Goal: Task Accomplishment & Management: Use online tool/utility

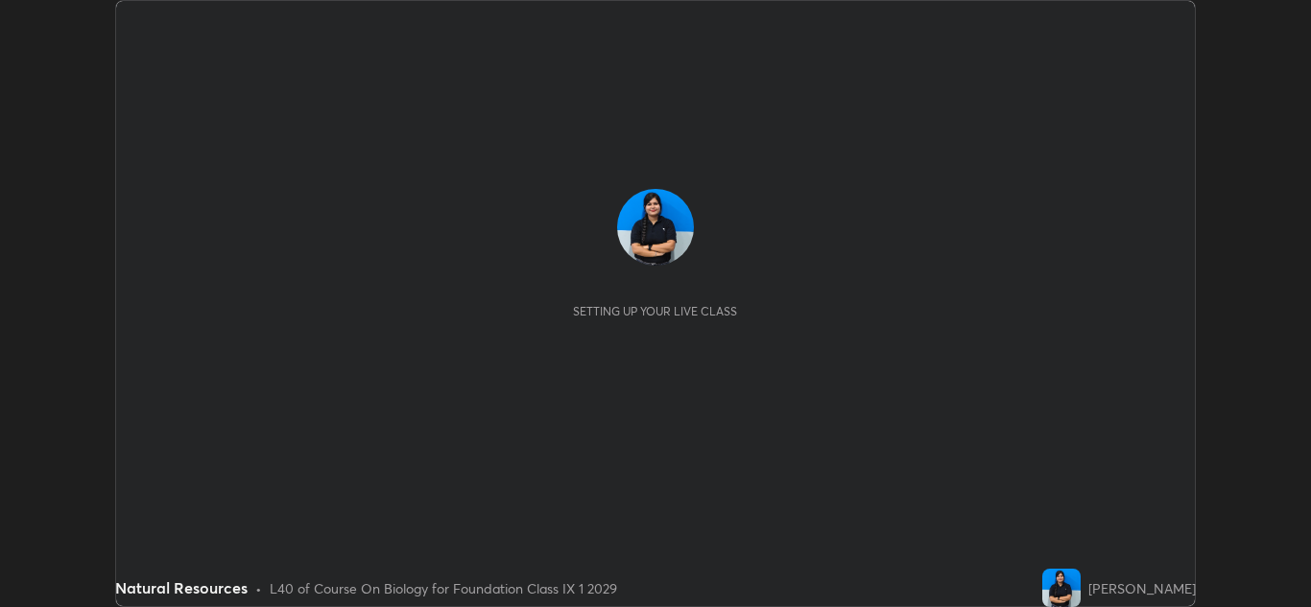
scroll to position [607, 1311]
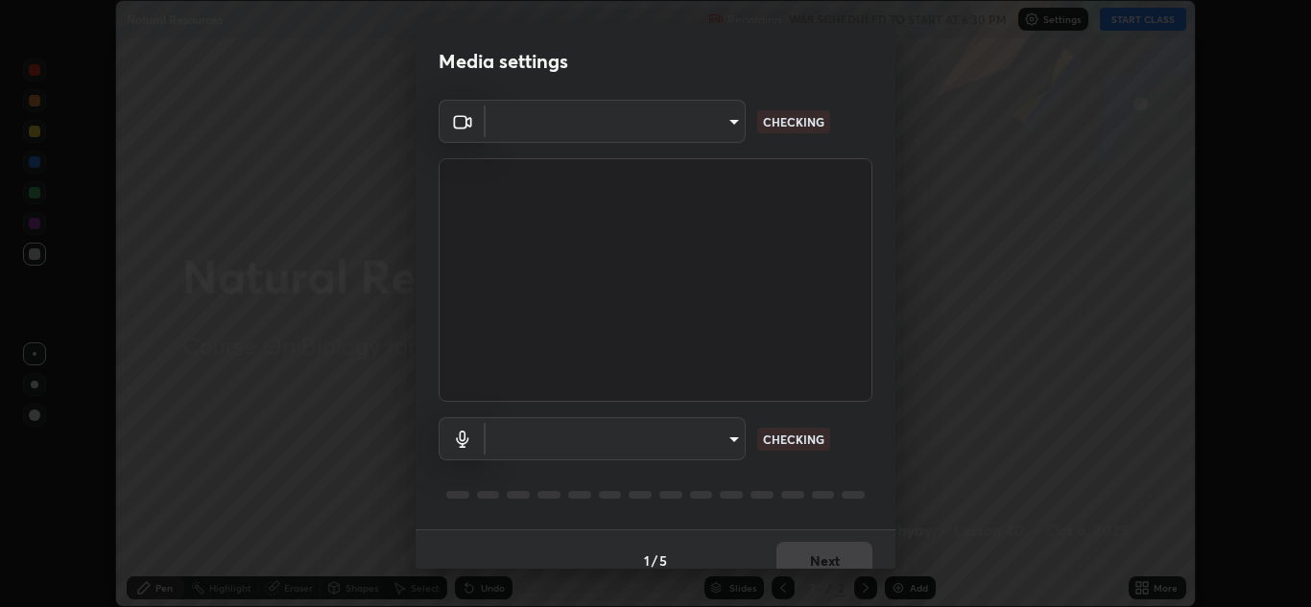
type input "6027955a0ce911b3d0b0459fb5ea5fed3c4248919f82ba55f9ae9152e82cb4b2"
click at [701, 435] on body "Erase all Natural Resources Recording WAS SCHEDULED TO START AT 6:30 PM Setting…" at bounding box center [655, 303] width 1311 height 607
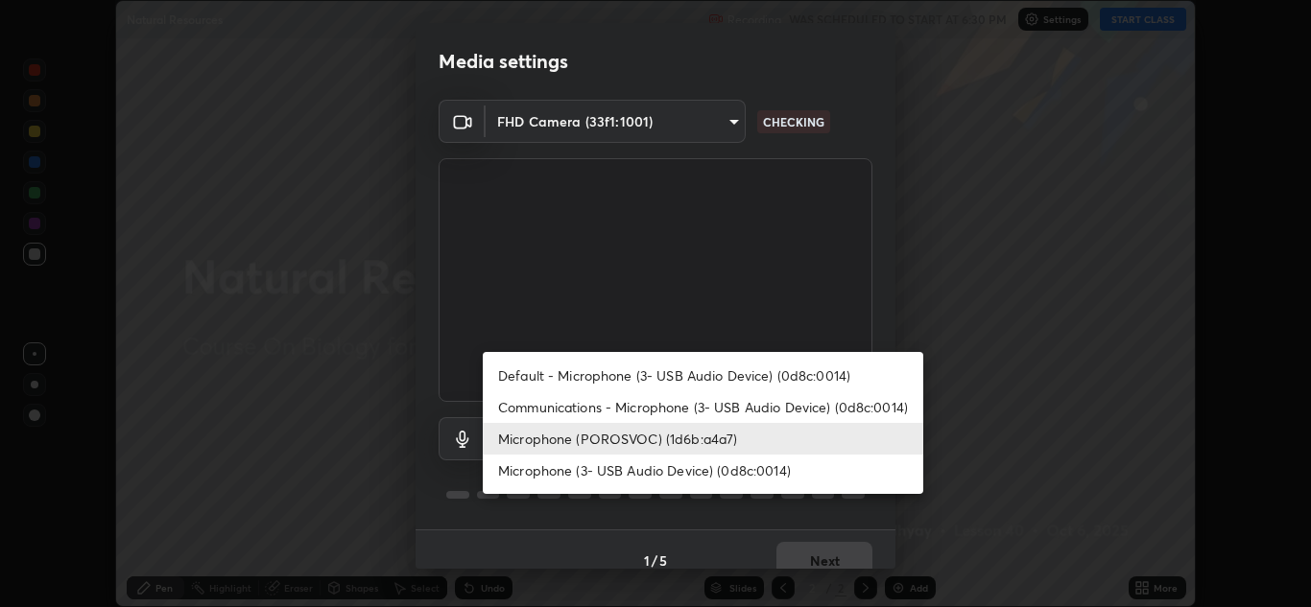
click at [723, 375] on li "Default - Microphone (3- USB Audio Device) (0d8c:0014)" at bounding box center [703, 376] width 440 height 32
type input "default"
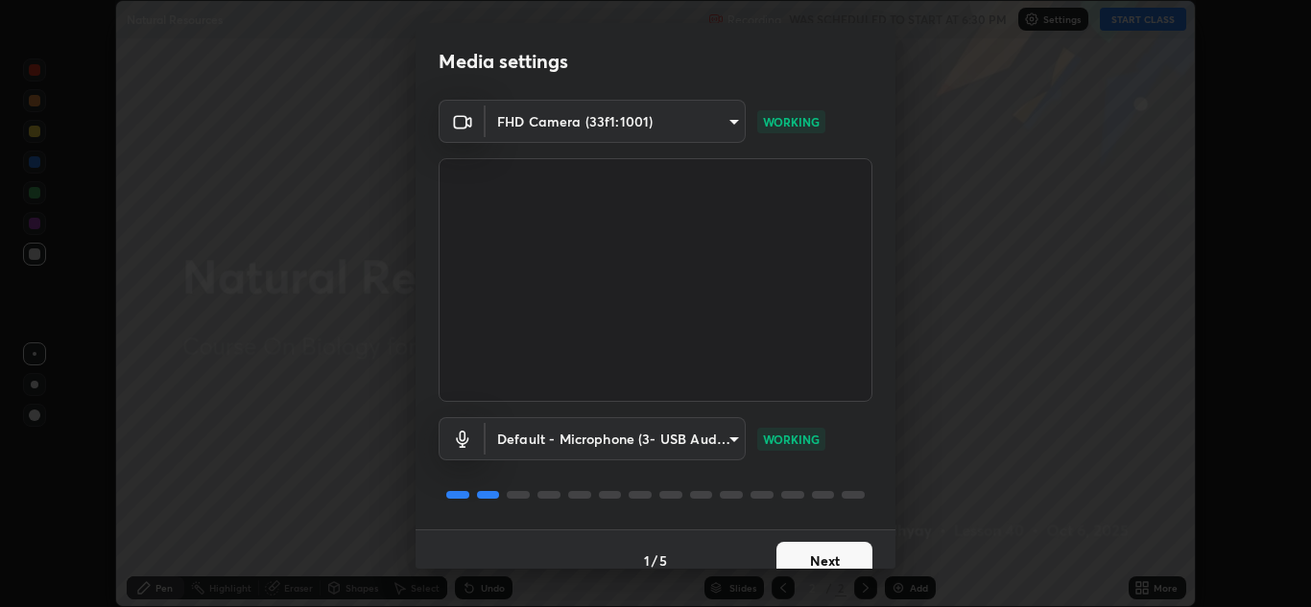
scroll to position [22, 0]
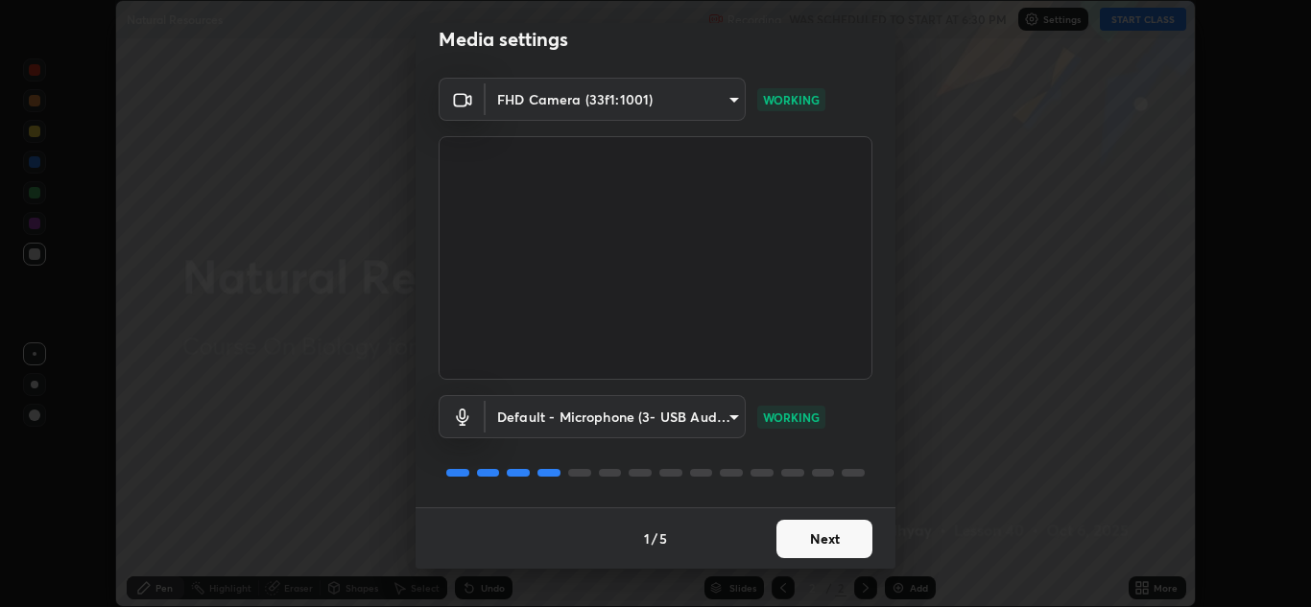
click at [817, 536] on button "Next" at bounding box center [824, 539] width 96 height 38
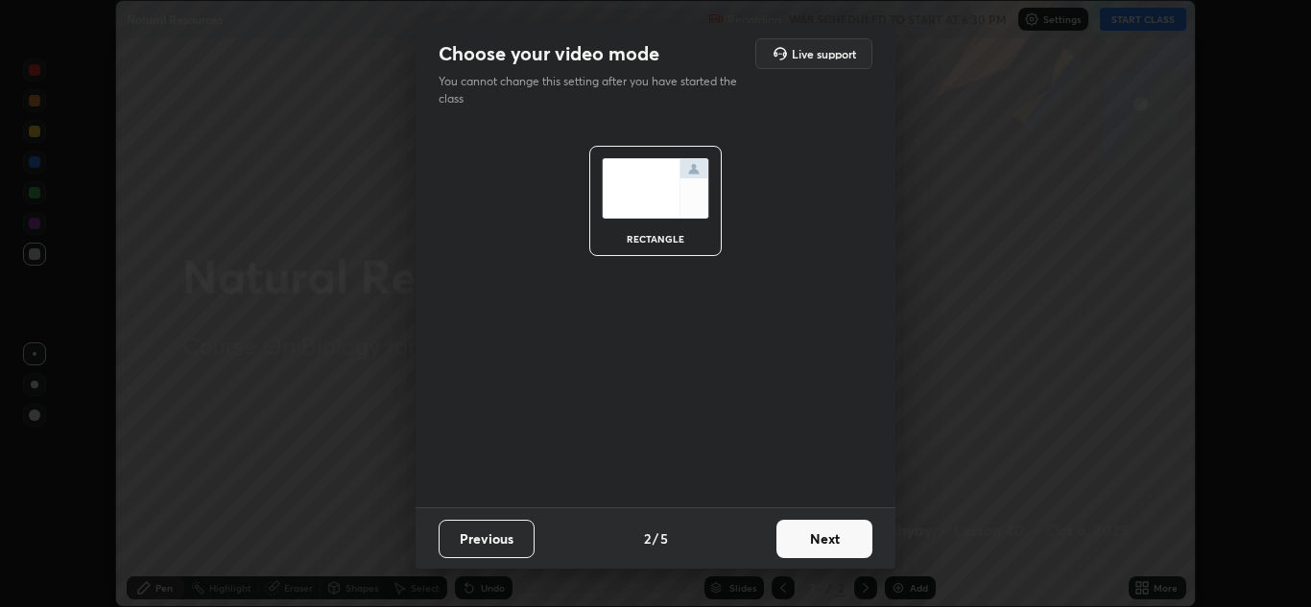
click at [815, 534] on button "Next" at bounding box center [824, 539] width 96 height 38
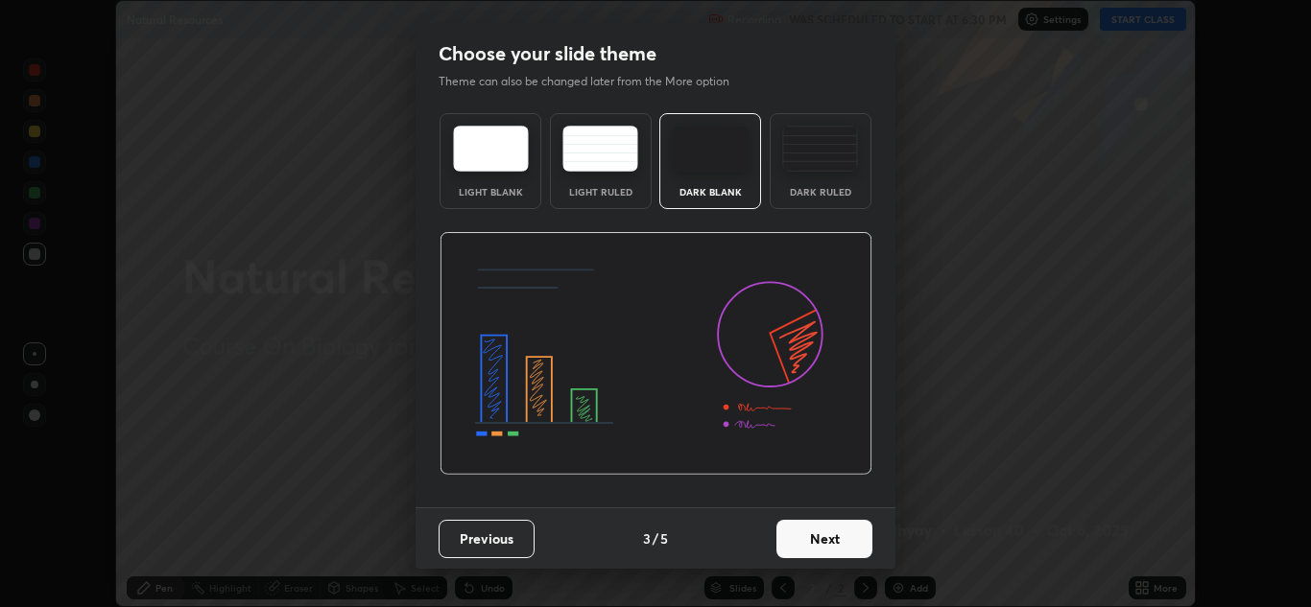
click at [814, 539] on button "Next" at bounding box center [824, 539] width 96 height 38
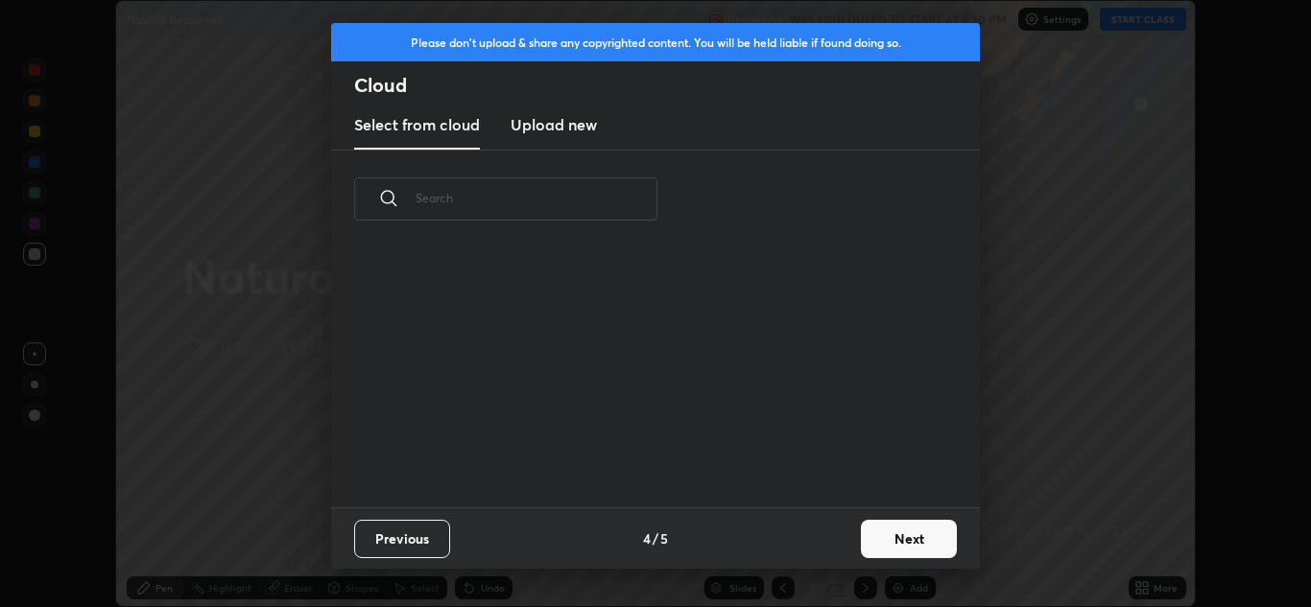
click at [812, 542] on div "Previous 4 / 5 Next" at bounding box center [655, 538] width 649 height 61
click at [580, 121] on h3 "Upload new" at bounding box center [553, 124] width 86 height 23
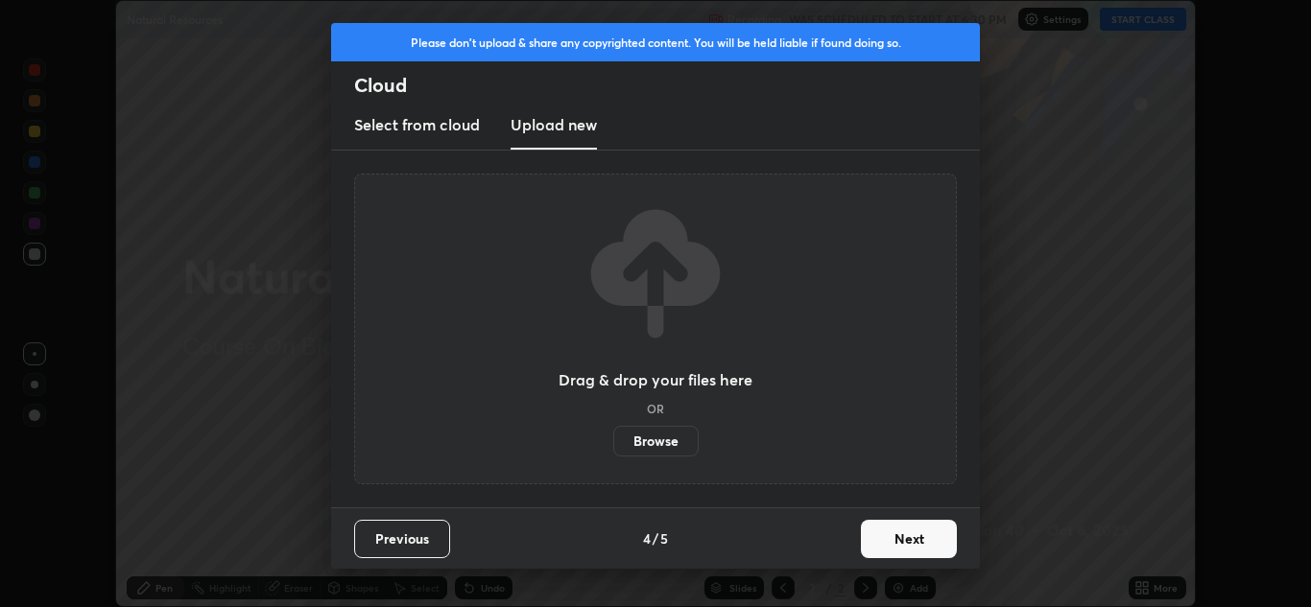
click at [660, 447] on label "Browse" at bounding box center [655, 441] width 85 height 31
click at [613, 447] on input "Browse" at bounding box center [613, 441] width 0 height 31
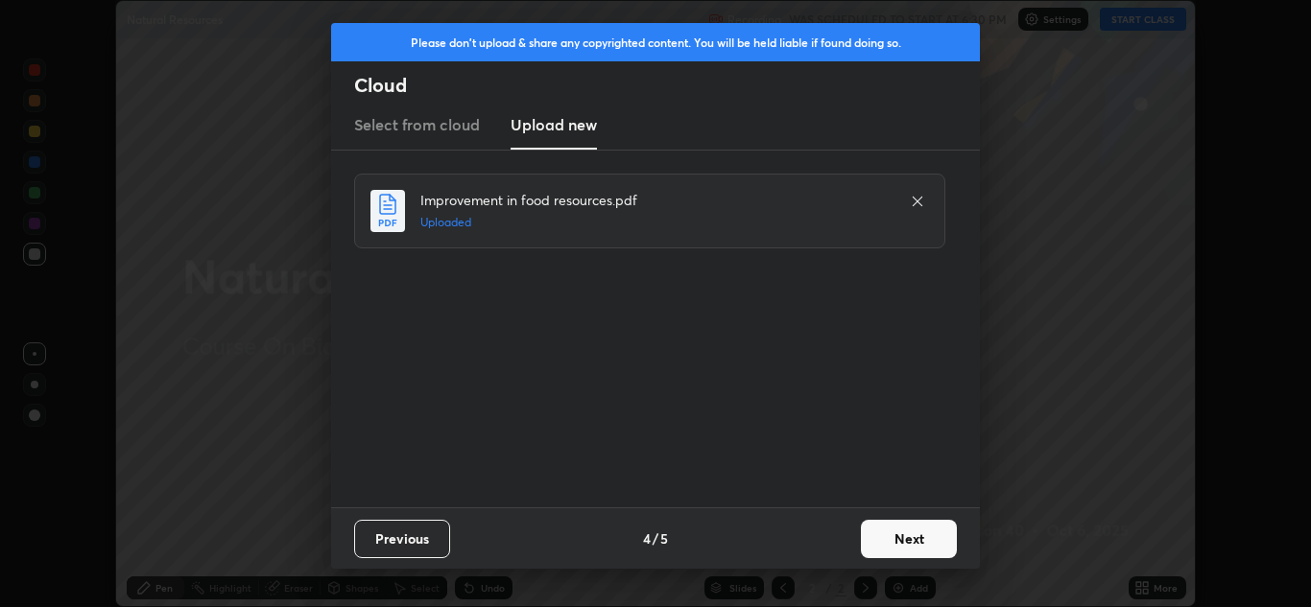
click at [880, 536] on button "Next" at bounding box center [909, 539] width 96 height 38
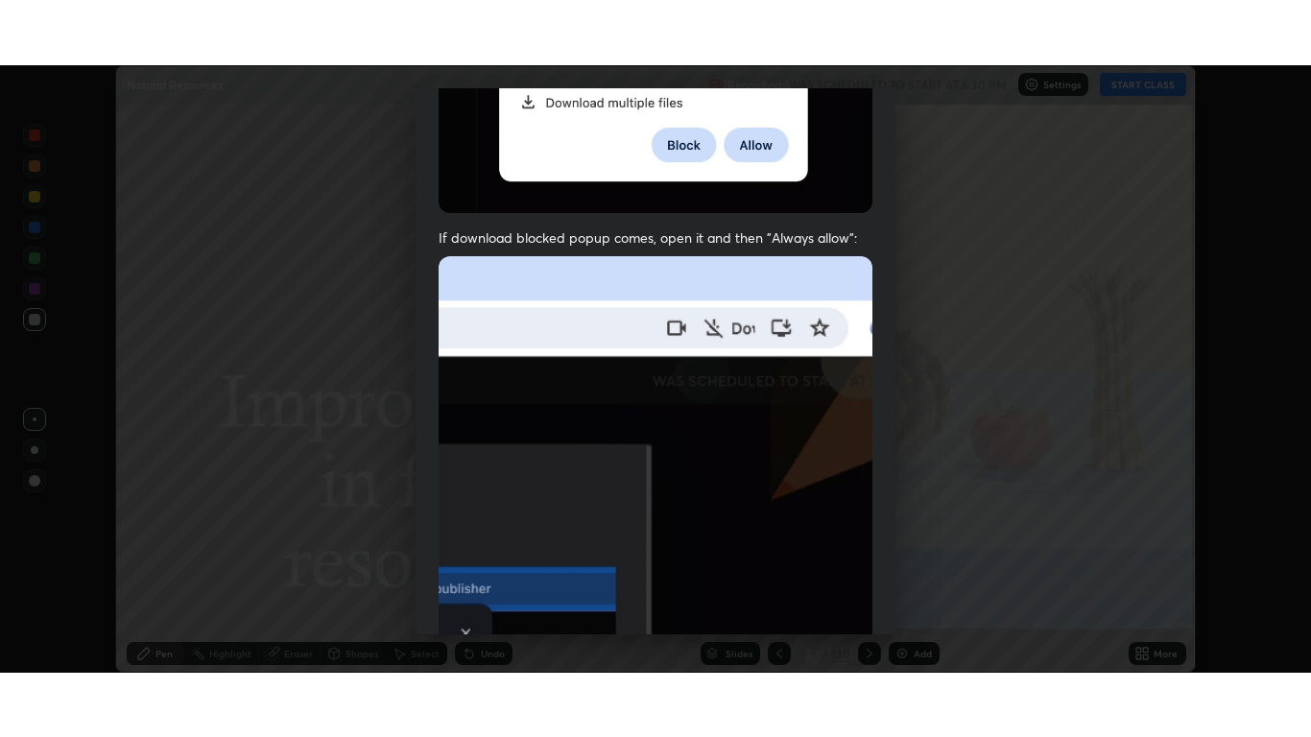
scroll to position [415, 0]
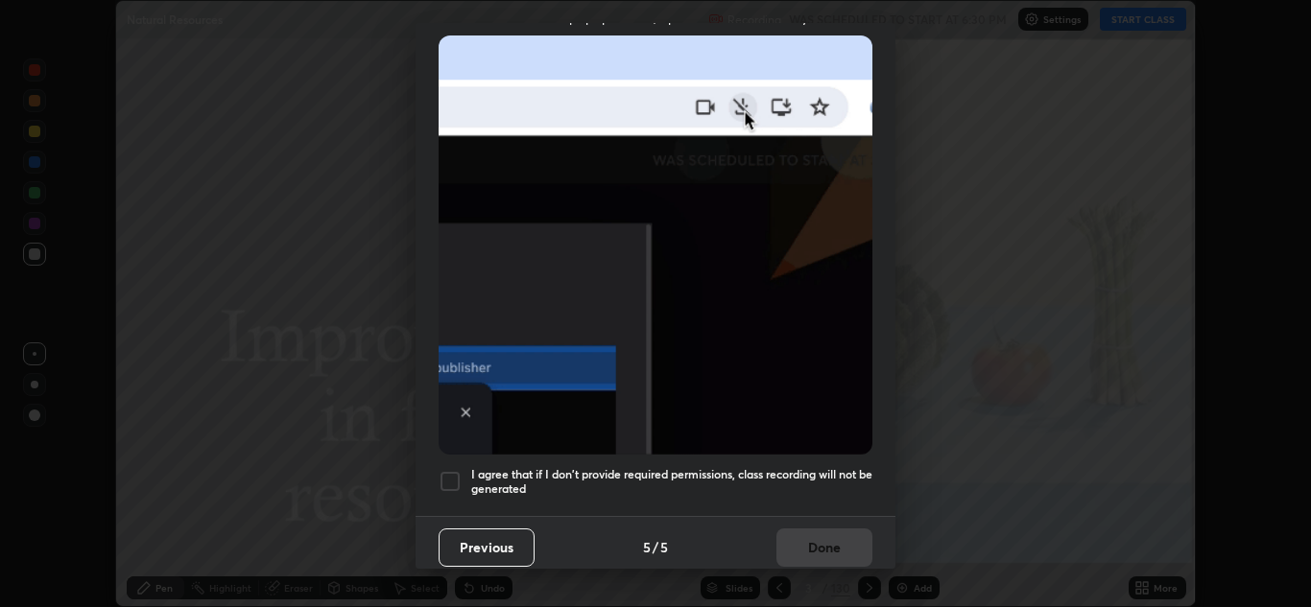
click at [447, 481] on div at bounding box center [450, 481] width 23 height 23
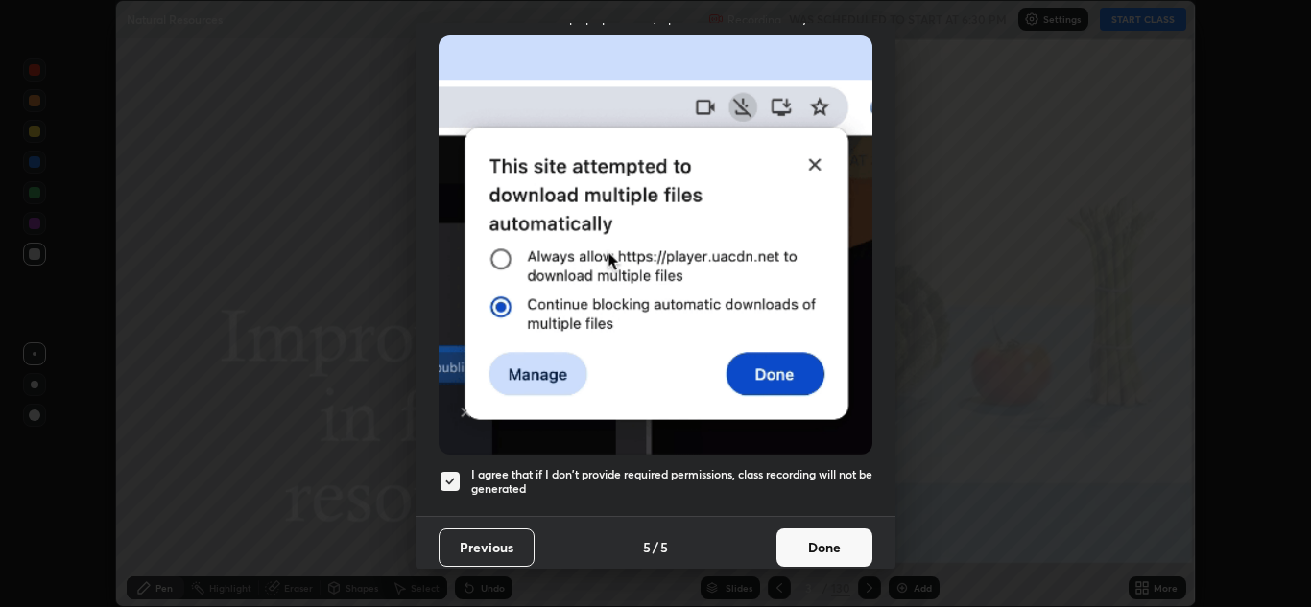
click at [822, 534] on button "Done" at bounding box center [824, 548] width 96 height 38
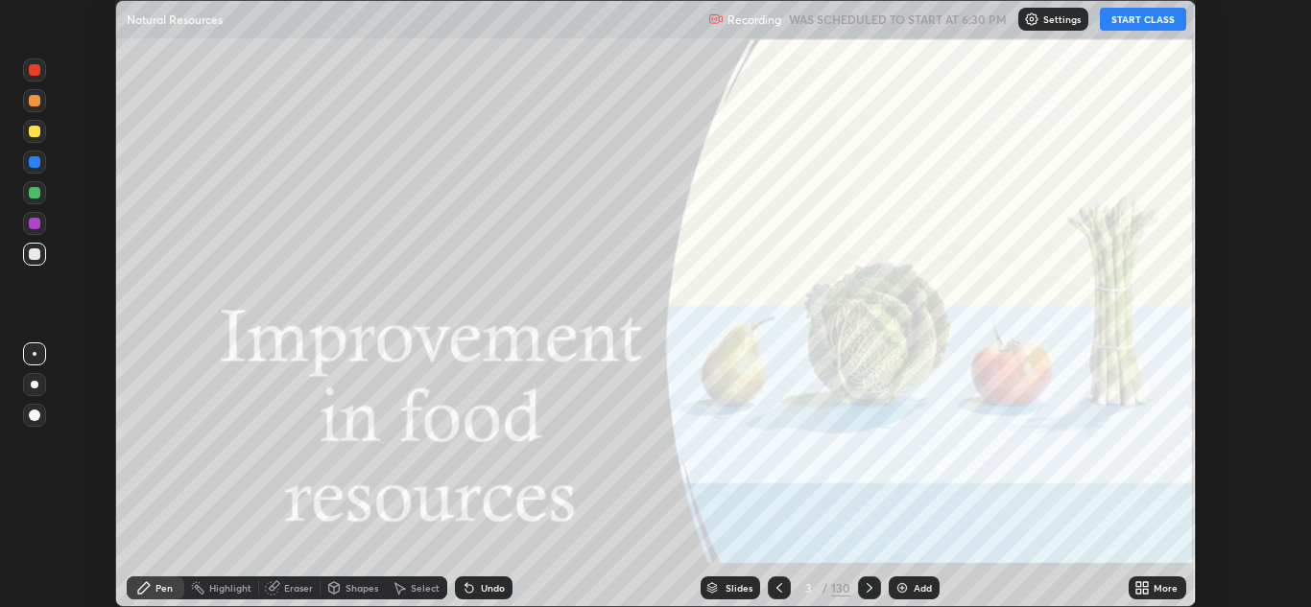
click at [1157, 19] on button "START CLASS" at bounding box center [1143, 19] width 86 height 23
click at [288, 591] on div "Eraser" at bounding box center [298, 588] width 29 height 10
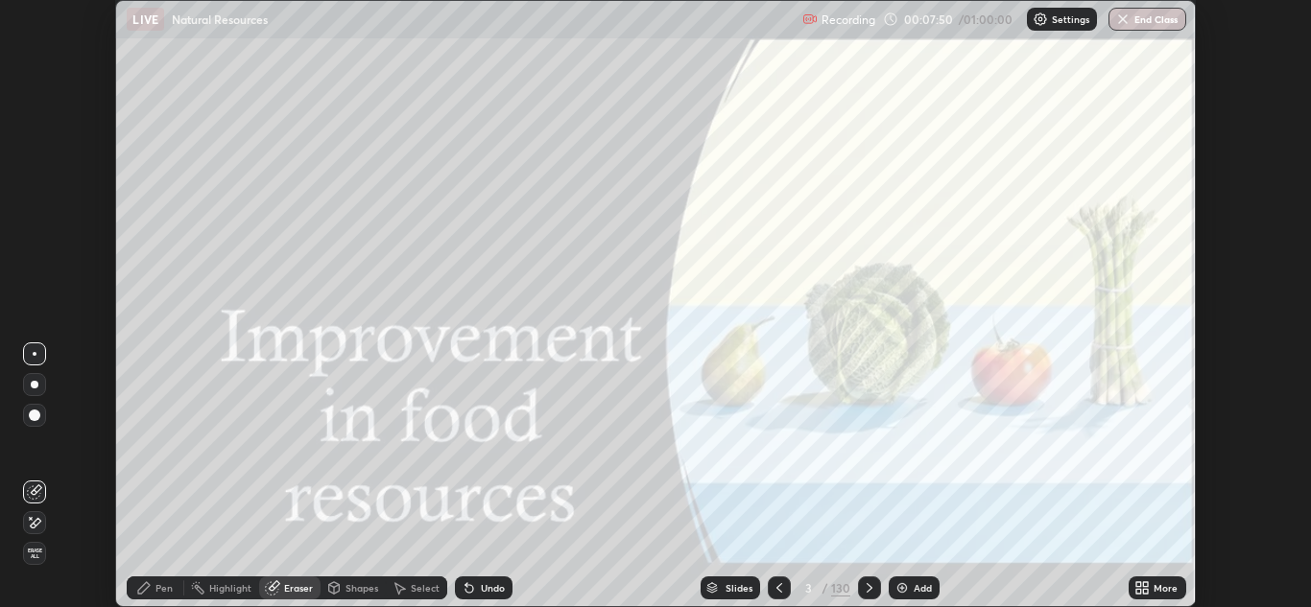
click at [159, 583] on div "Pen" at bounding box center [163, 588] width 17 height 10
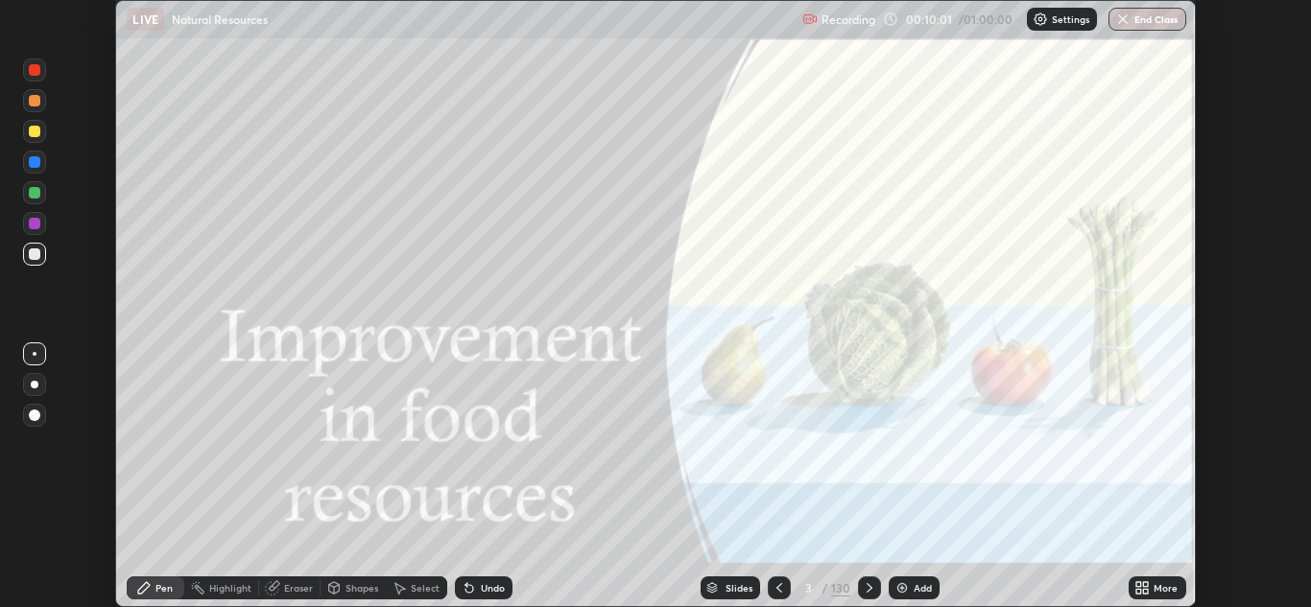
click at [867, 586] on icon at bounding box center [869, 588] width 6 height 10
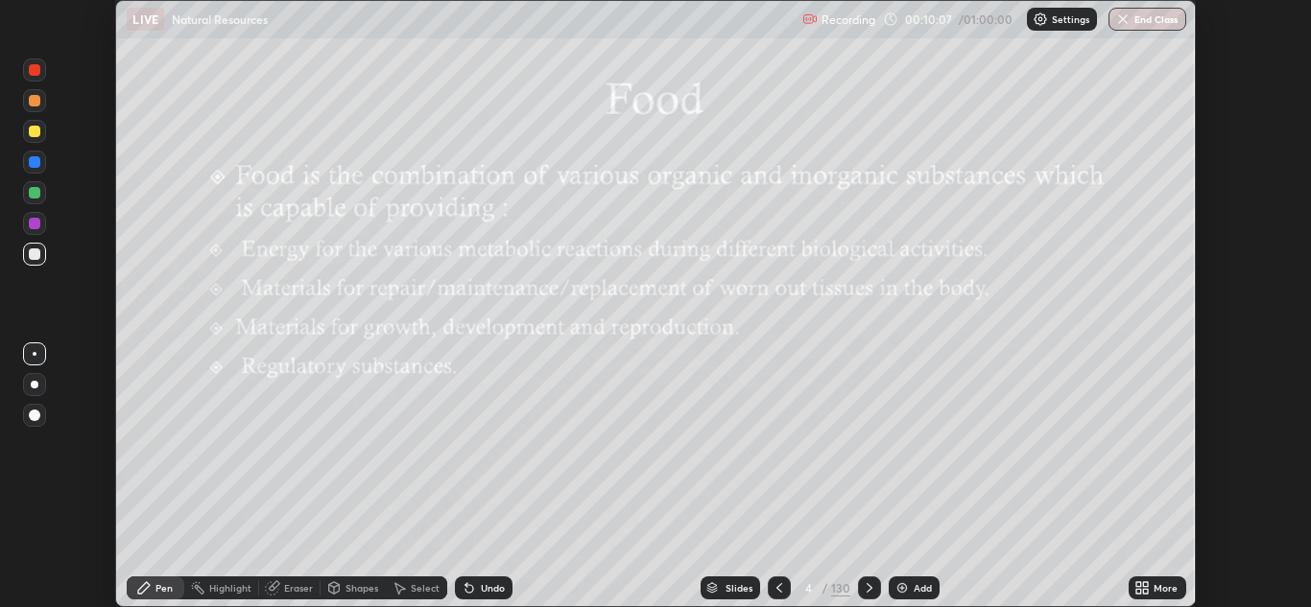
click at [778, 588] on icon at bounding box center [778, 588] width 15 height 15
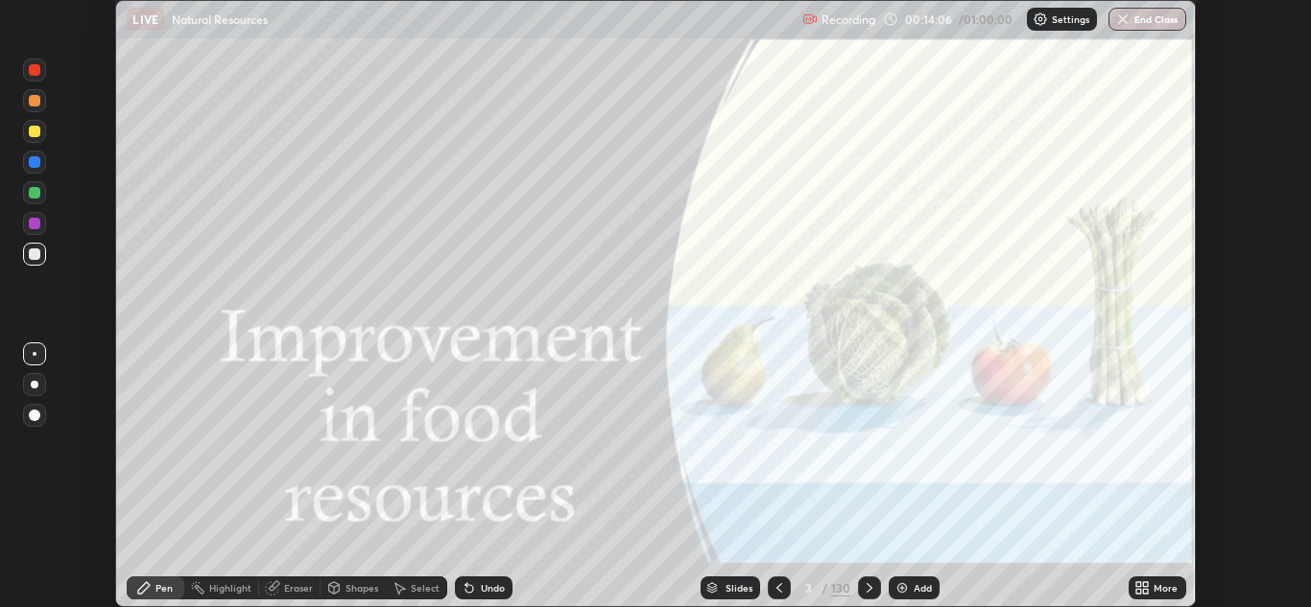
click at [1146, 584] on icon at bounding box center [1145, 584] width 5 height 5
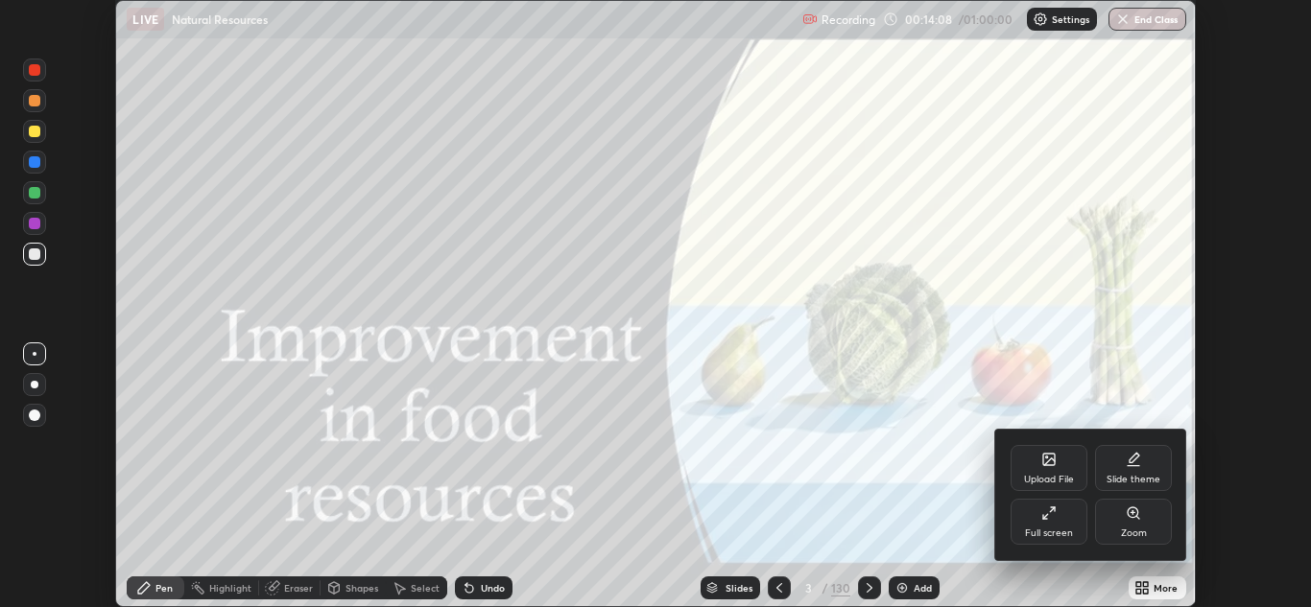
click at [741, 590] on div at bounding box center [655, 303] width 1311 height 607
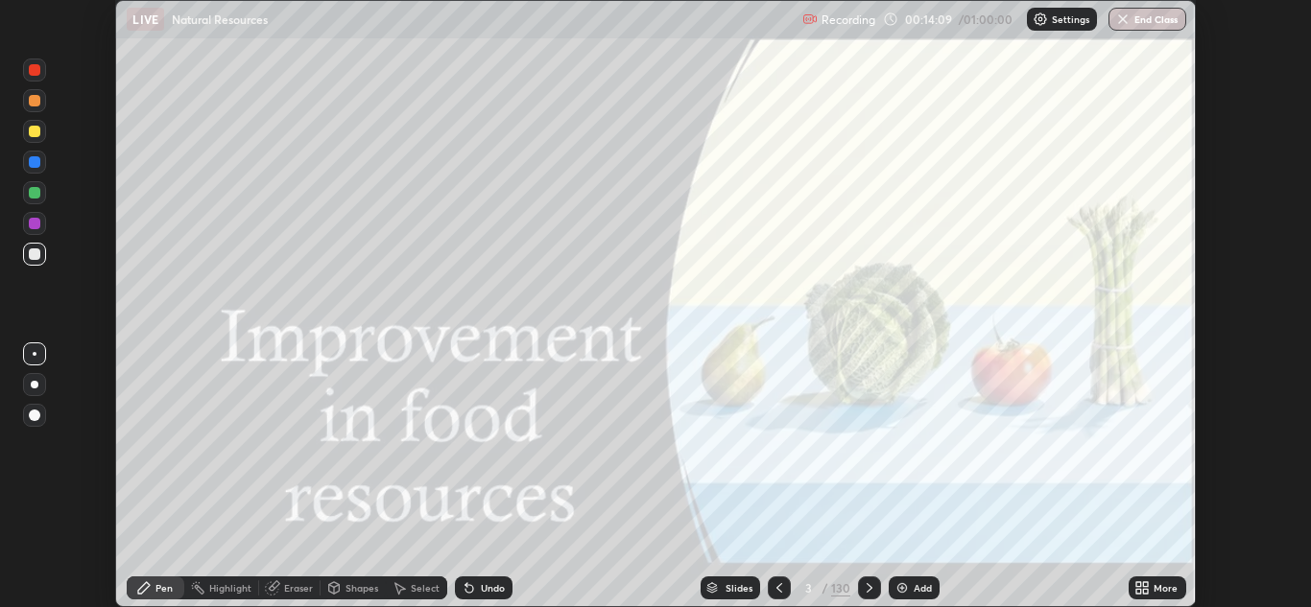
click at [1147, 580] on div "More" at bounding box center [1157, 588] width 58 height 23
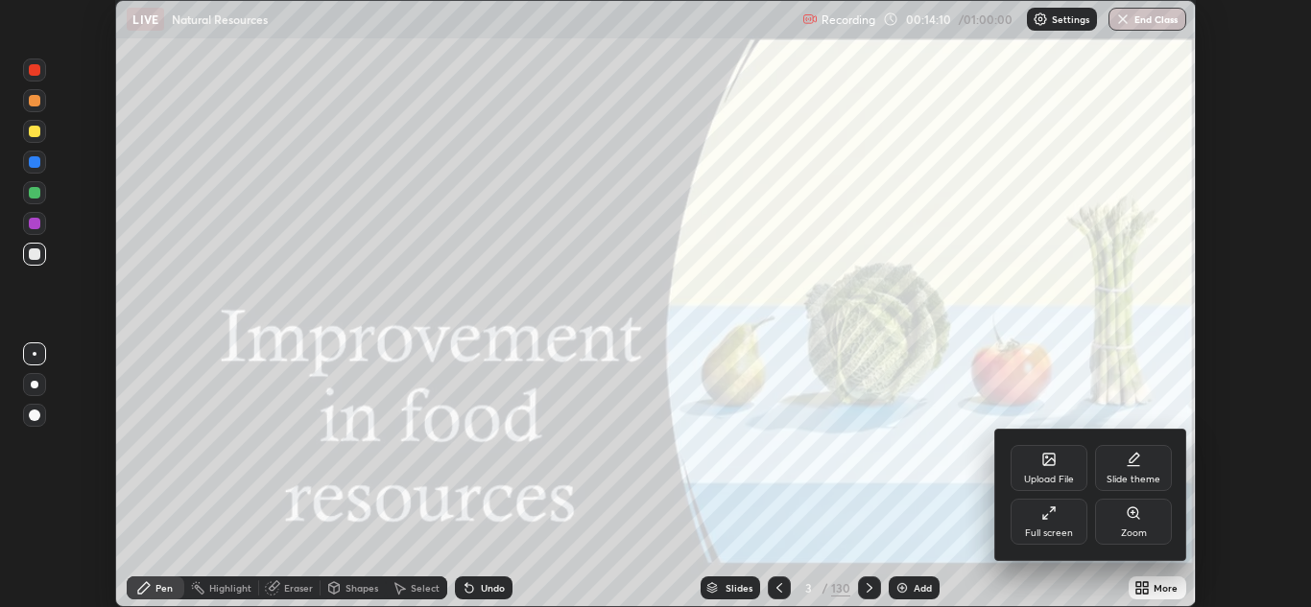
click at [1057, 513] on div "Full screen" at bounding box center [1048, 522] width 77 height 46
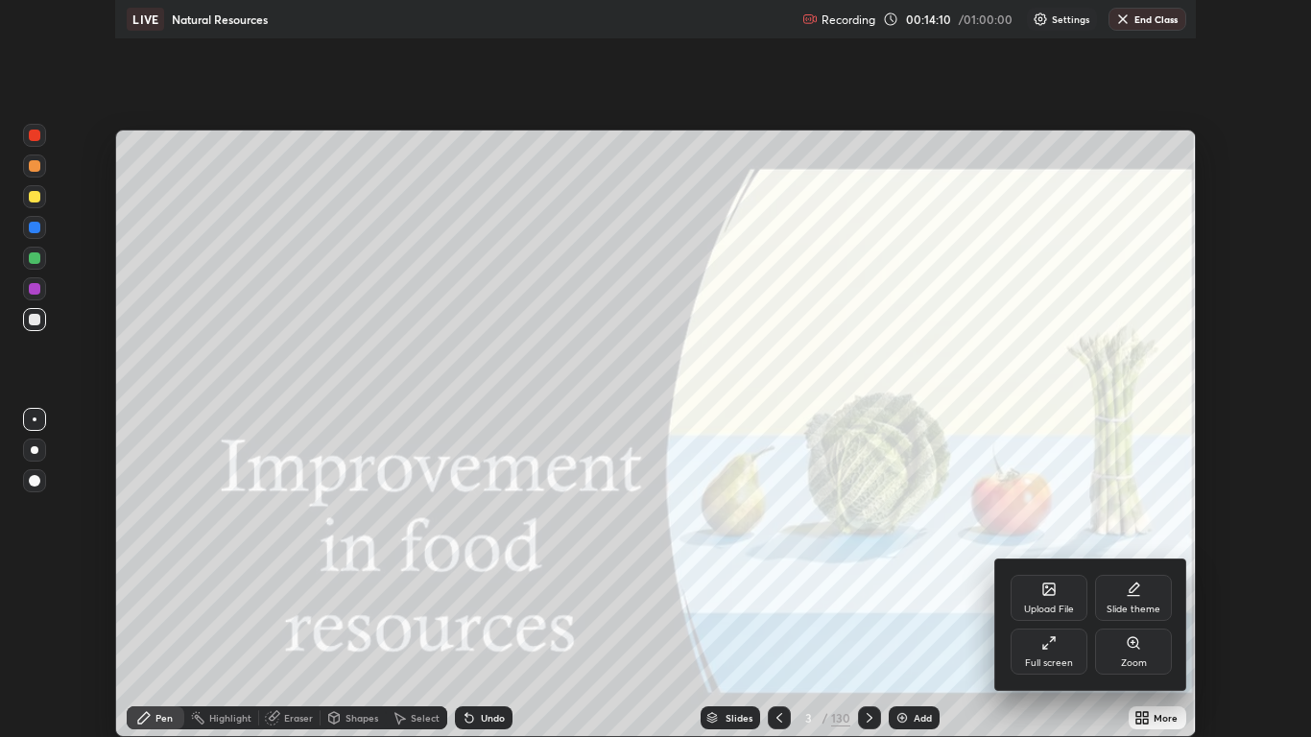
scroll to position [737, 1311]
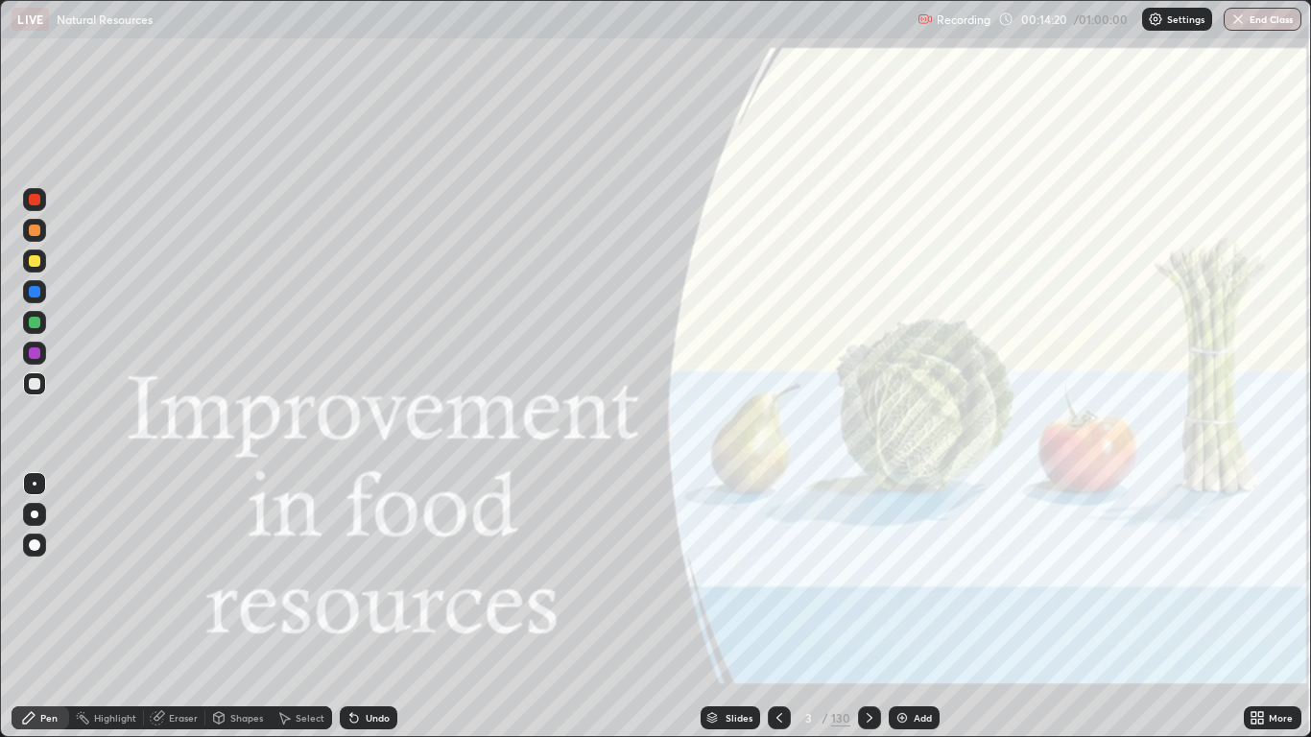
click at [735, 606] on div "Slides" at bounding box center [738, 718] width 27 height 10
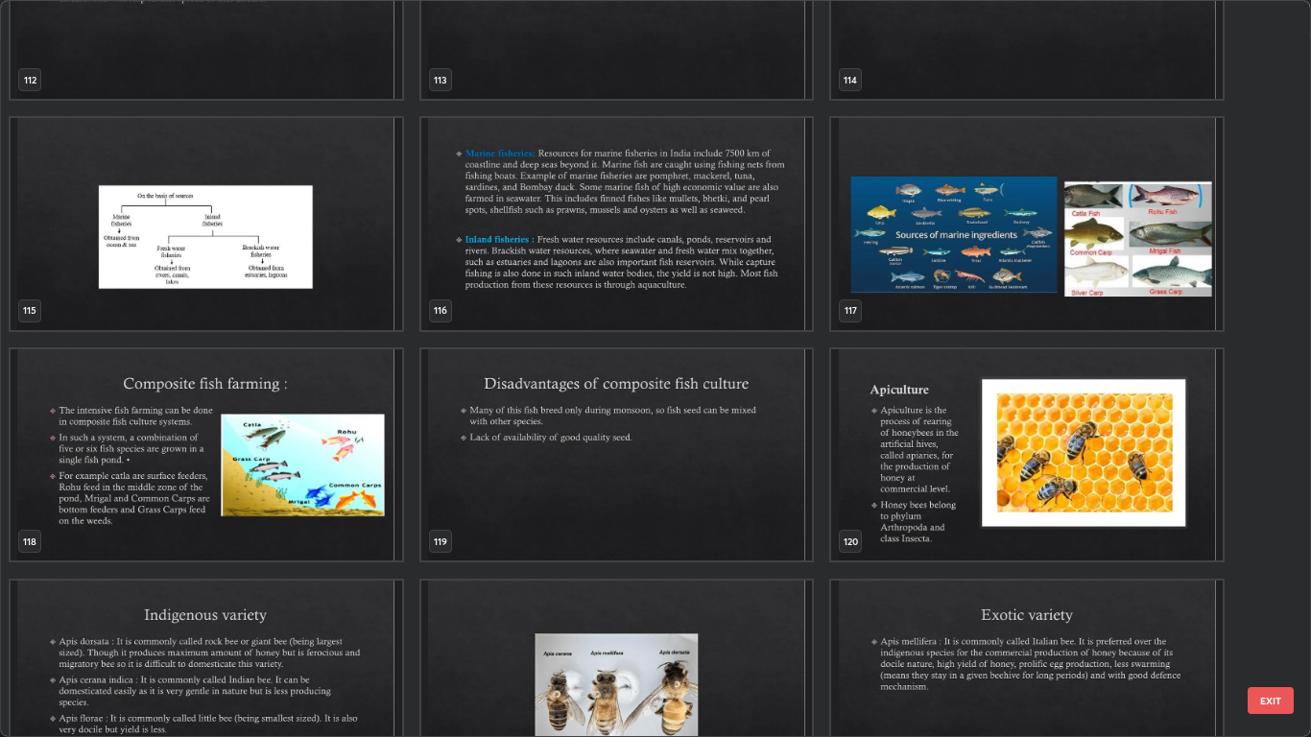
scroll to position [8691, 0]
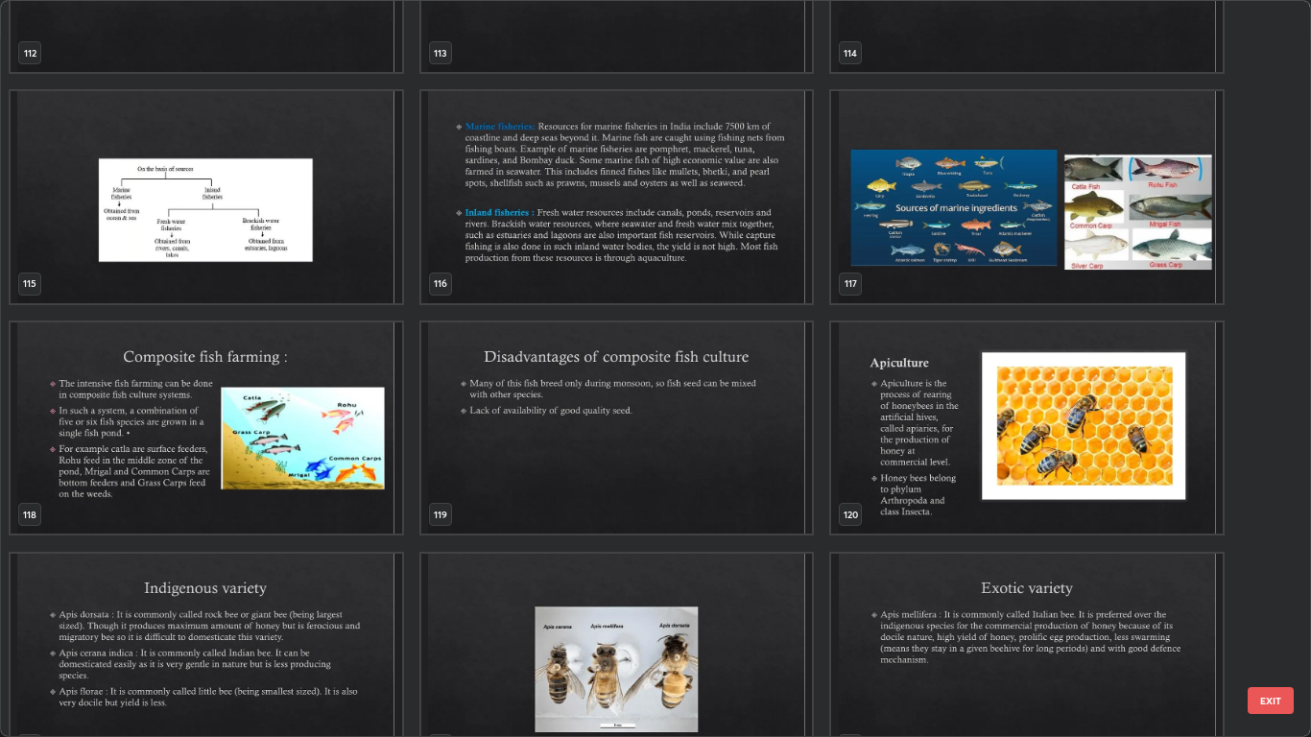
click at [332, 483] on img "grid" at bounding box center [207, 428] width 392 height 212
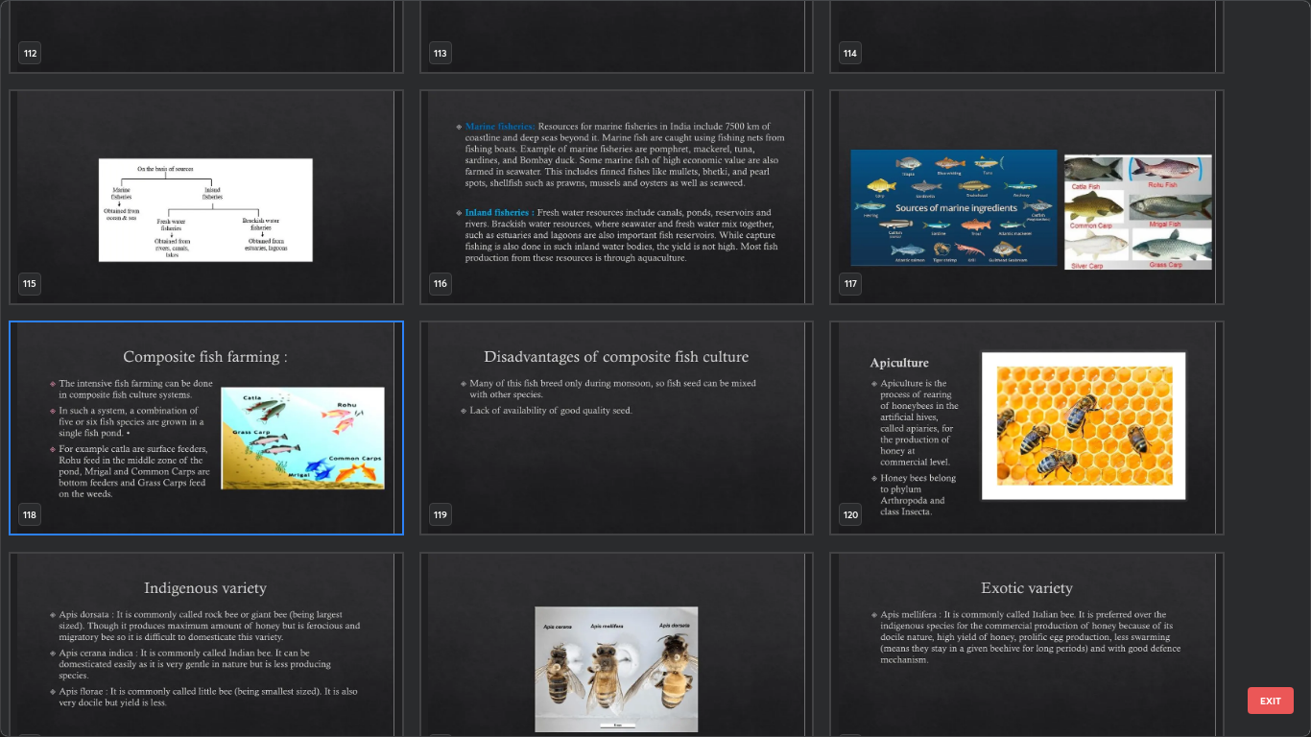
click at [335, 477] on img "grid" at bounding box center [207, 428] width 392 height 212
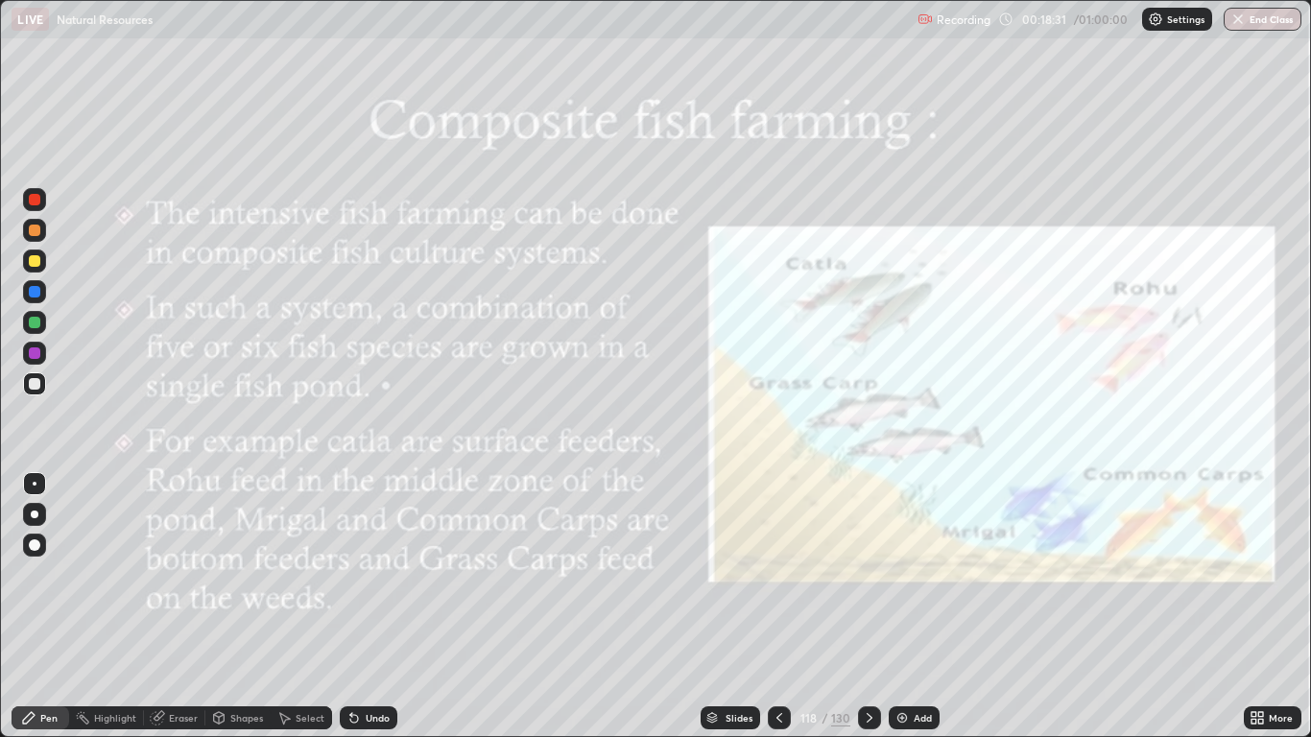
click at [870, 606] on icon at bounding box center [869, 717] width 15 height 15
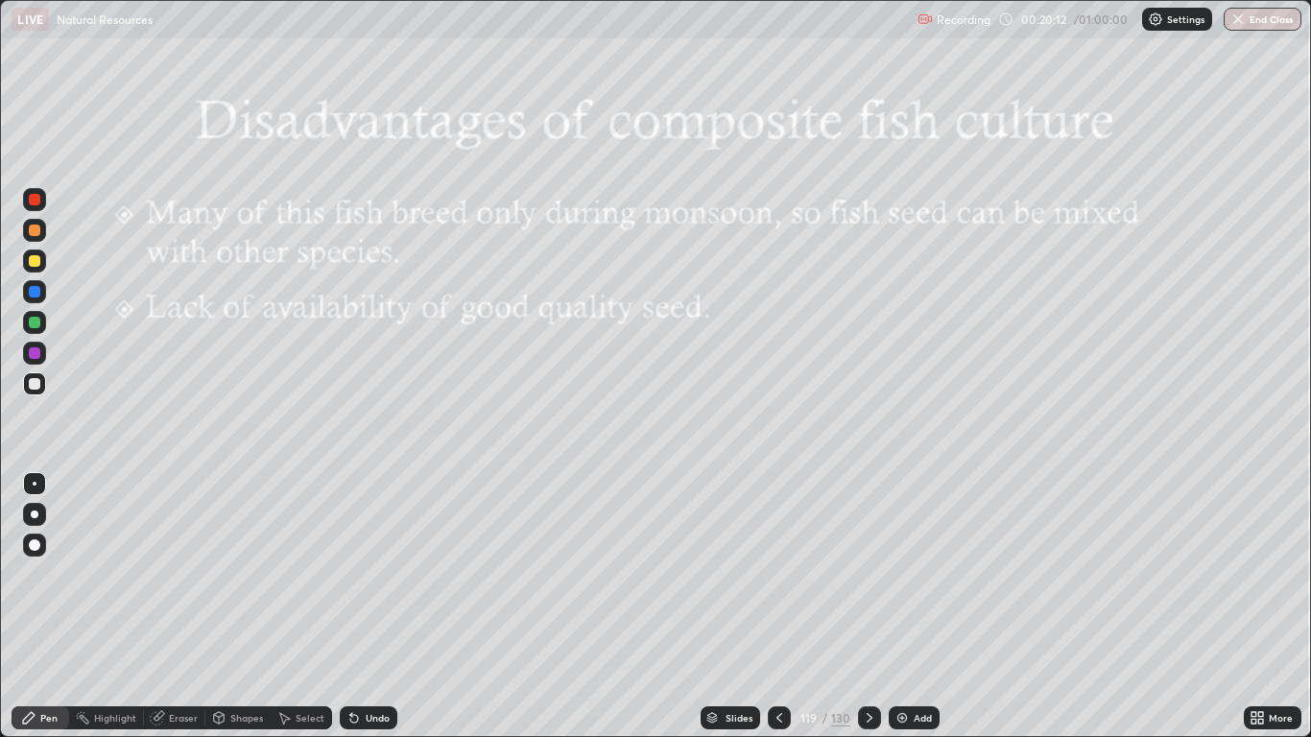
click at [867, 606] on icon at bounding box center [869, 717] width 15 height 15
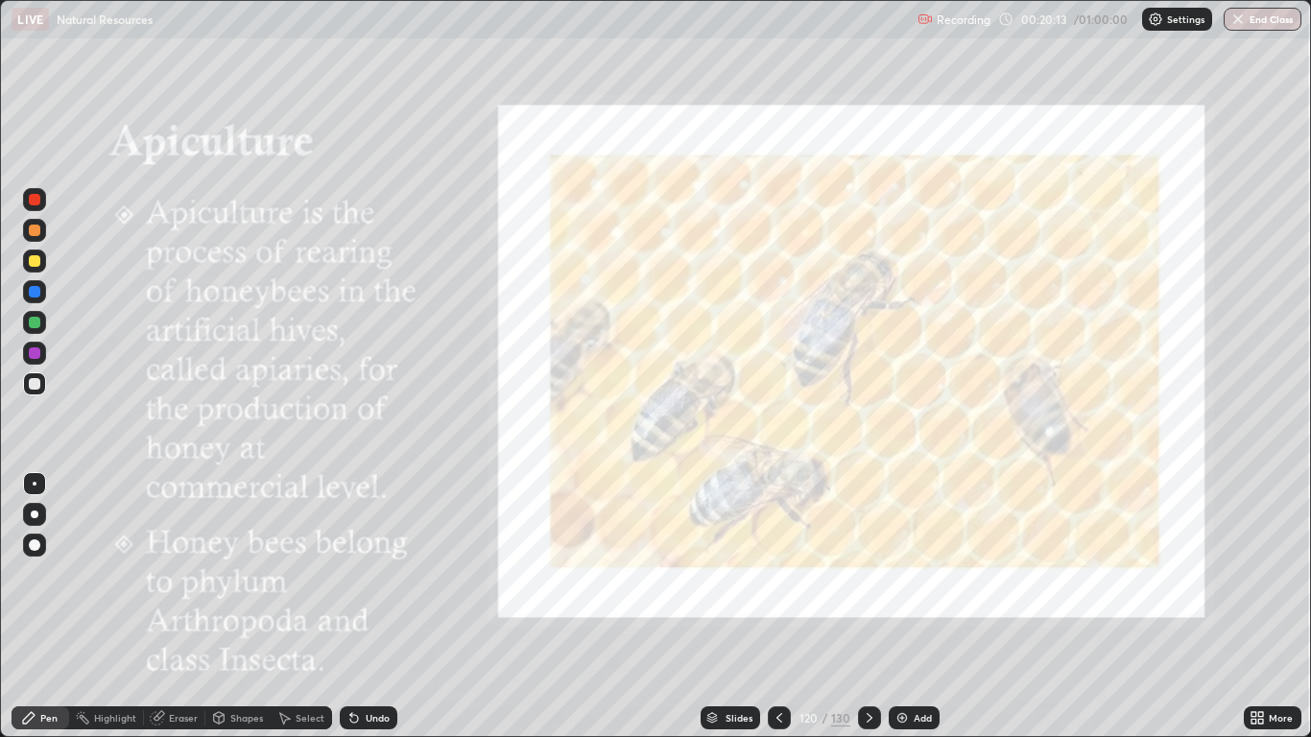
click at [769, 606] on div at bounding box center [779, 717] width 23 height 23
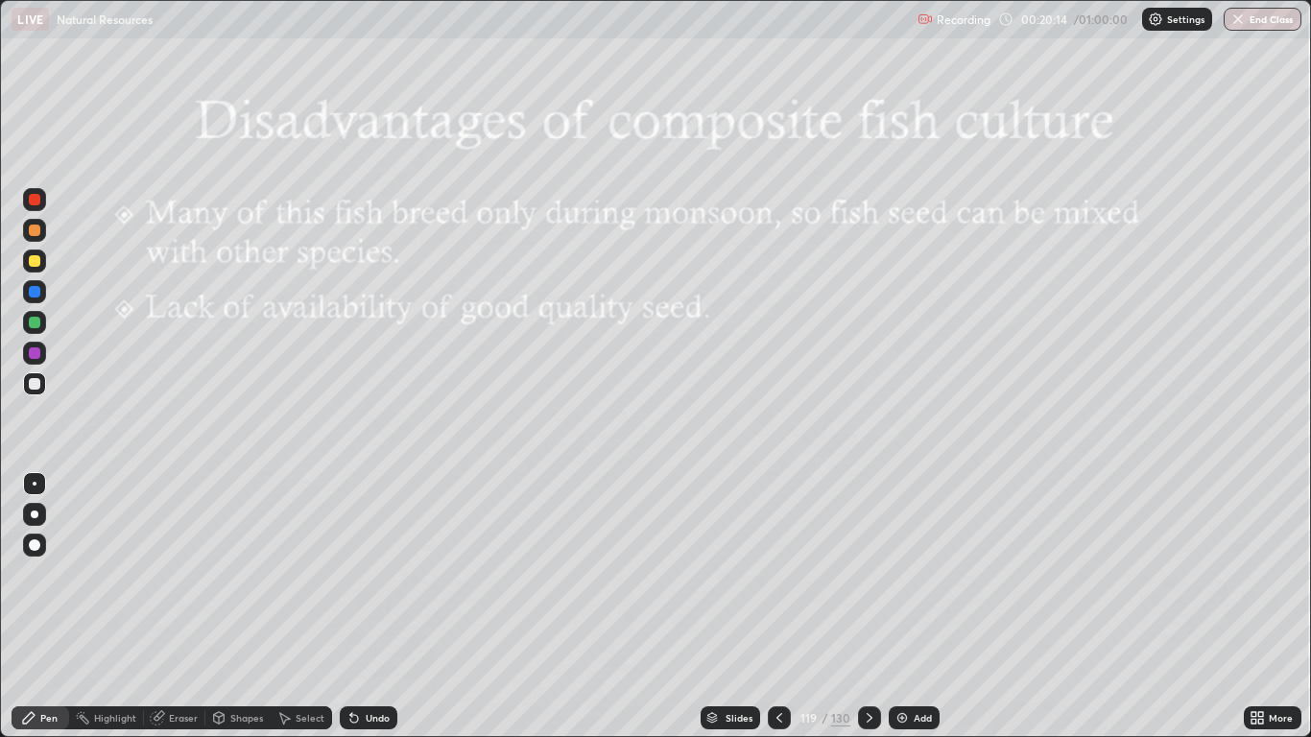
click at [778, 606] on icon at bounding box center [778, 717] width 15 height 15
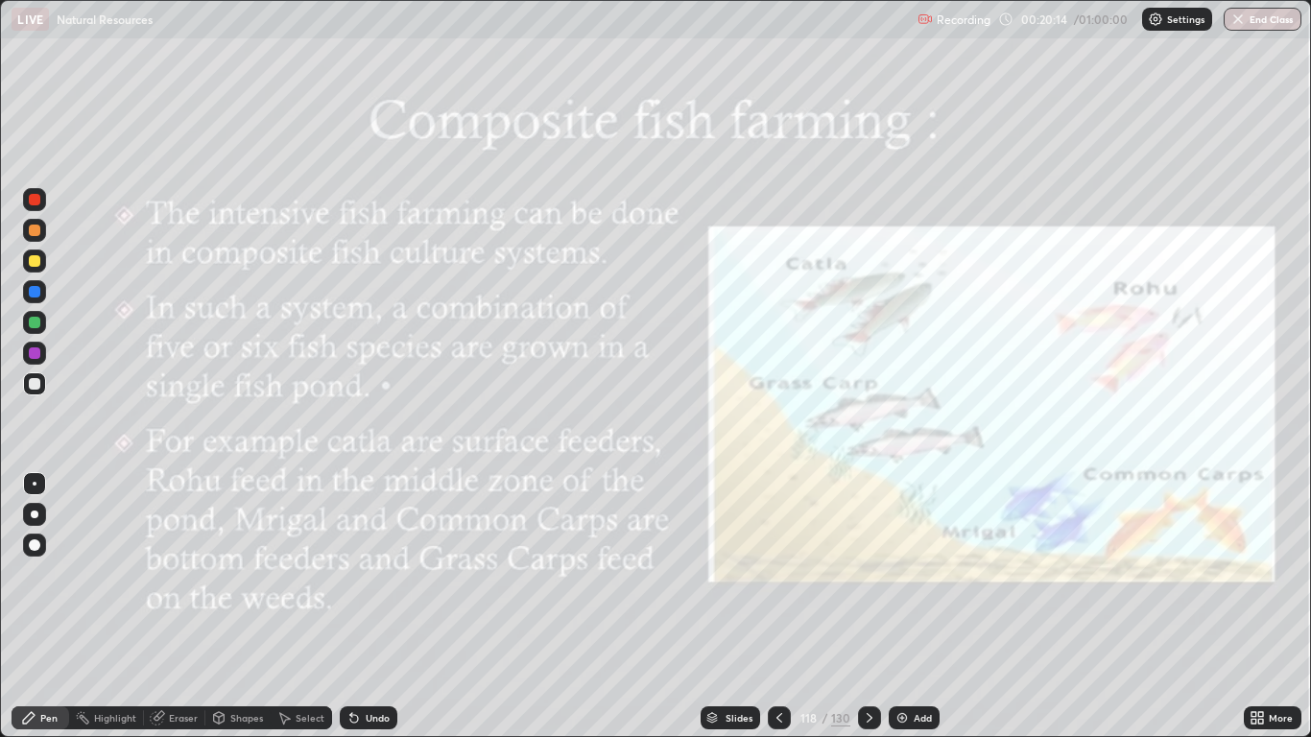
click at [778, 606] on div at bounding box center [779, 717] width 23 height 23
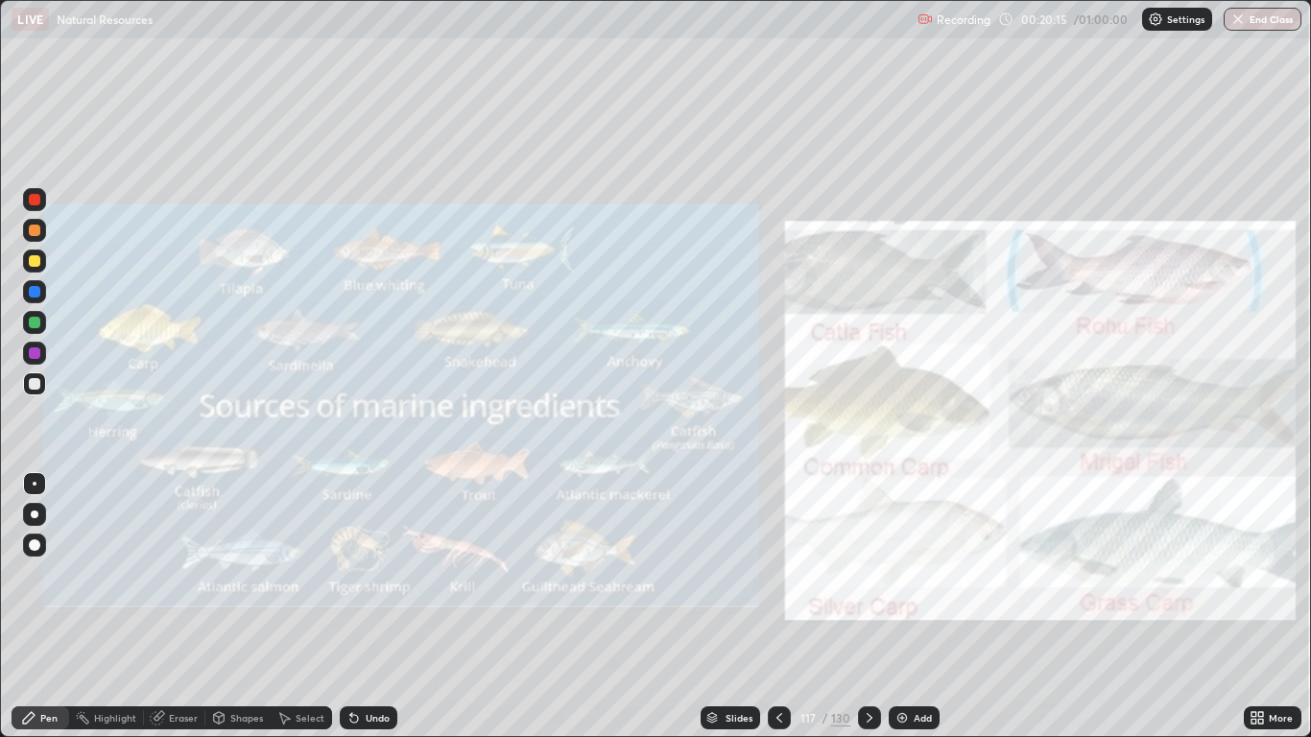
click at [860, 606] on div at bounding box center [869, 717] width 23 height 23
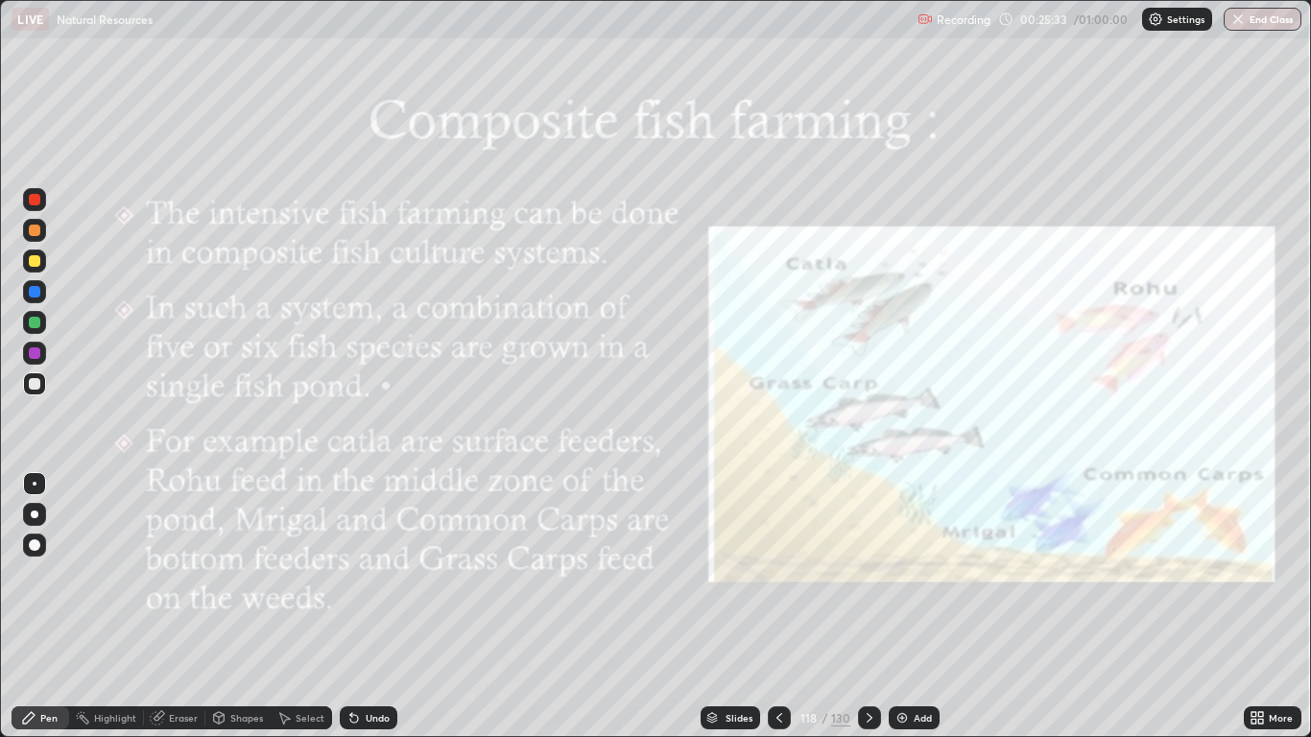
click at [866, 606] on icon at bounding box center [869, 717] width 15 height 15
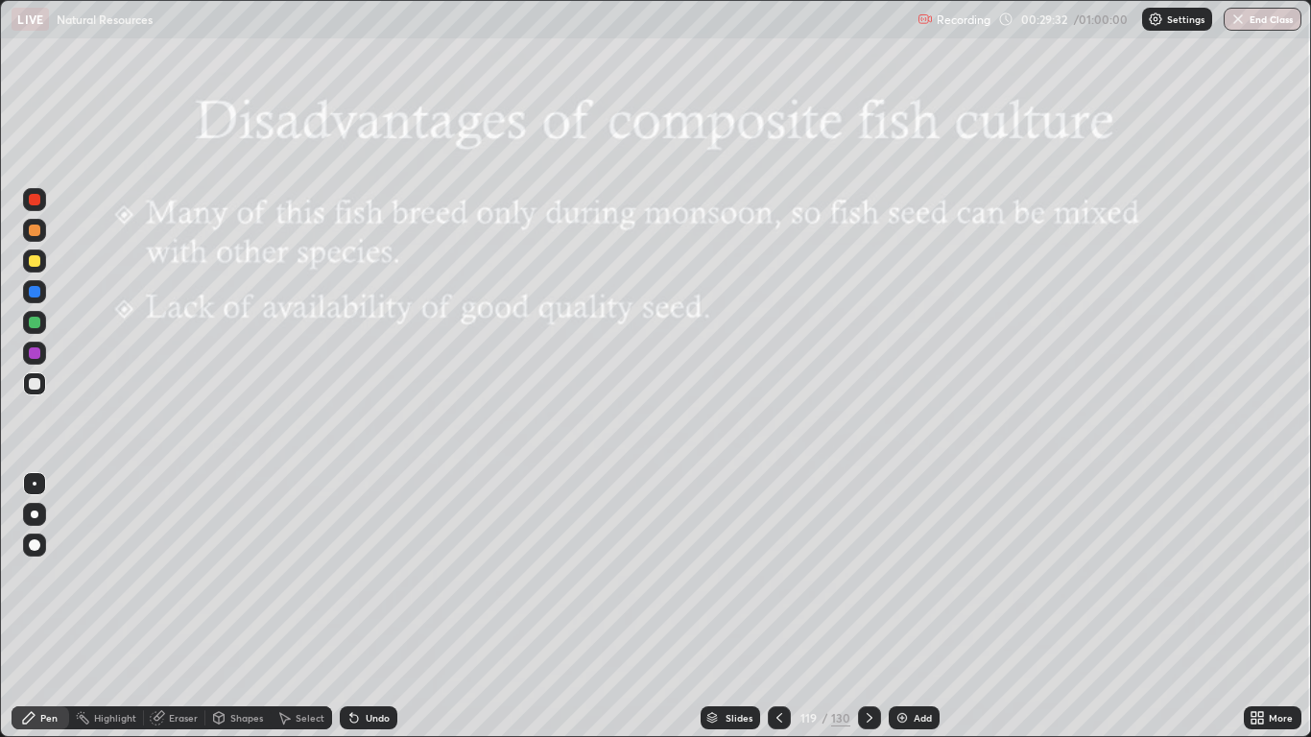
click at [865, 606] on icon at bounding box center [869, 717] width 15 height 15
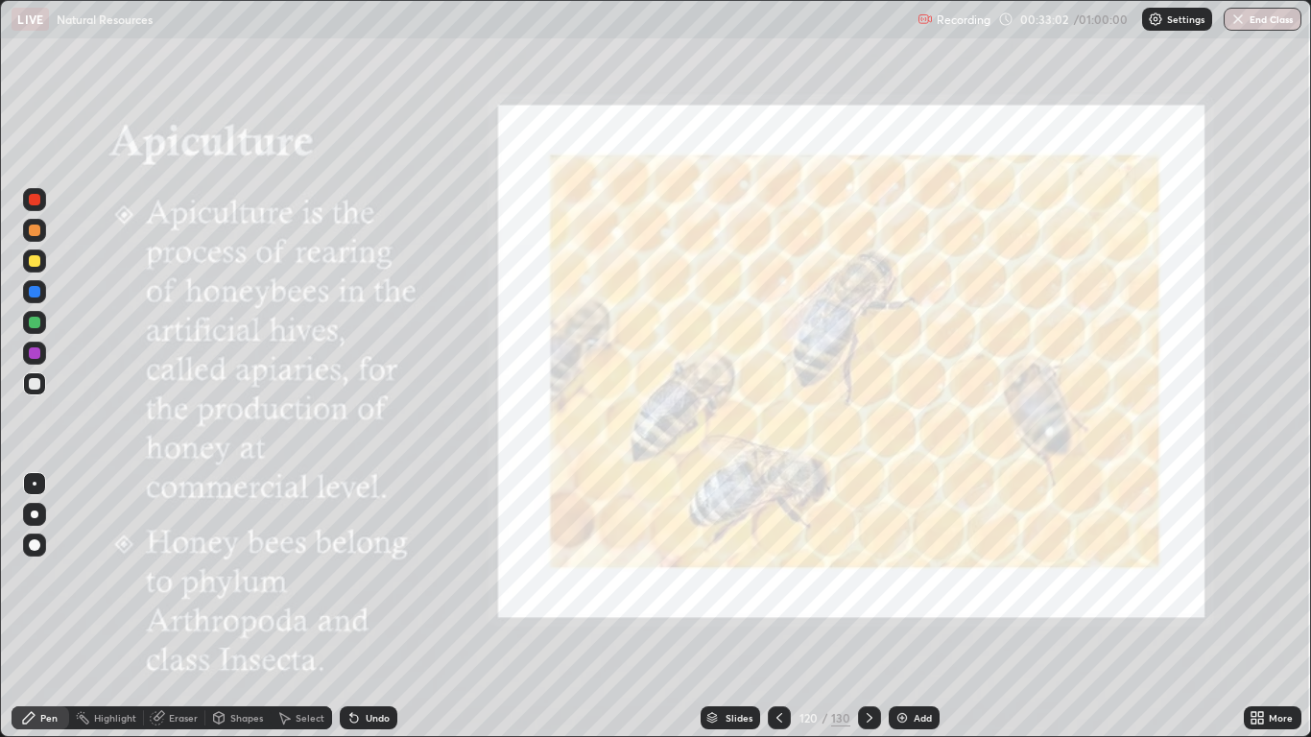
click at [862, 606] on div at bounding box center [869, 717] width 23 height 23
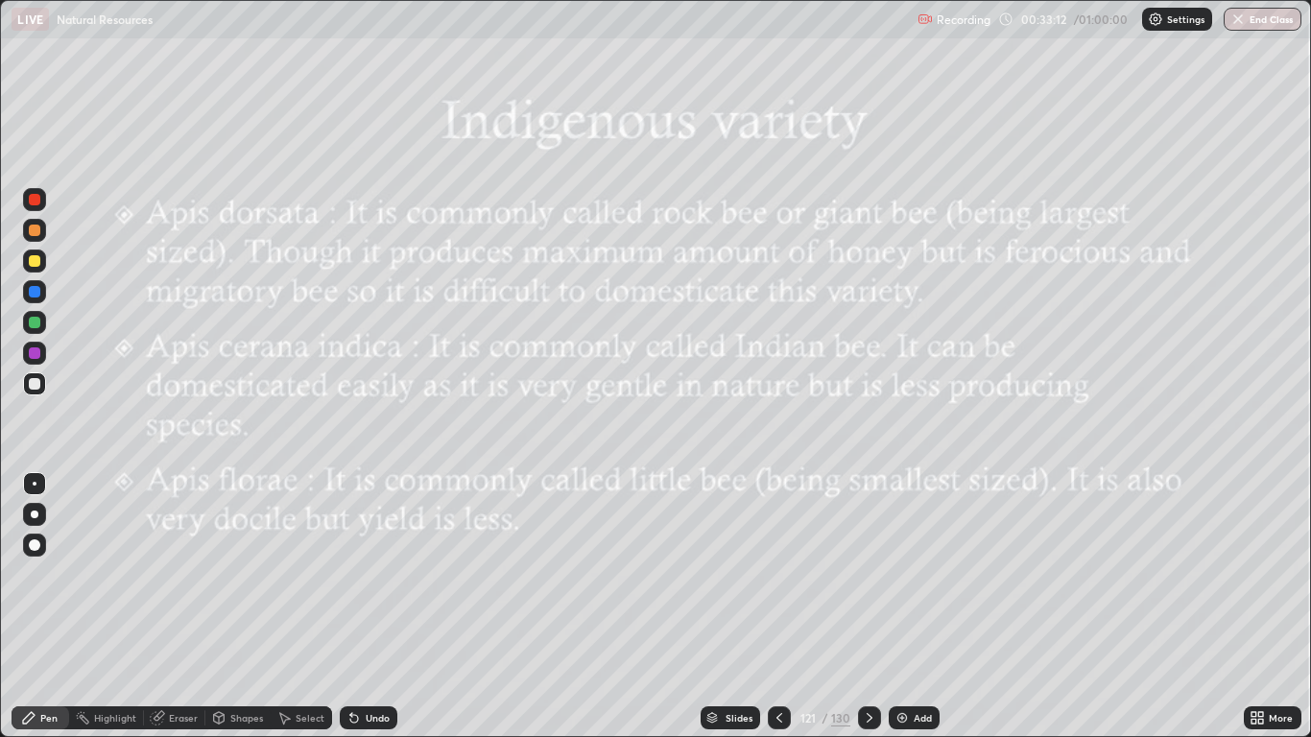
click at [862, 606] on icon at bounding box center [869, 717] width 15 height 15
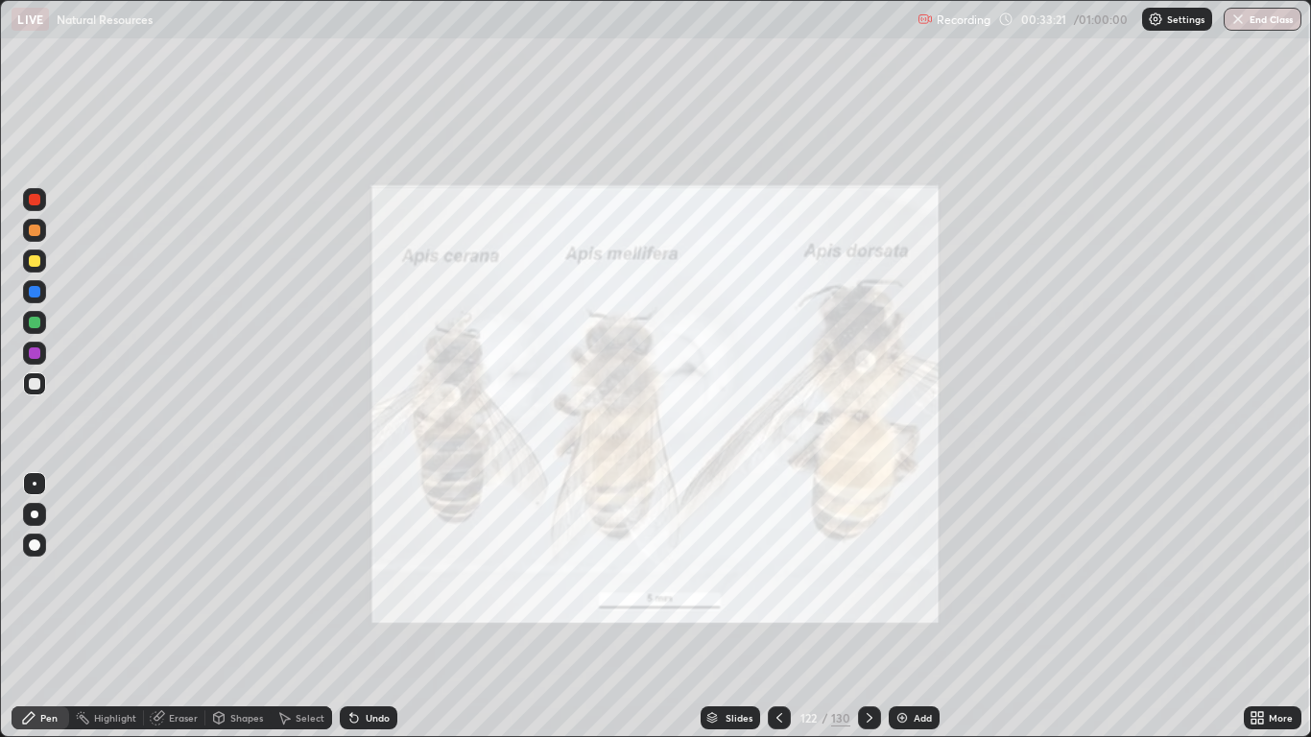
click at [786, 606] on icon at bounding box center [778, 717] width 15 height 15
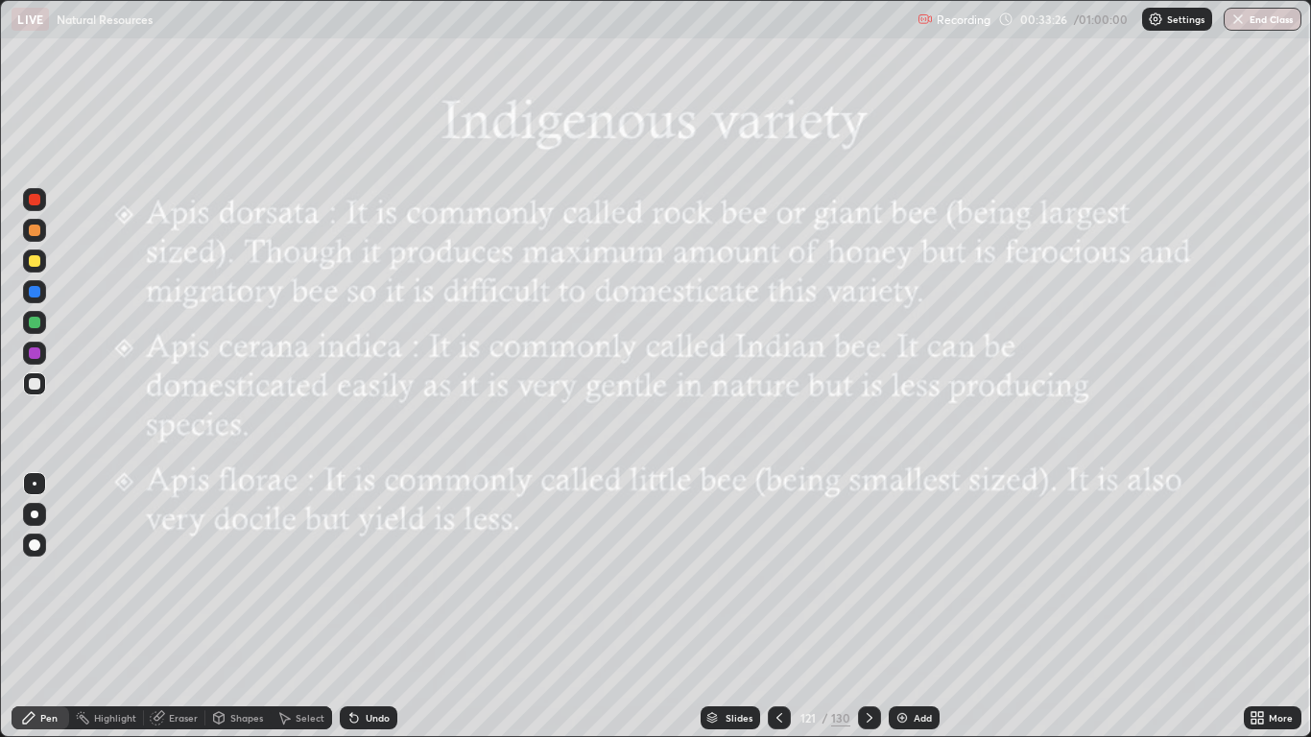
click at [868, 606] on icon at bounding box center [869, 717] width 15 height 15
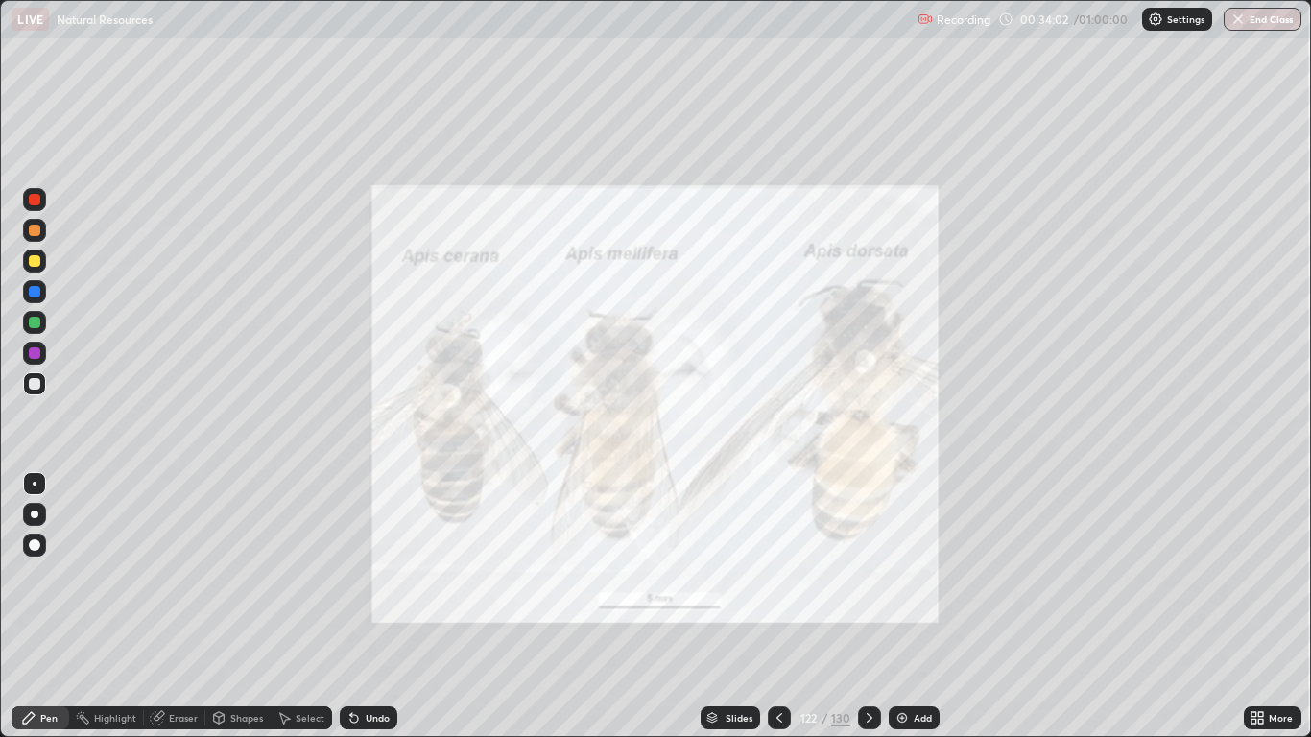
click at [790, 606] on div at bounding box center [779, 717] width 23 height 23
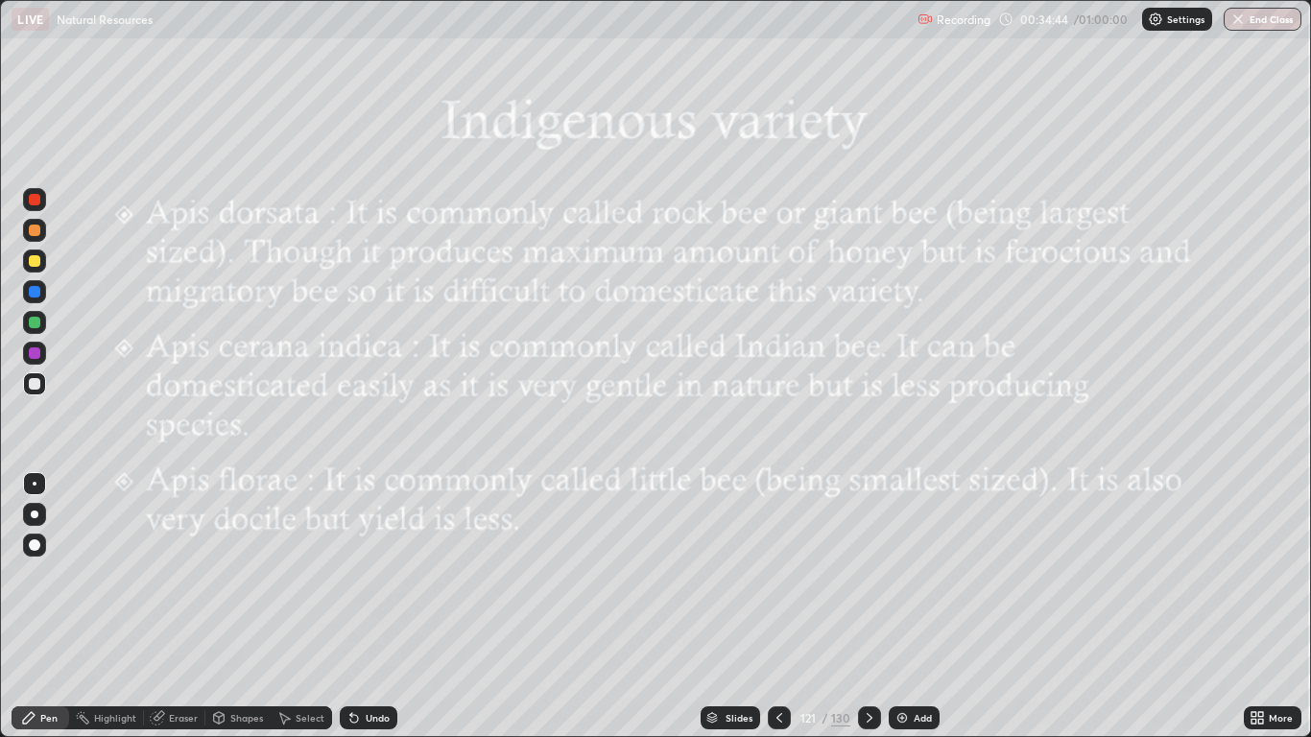
click at [878, 606] on div at bounding box center [869, 717] width 23 height 23
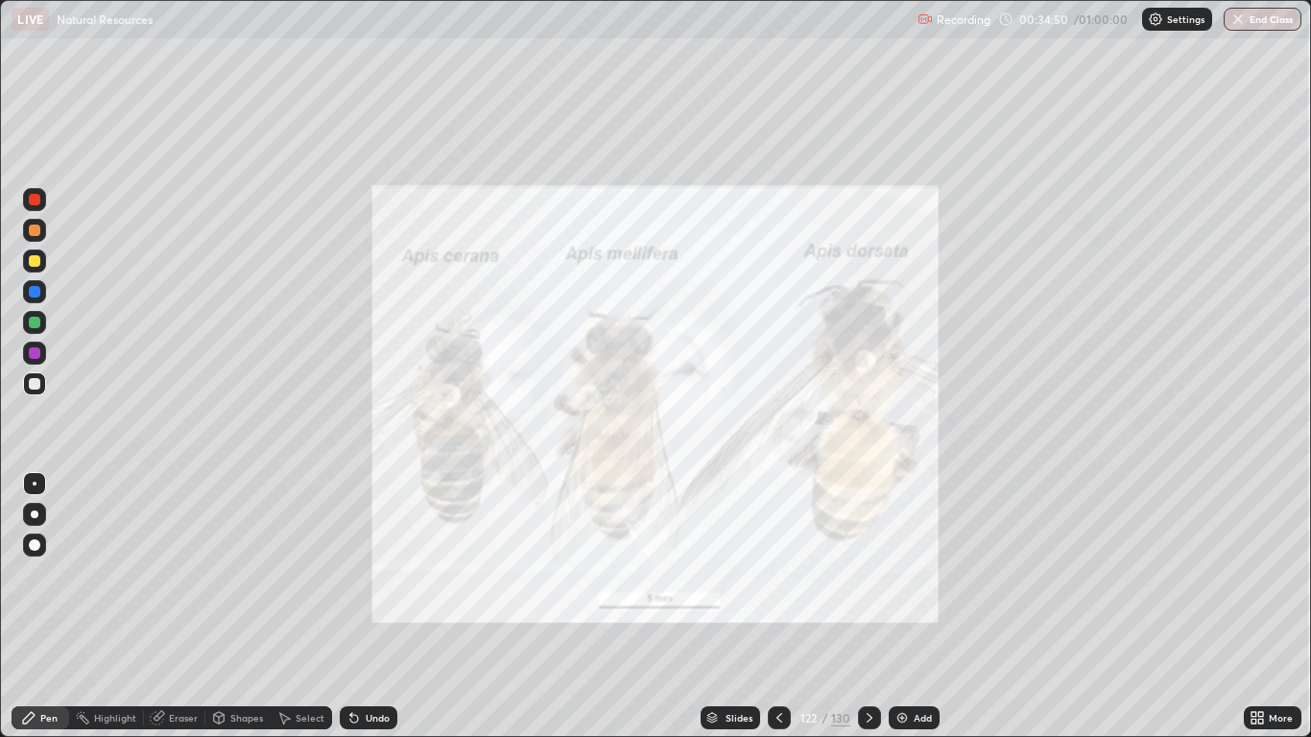
click at [866, 606] on icon at bounding box center [869, 717] width 15 height 15
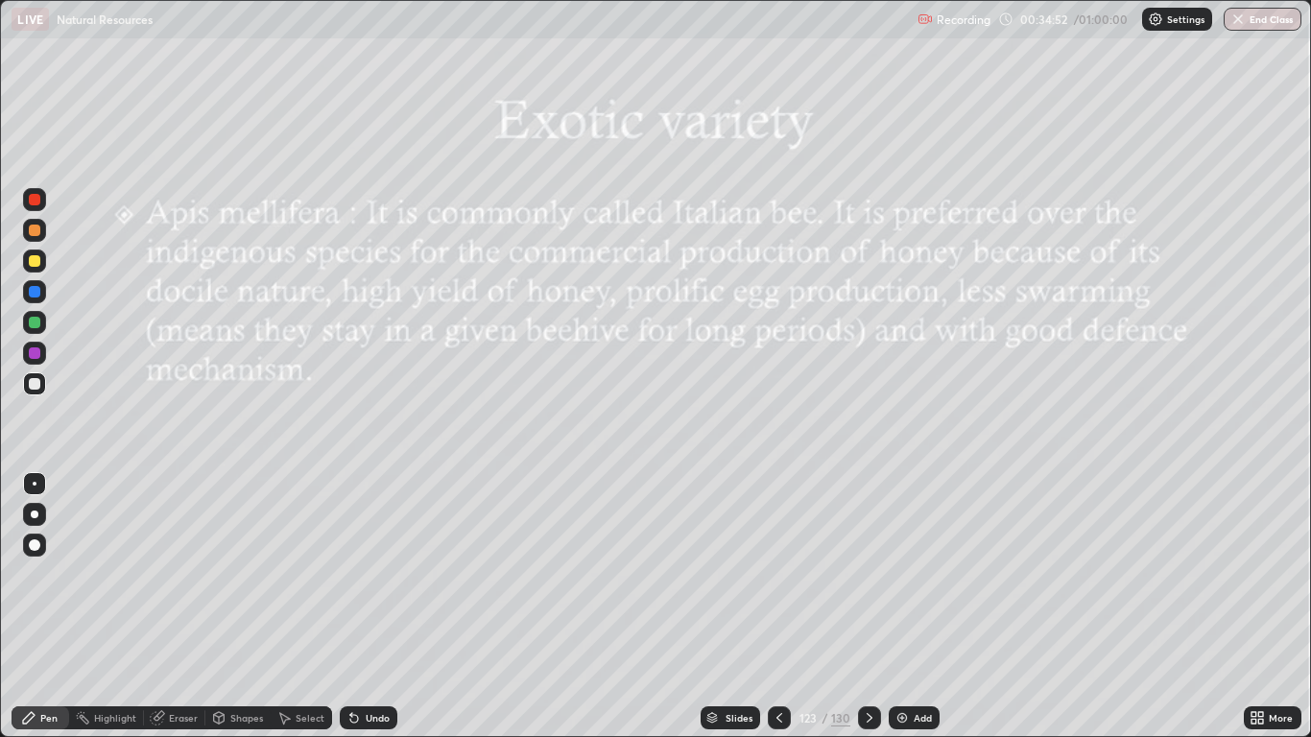
click at [787, 606] on div at bounding box center [779, 717] width 23 height 23
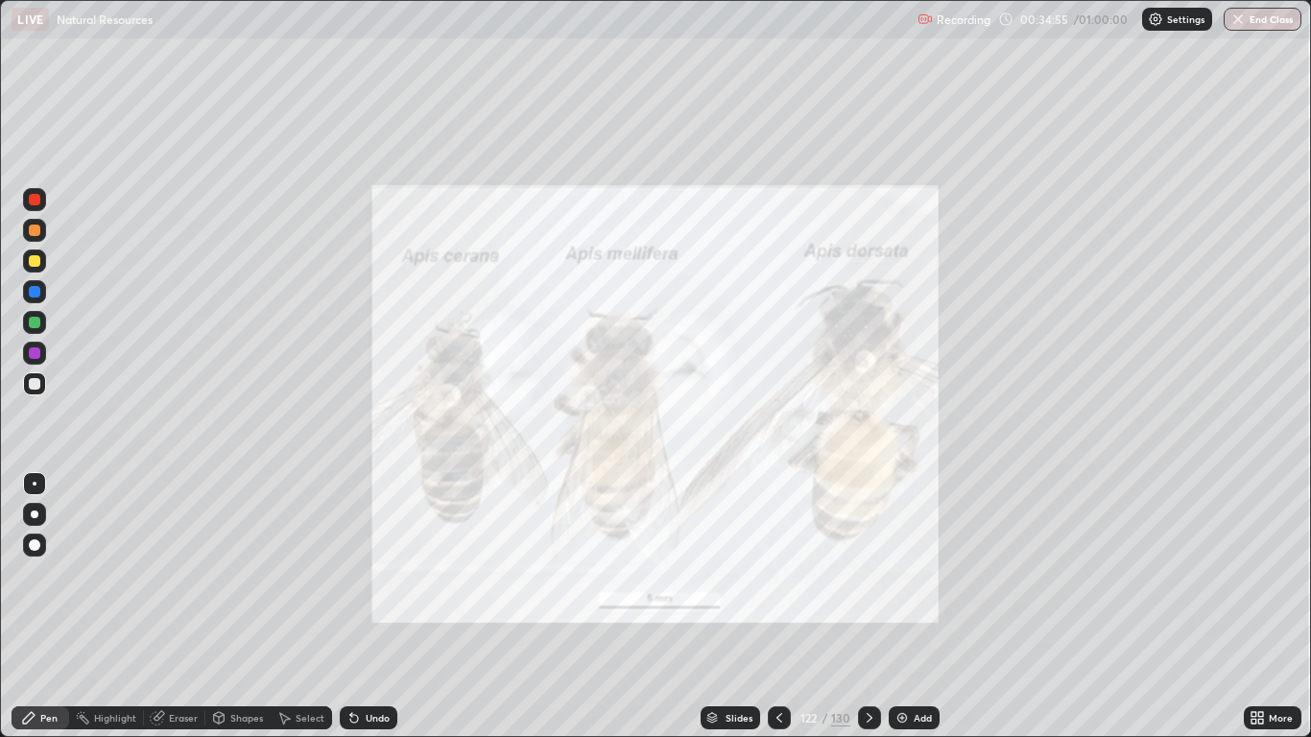
click at [867, 606] on icon at bounding box center [869, 717] width 15 height 15
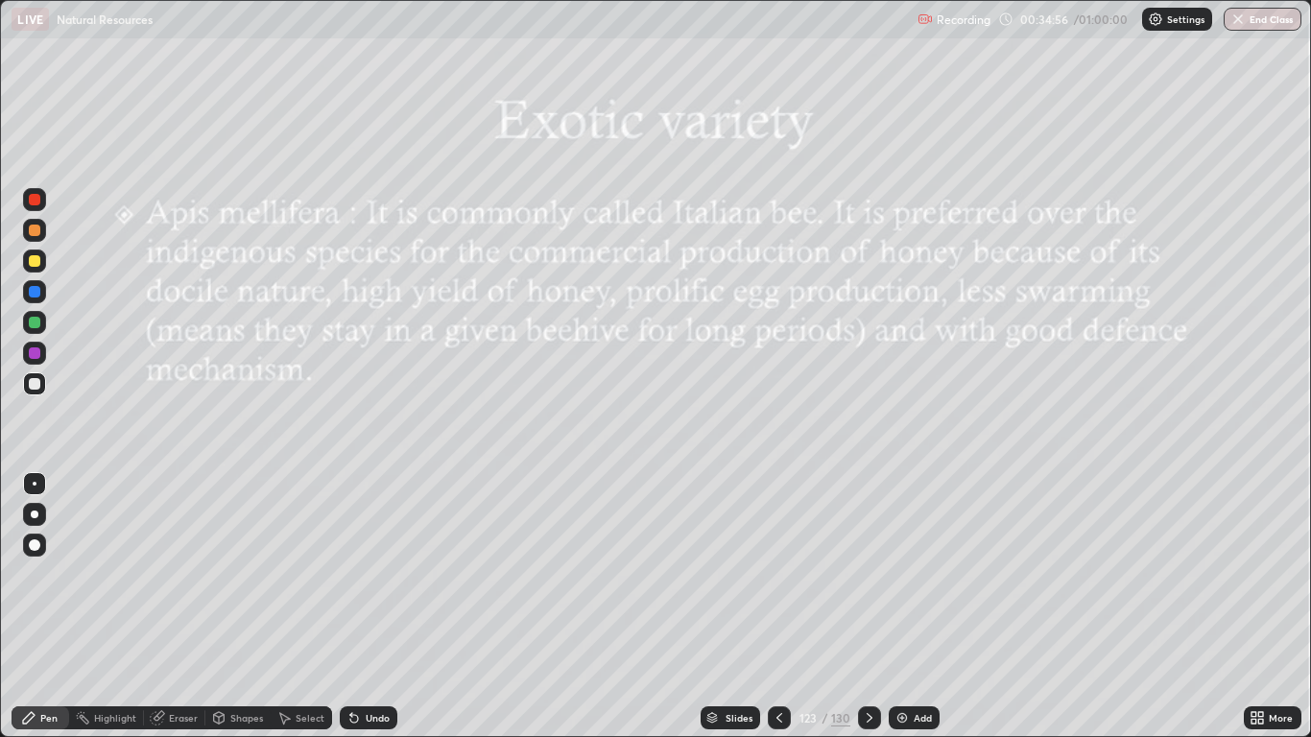
click at [787, 606] on div at bounding box center [779, 717] width 23 height 23
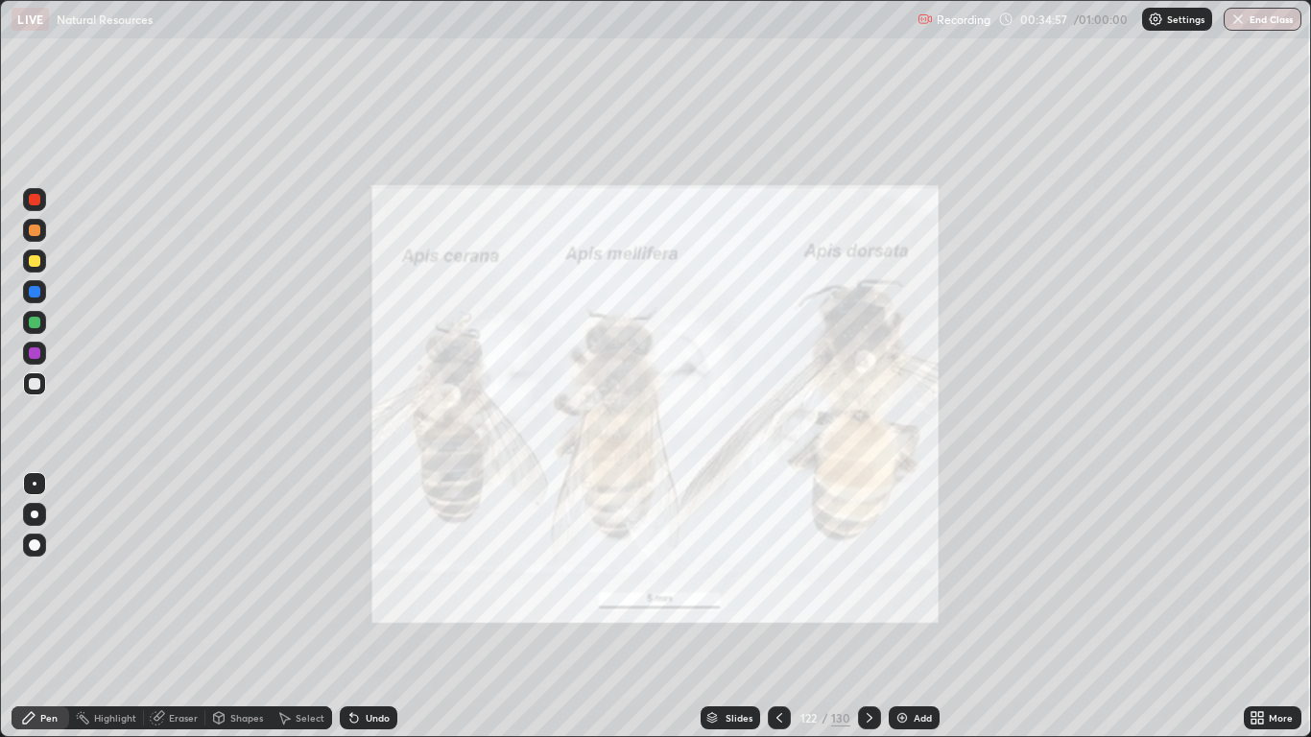
click at [867, 606] on icon at bounding box center [869, 717] width 15 height 15
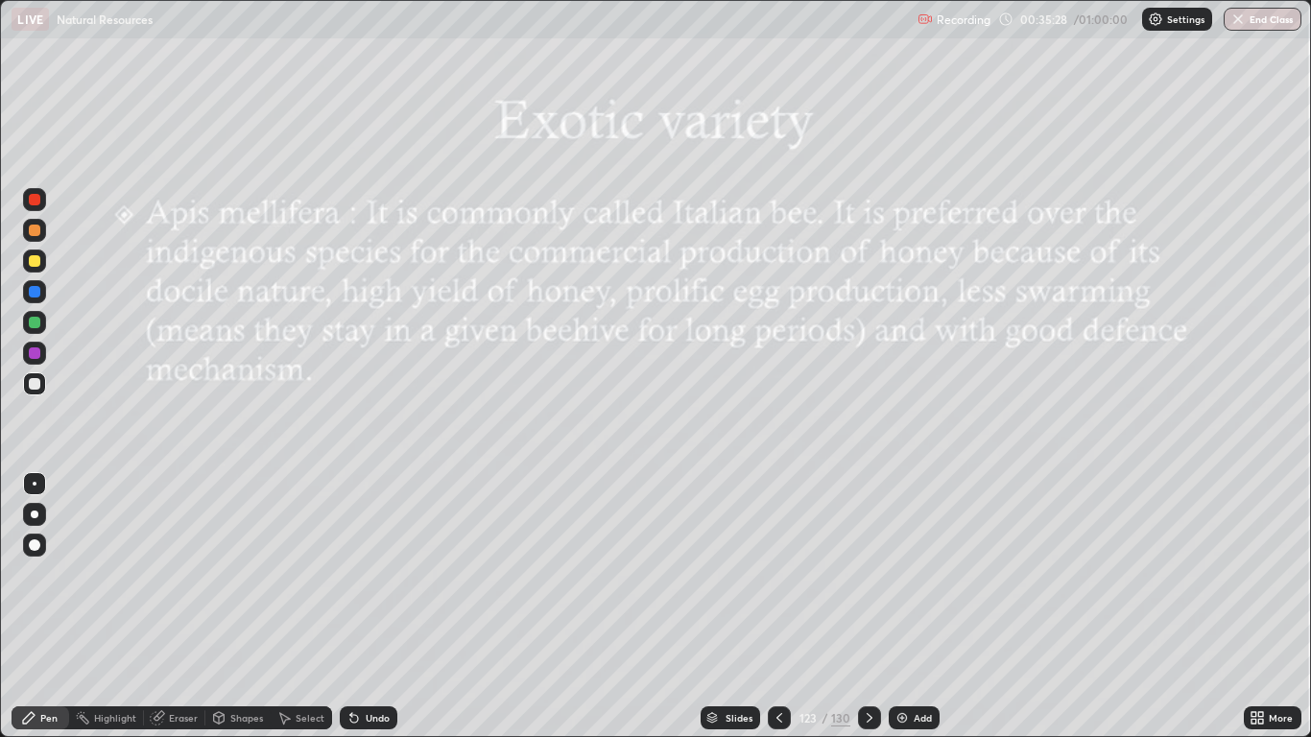
click at [779, 606] on icon at bounding box center [778, 717] width 15 height 15
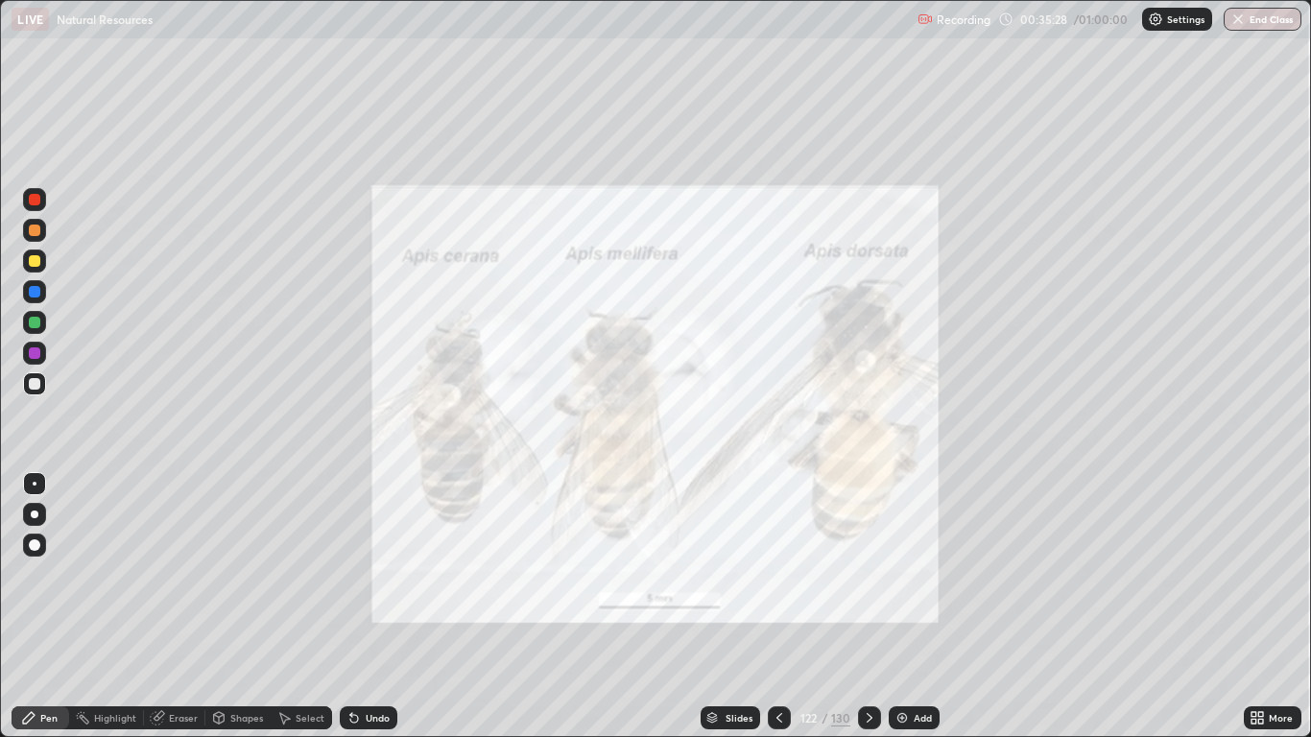
click at [787, 606] on div at bounding box center [779, 717] width 23 height 23
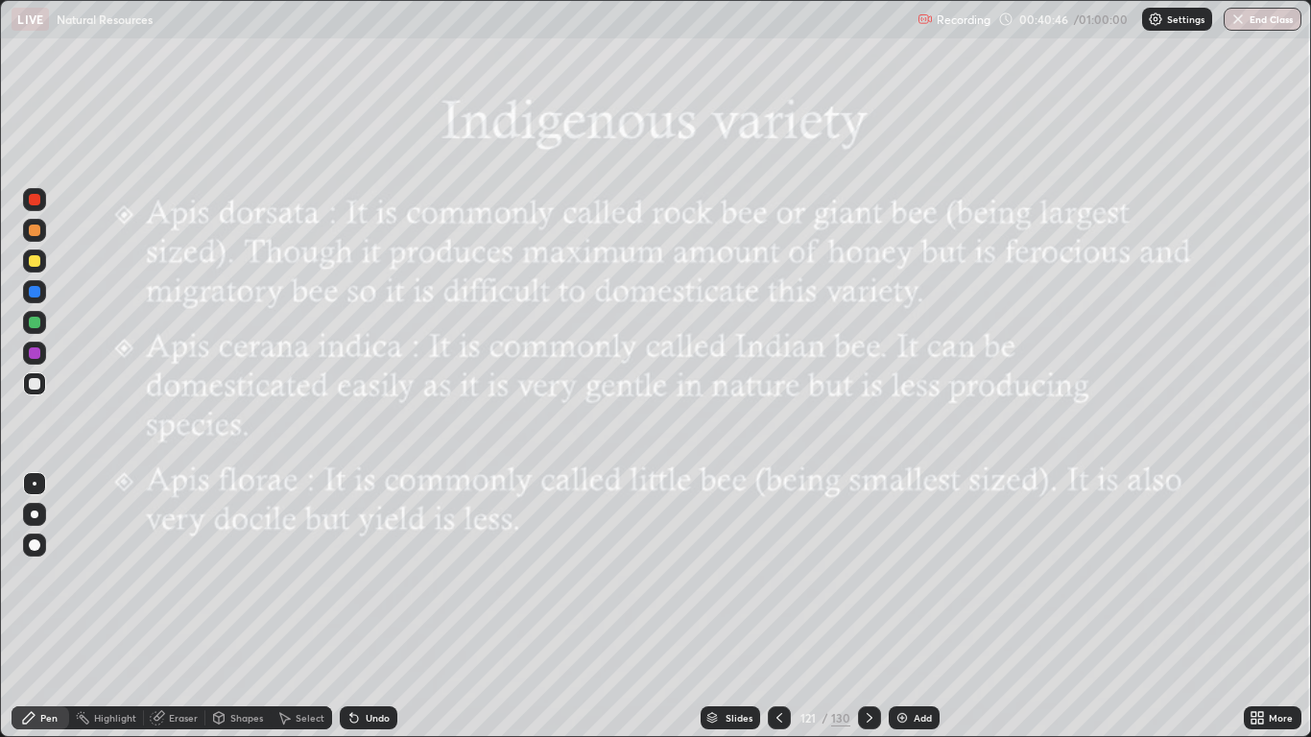
click at [867, 606] on icon at bounding box center [869, 717] width 15 height 15
click at [868, 606] on icon at bounding box center [869, 717] width 15 height 15
click at [867, 606] on icon at bounding box center [869, 717] width 15 height 15
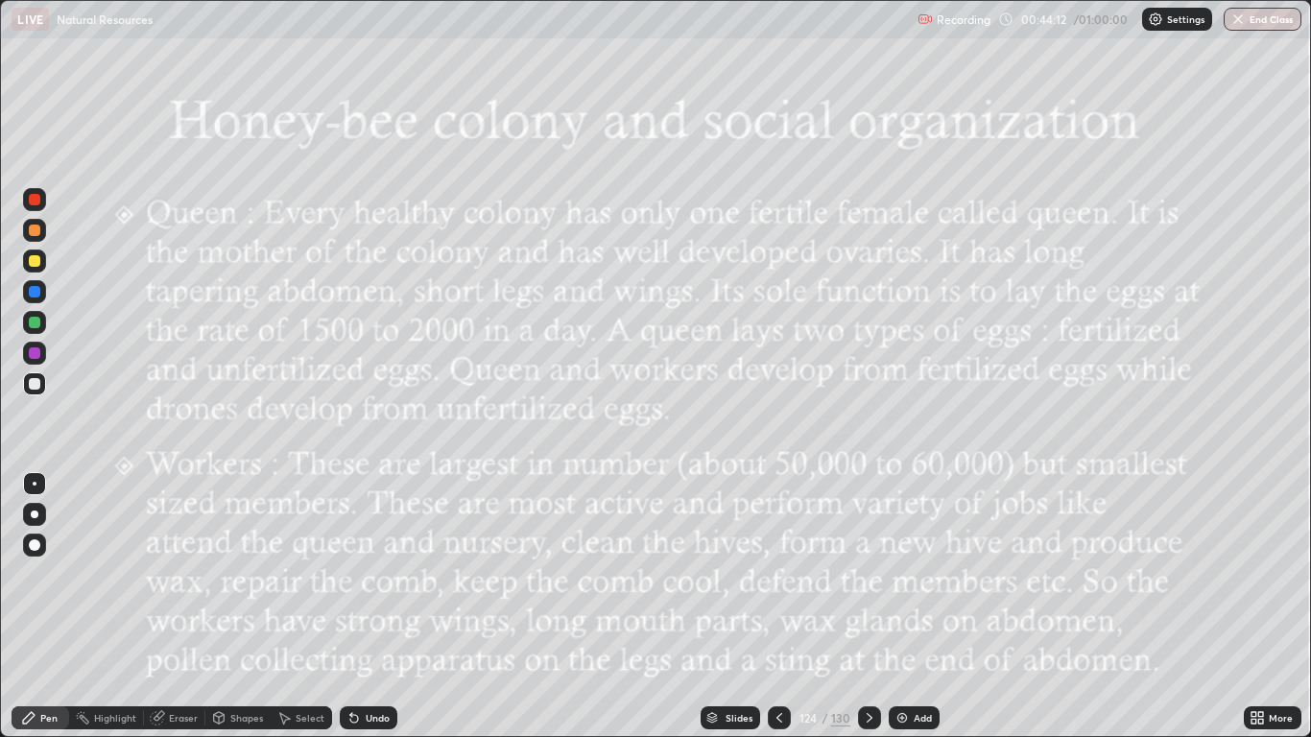
click at [867, 606] on icon at bounding box center [869, 717] width 15 height 15
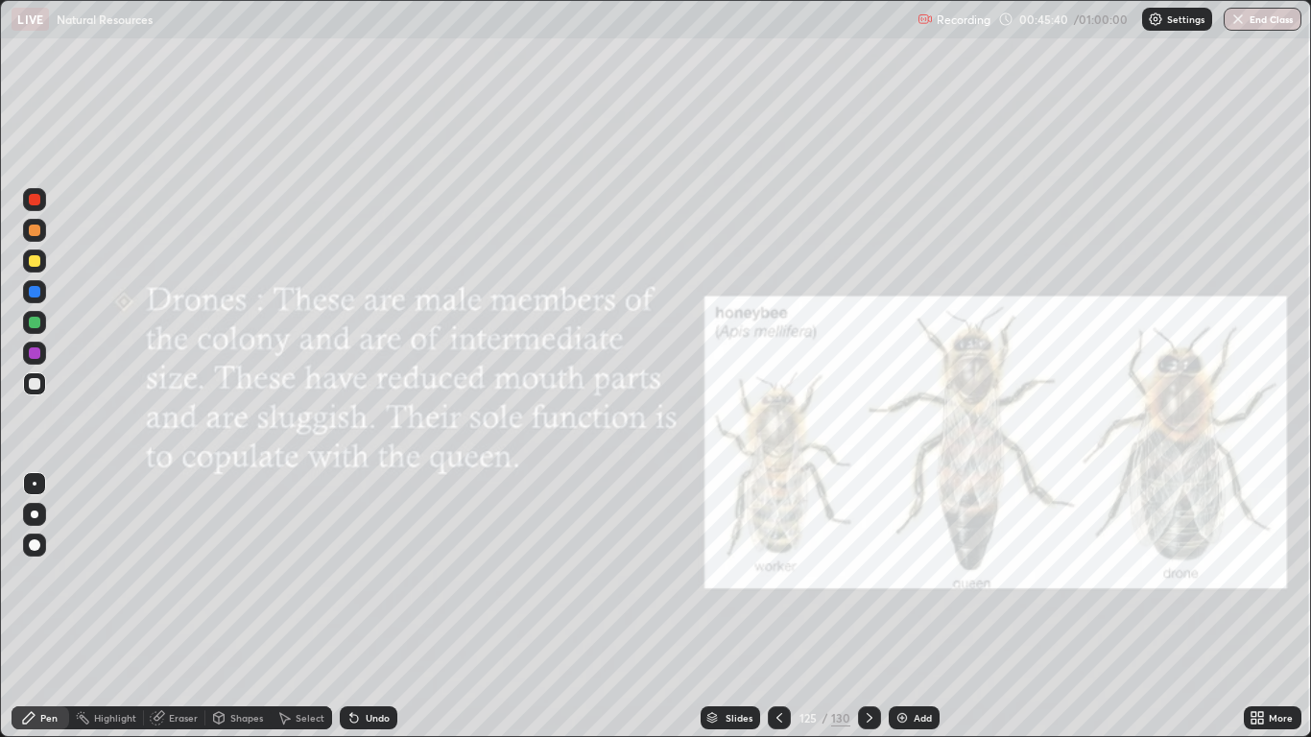
click at [368, 606] on div "Undo" at bounding box center [378, 718] width 24 height 10
click at [30, 192] on div at bounding box center [34, 199] width 23 height 23
click at [918, 606] on div "Add" at bounding box center [923, 718] width 18 height 10
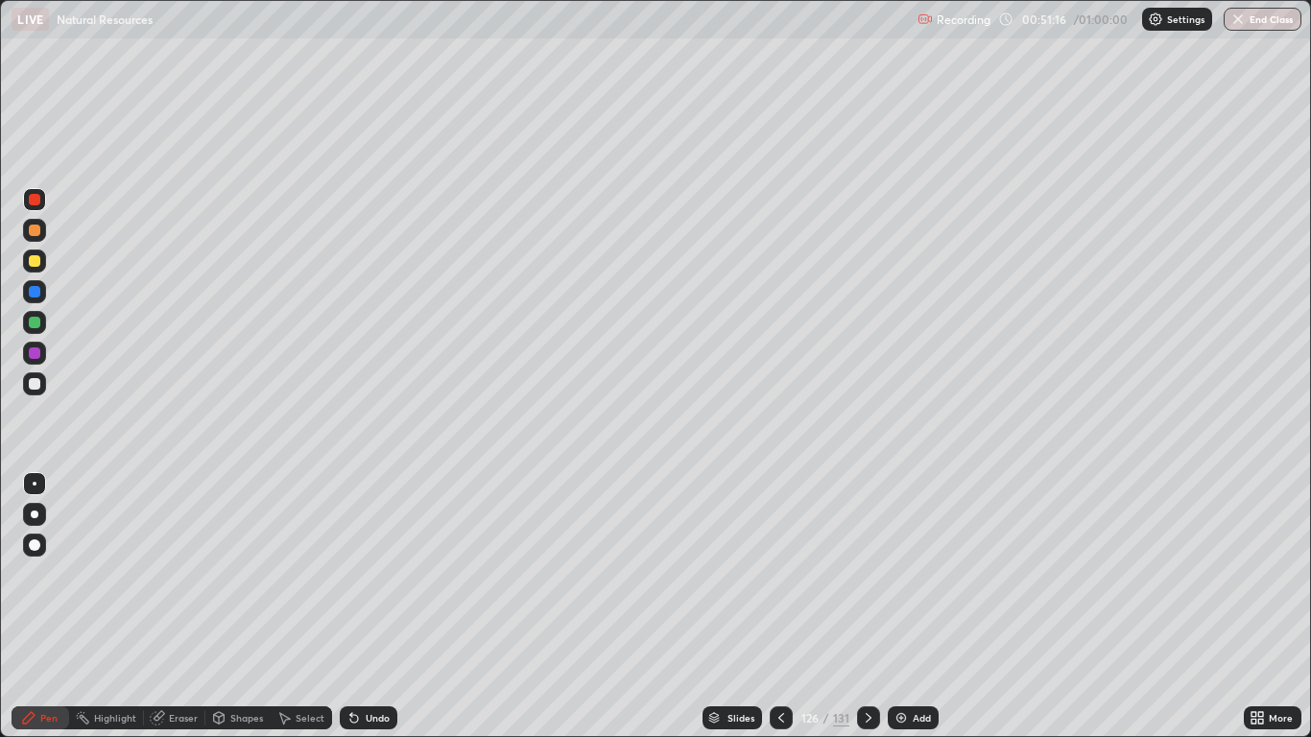
click at [778, 606] on icon at bounding box center [780, 717] width 15 height 15
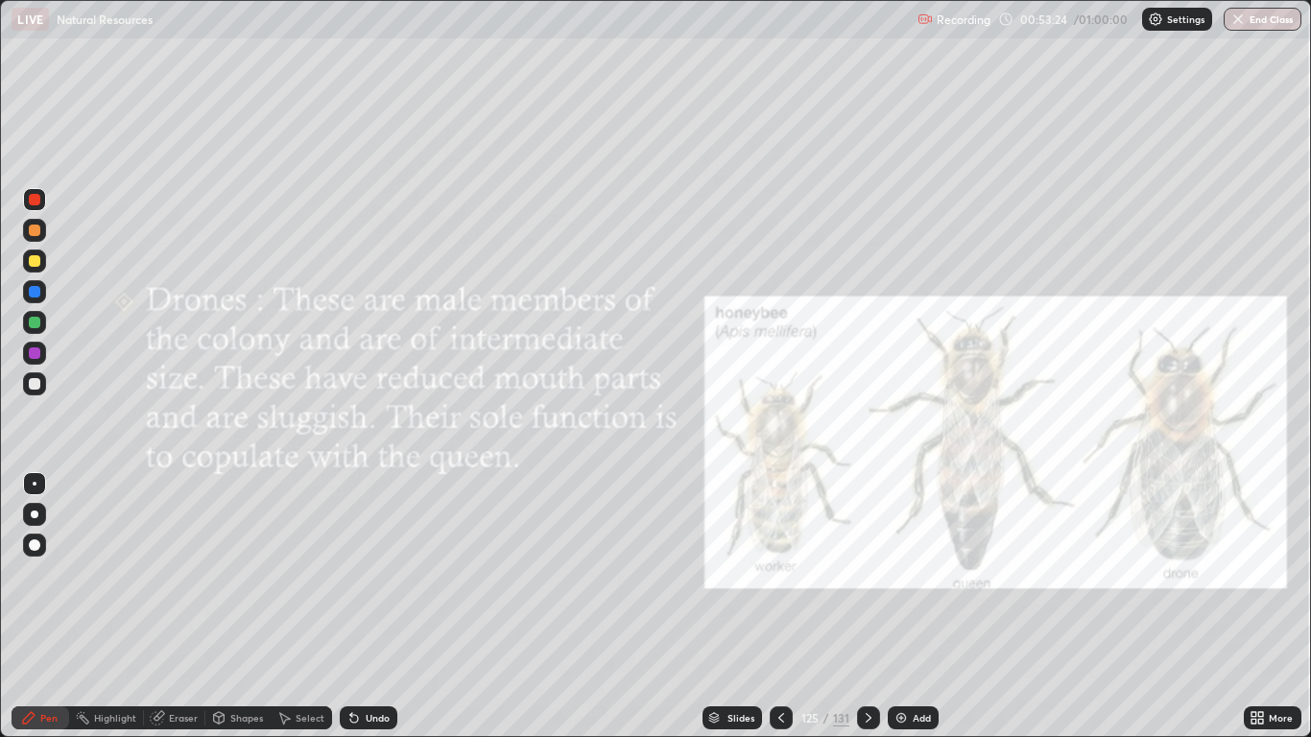
click at [867, 606] on div at bounding box center [868, 717] width 23 height 23
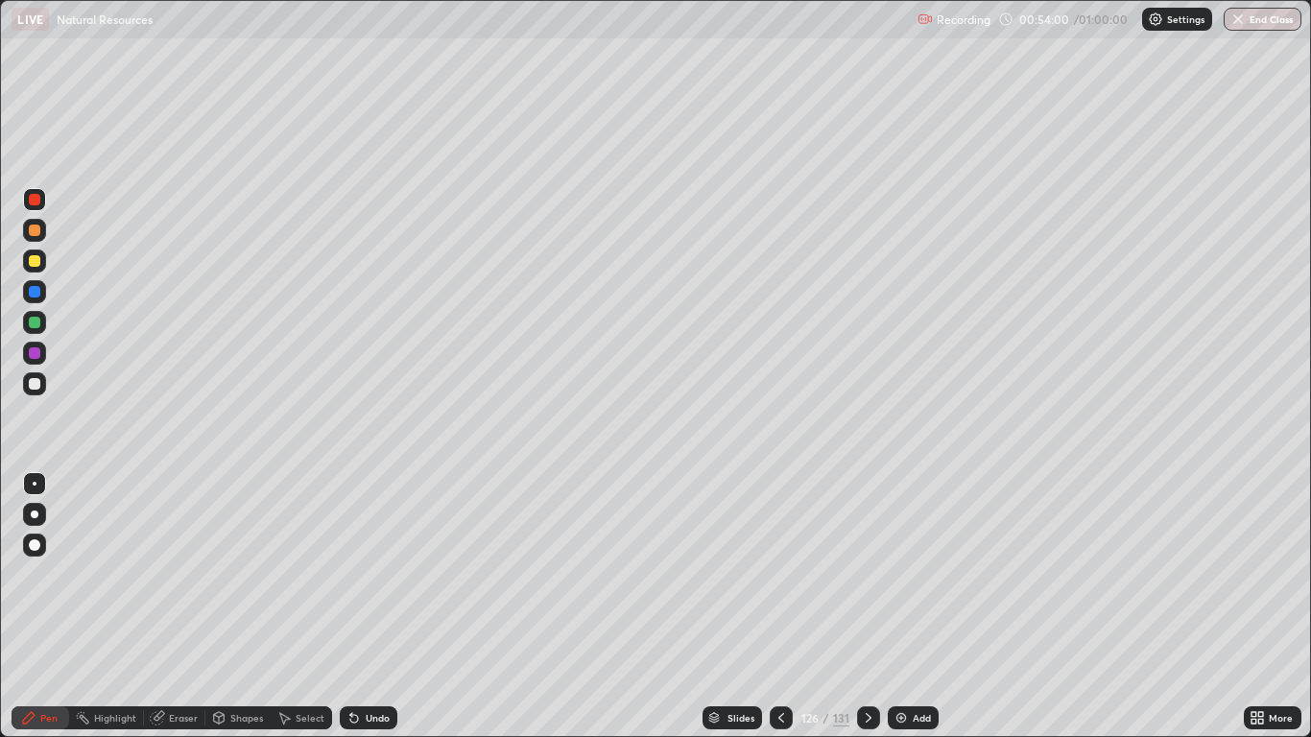
click at [866, 606] on icon at bounding box center [868, 717] width 15 height 15
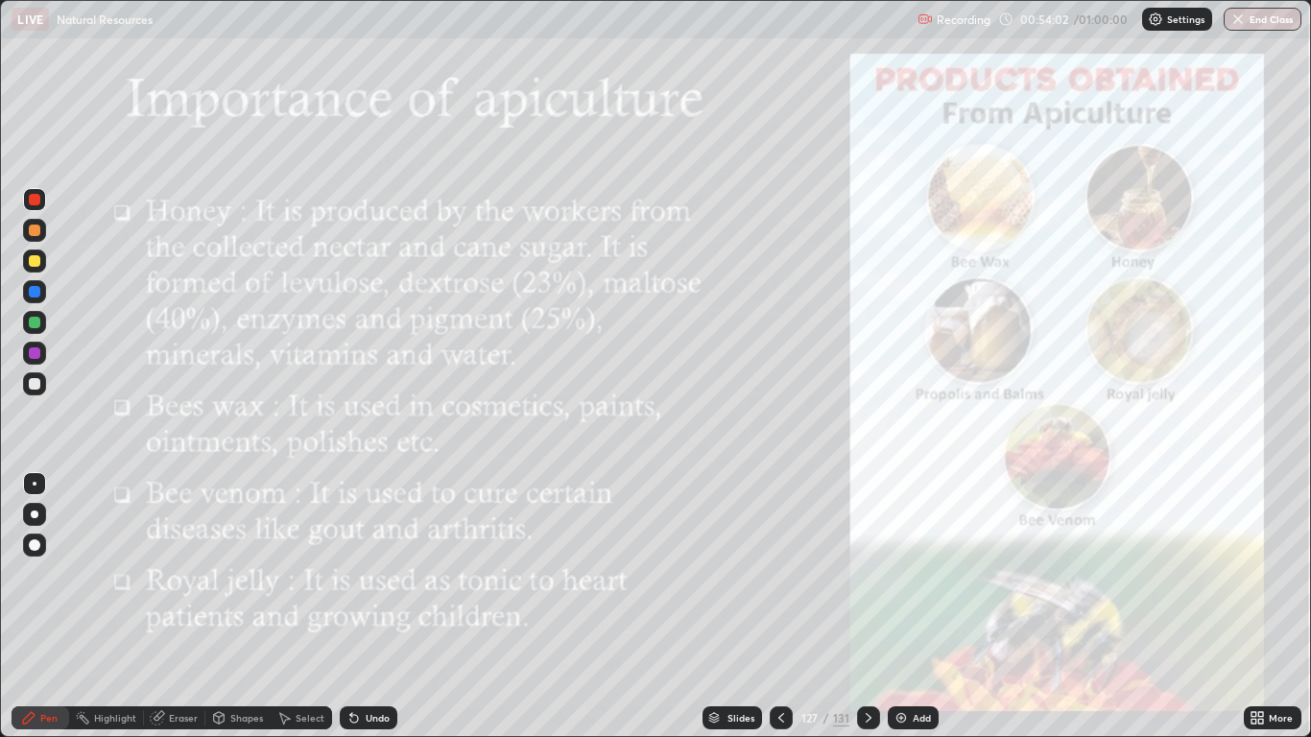
click at [858, 606] on div at bounding box center [868, 717] width 23 height 23
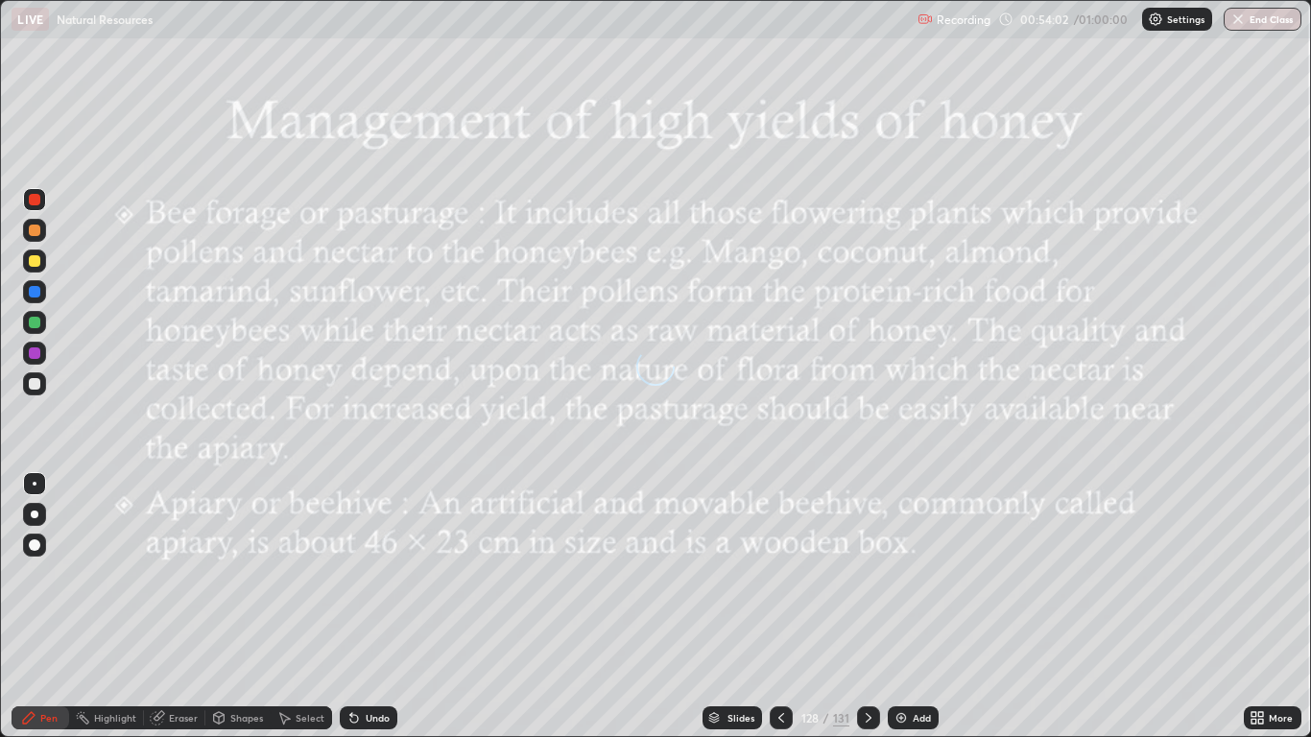
click at [861, 606] on icon at bounding box center [868, 717] width 15 height 15
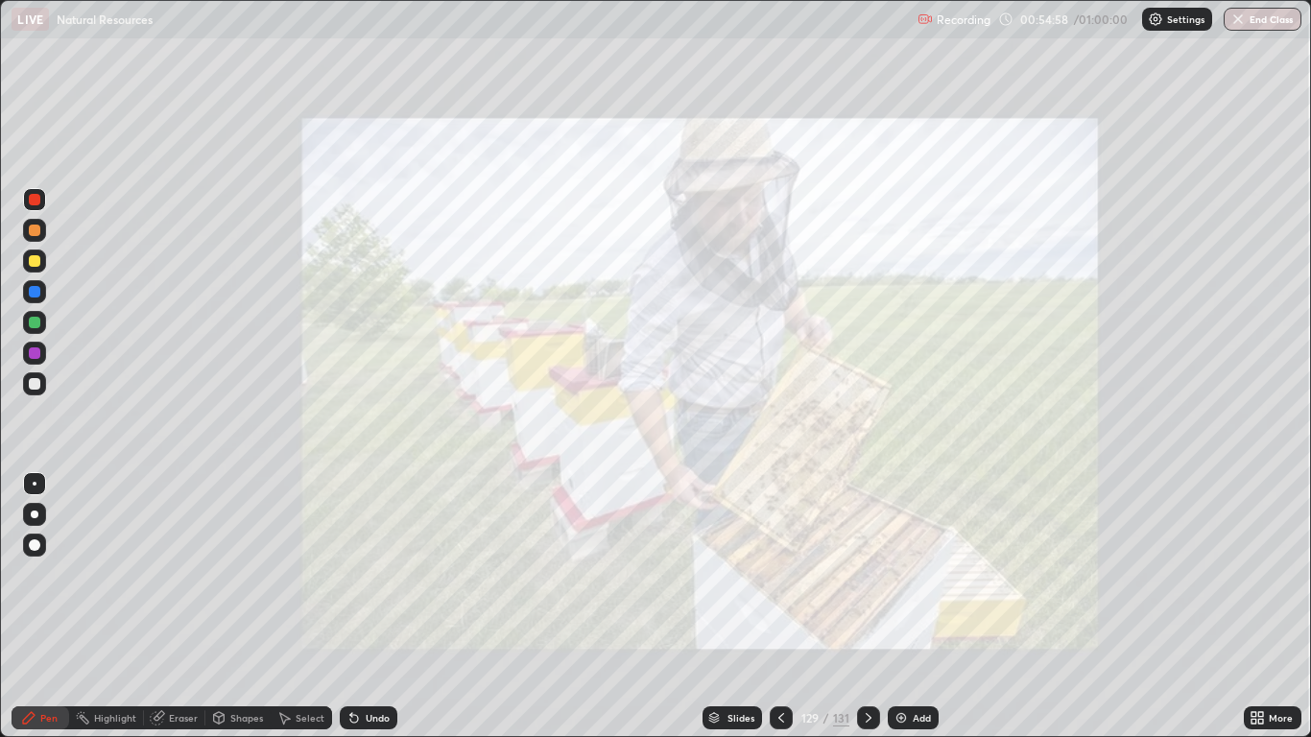
click at [787, 606] on div at bounding box center [781, 717] width 23 height 23
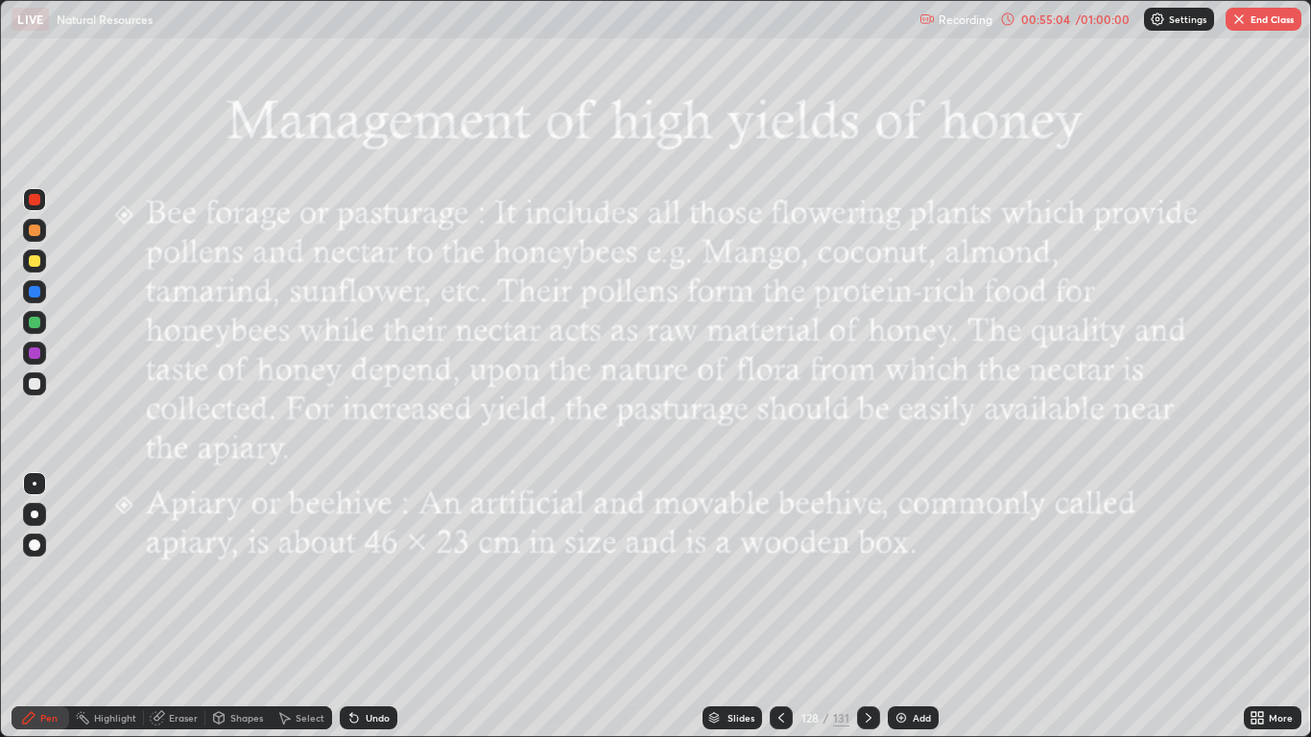
click at [779, 606] on icon at bounding box center [781, 718] width 6 height 10
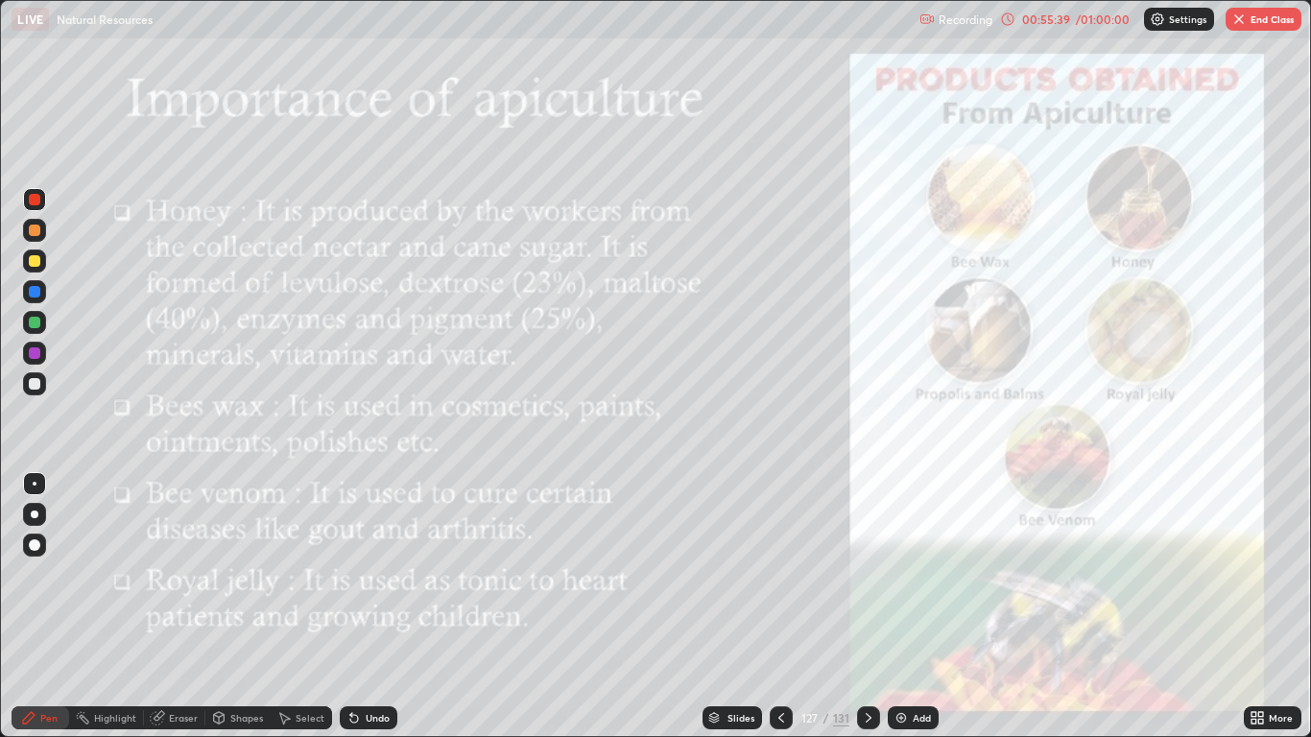
click at [779, 606] on icon at bounding box center [780, 717] width 15 height 15
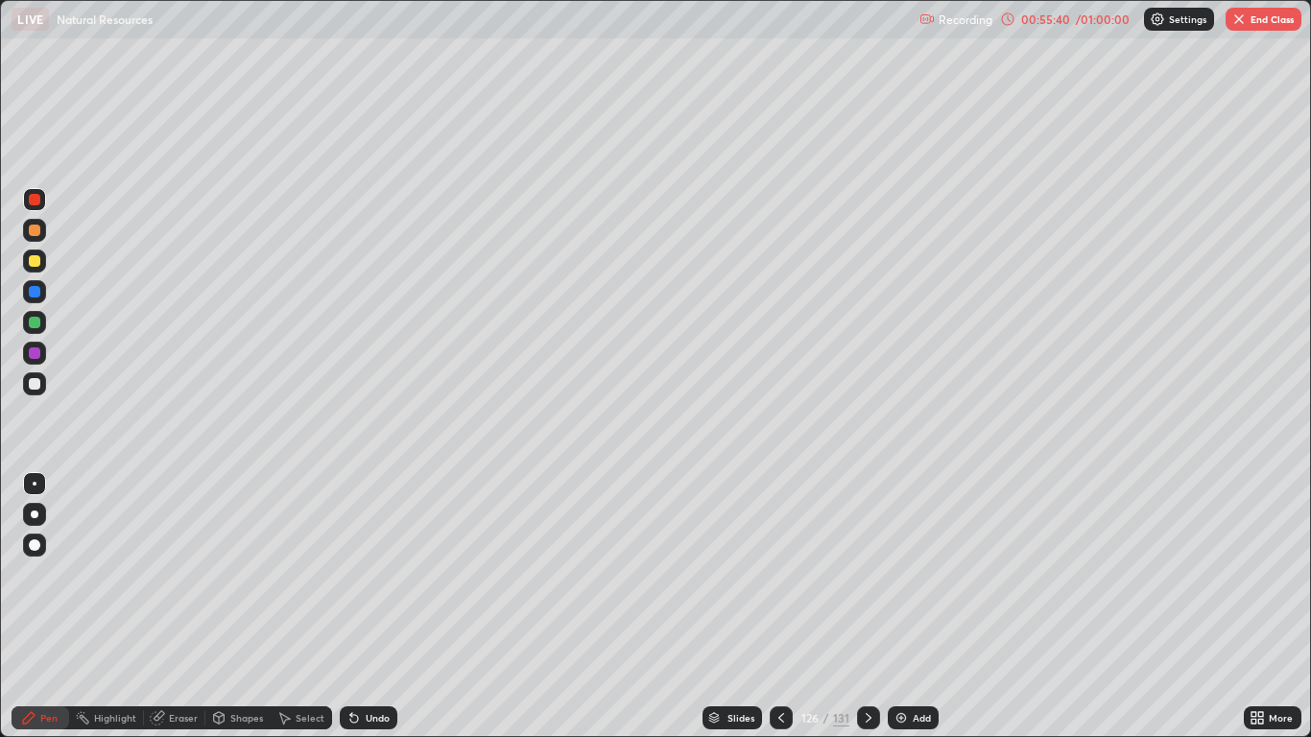
click at [779, 606] on icon at bounding box center [780, 717] width 15 height 15
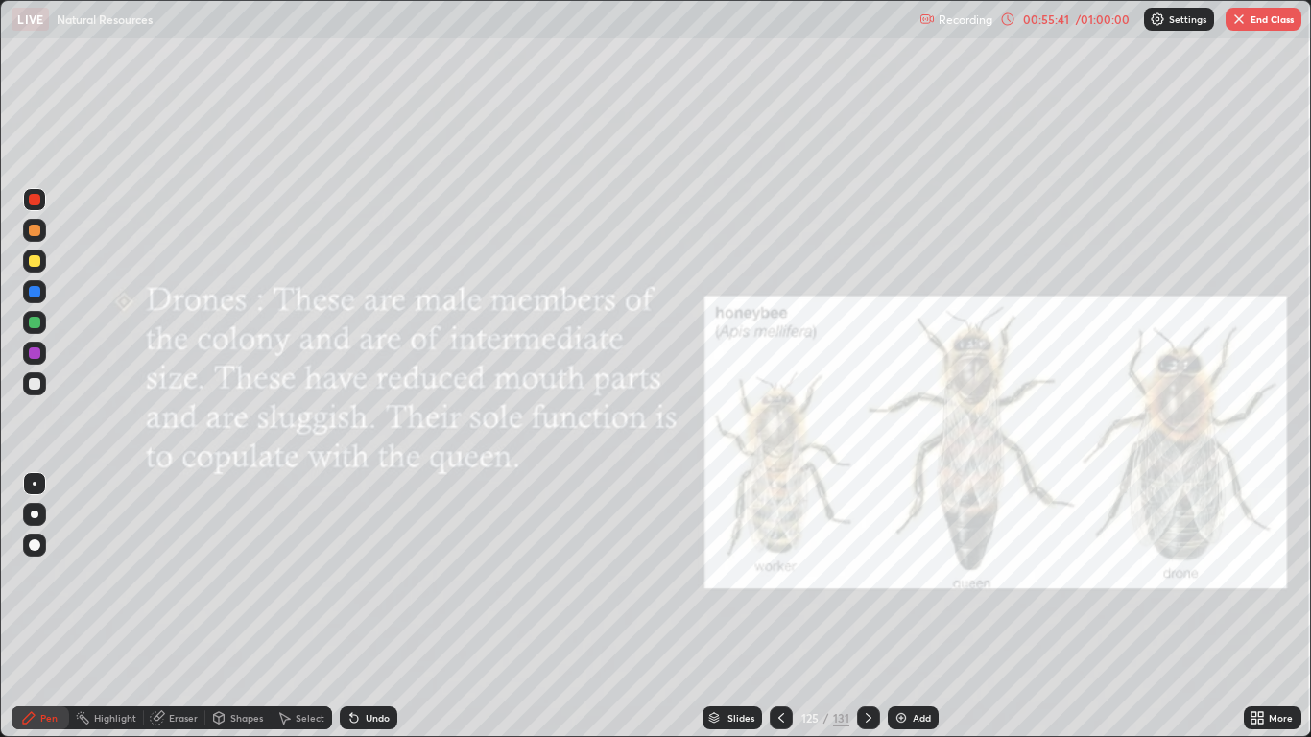
click at [778, 606] on div at bounding box center [781, 717] width 23 height 23
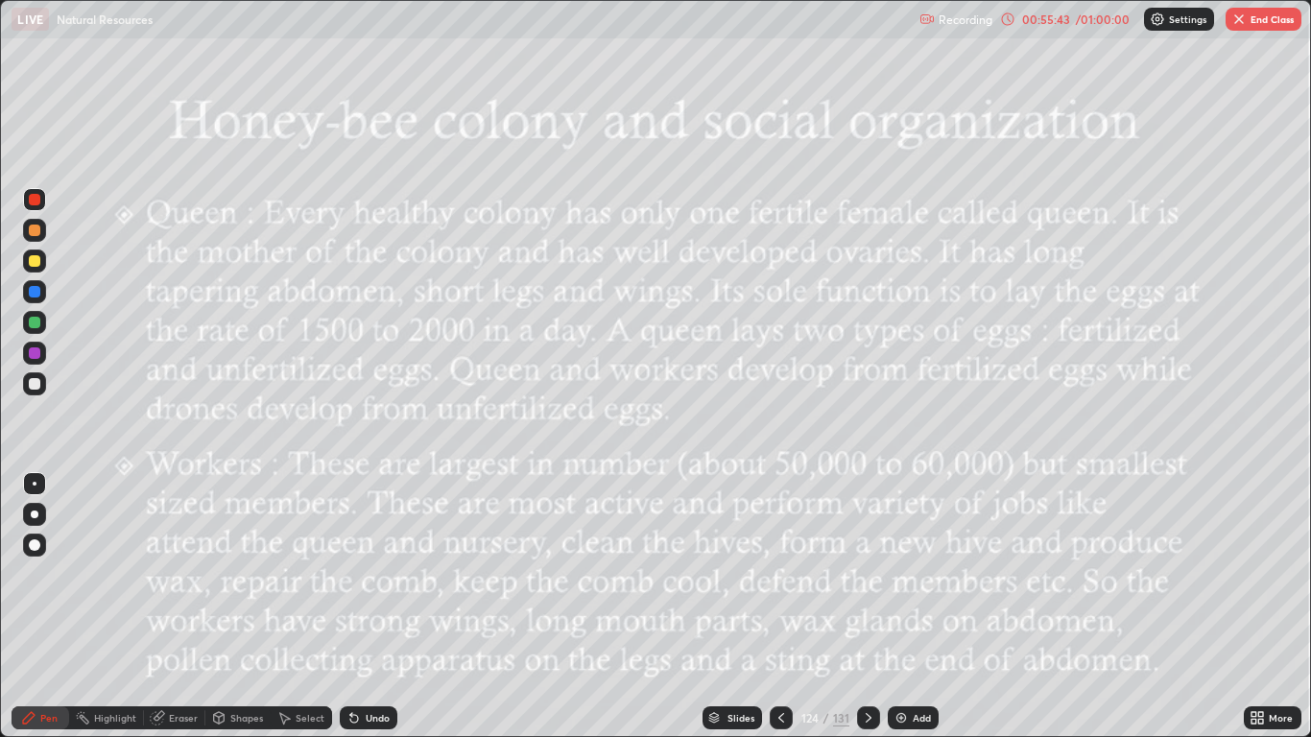
click at [867, 606] on icon at bounding box center [869, 718] width 6 height 10
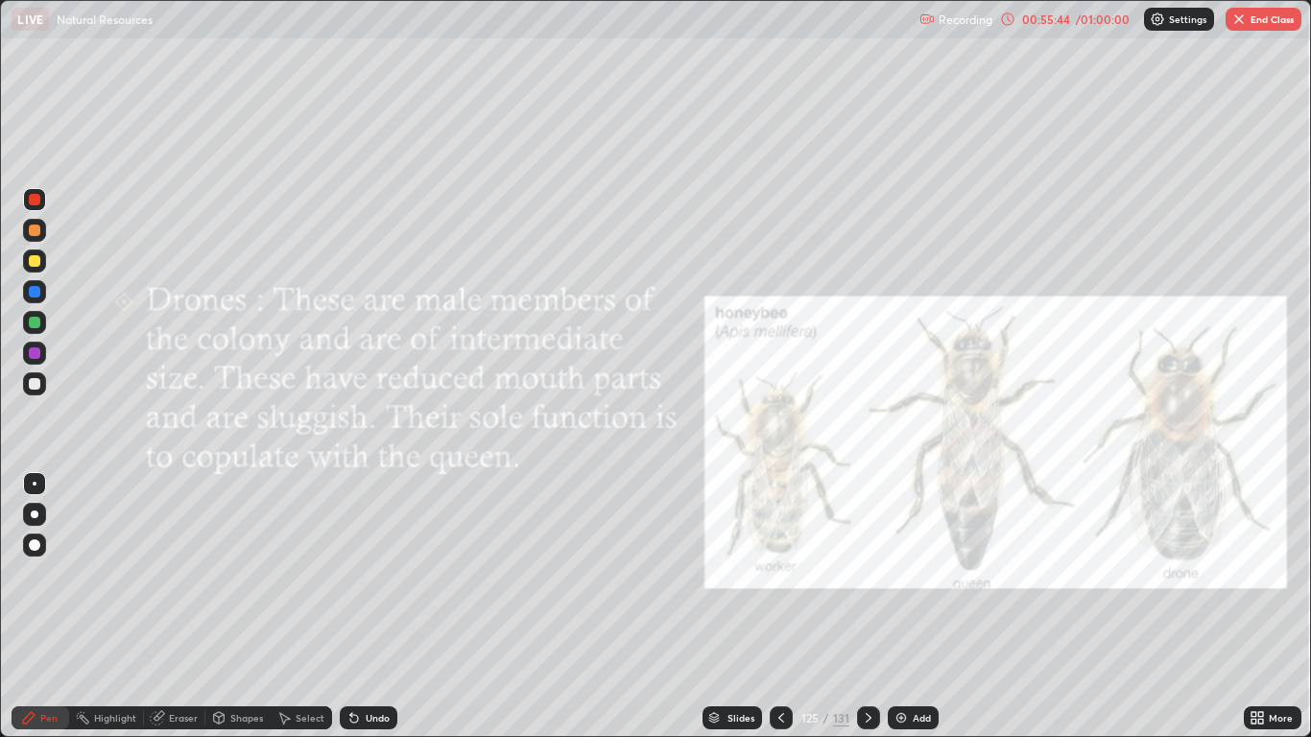
click at [869, 606] on icon at bounding box center [868, 717] width 15 height 15
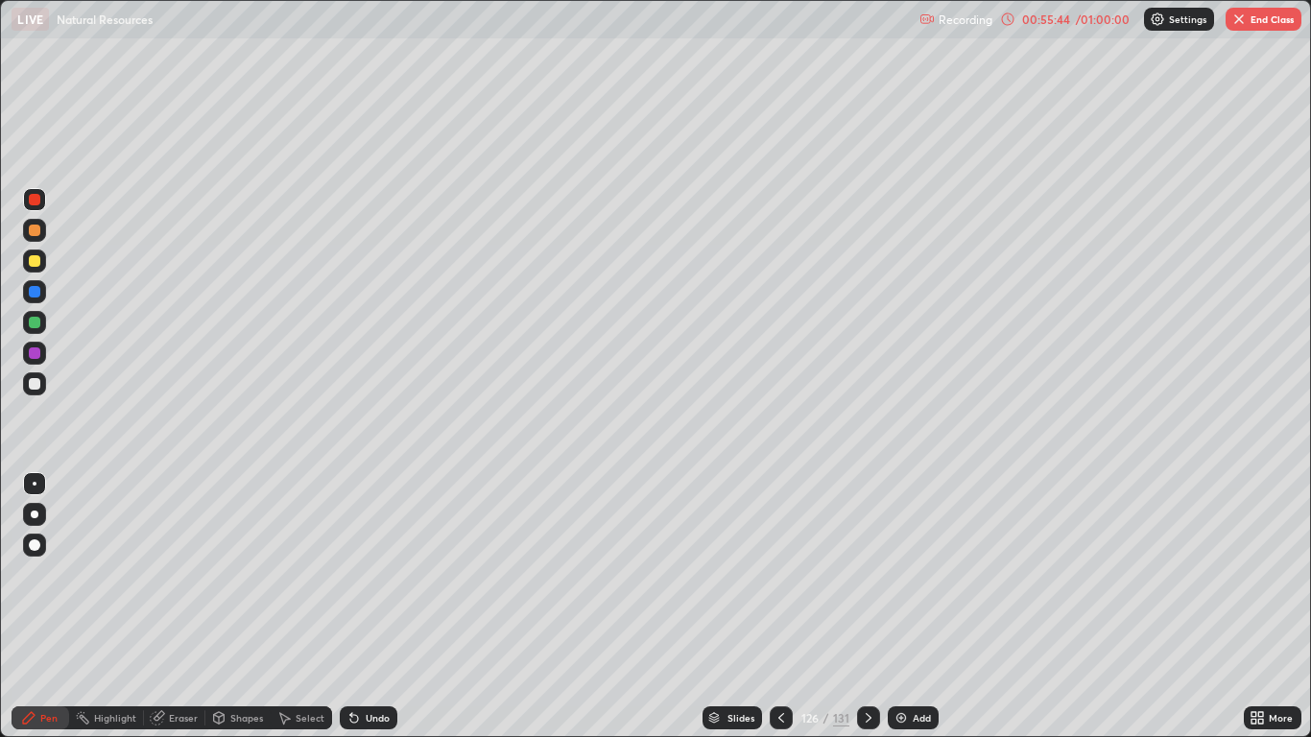
click at [868, 606] on div at bounding box center [868, 718] width 23 height 38
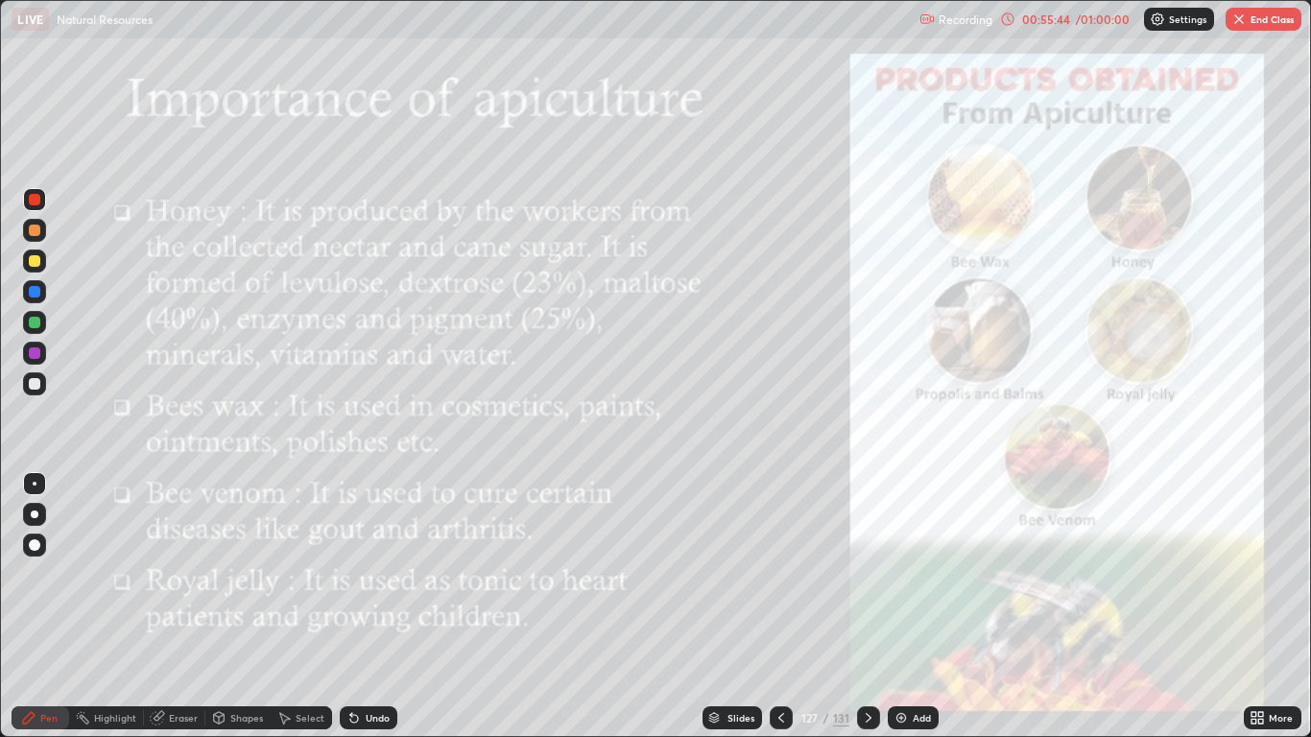
click at [859, 606] on div at bounding box center [868, 718] width 23 height 38
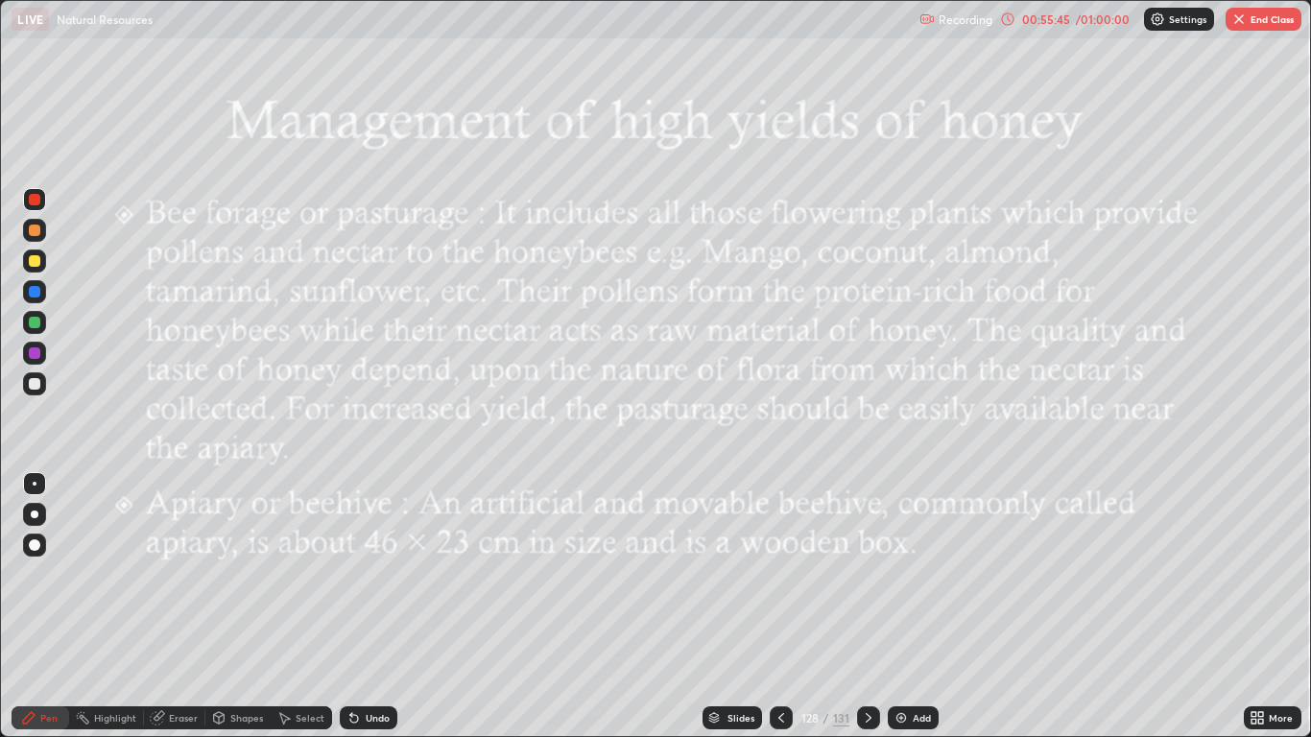
click at [857, 606] on div at bounding box center [868, 717] width 23 height 23
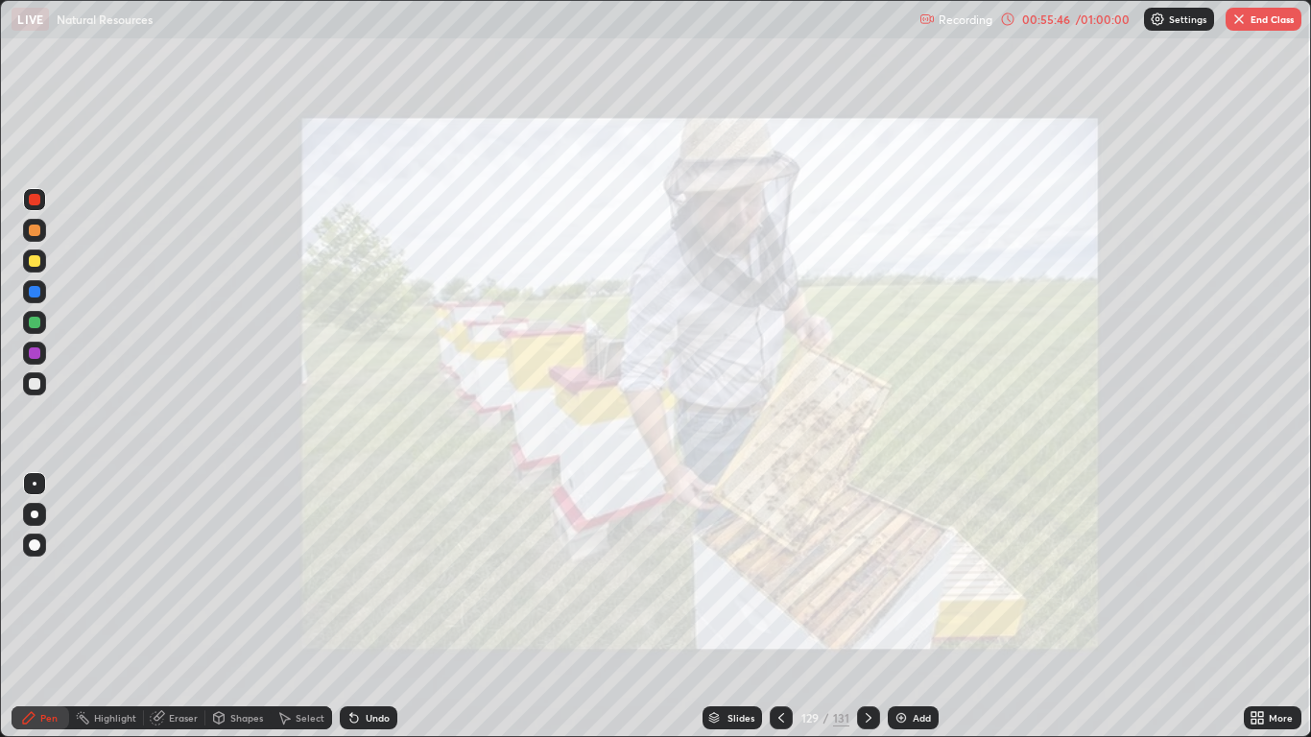
click at [743, 606] on div "Slides" at bounding box center [740, 718] width 27 height 10
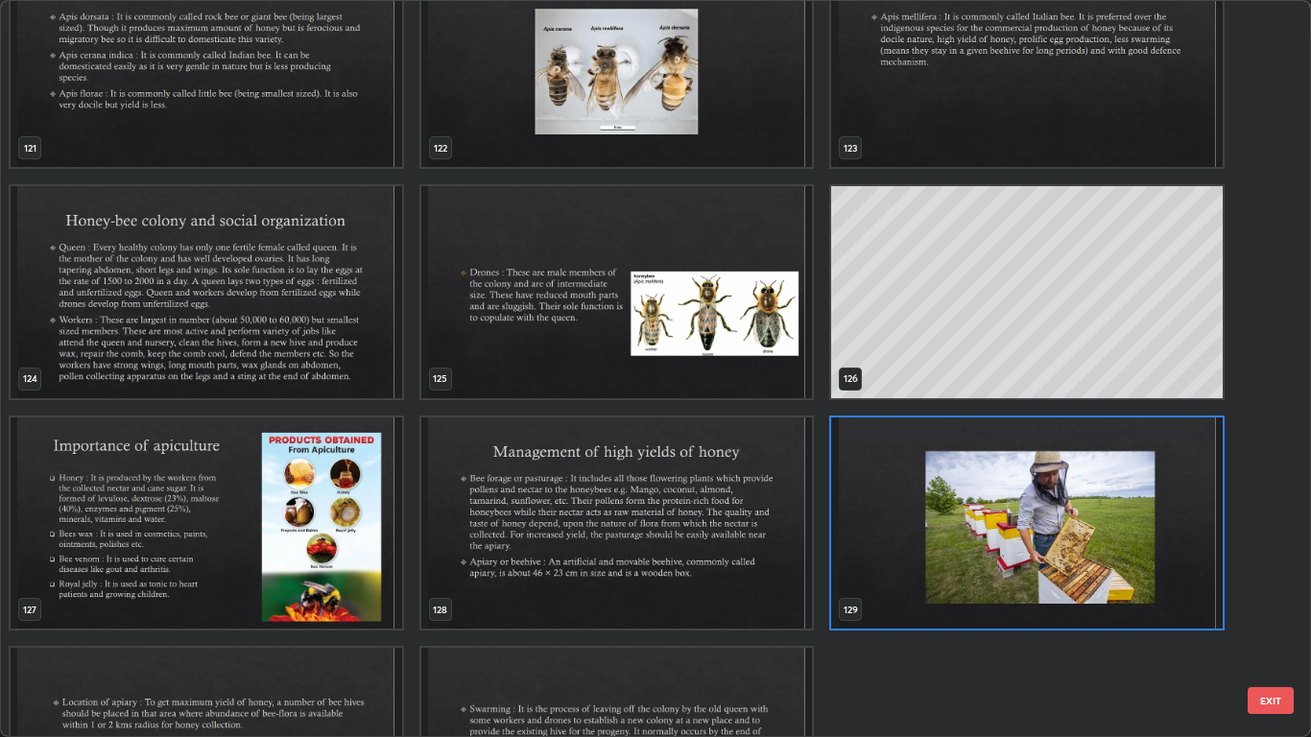
scroll to position [9422, 0]
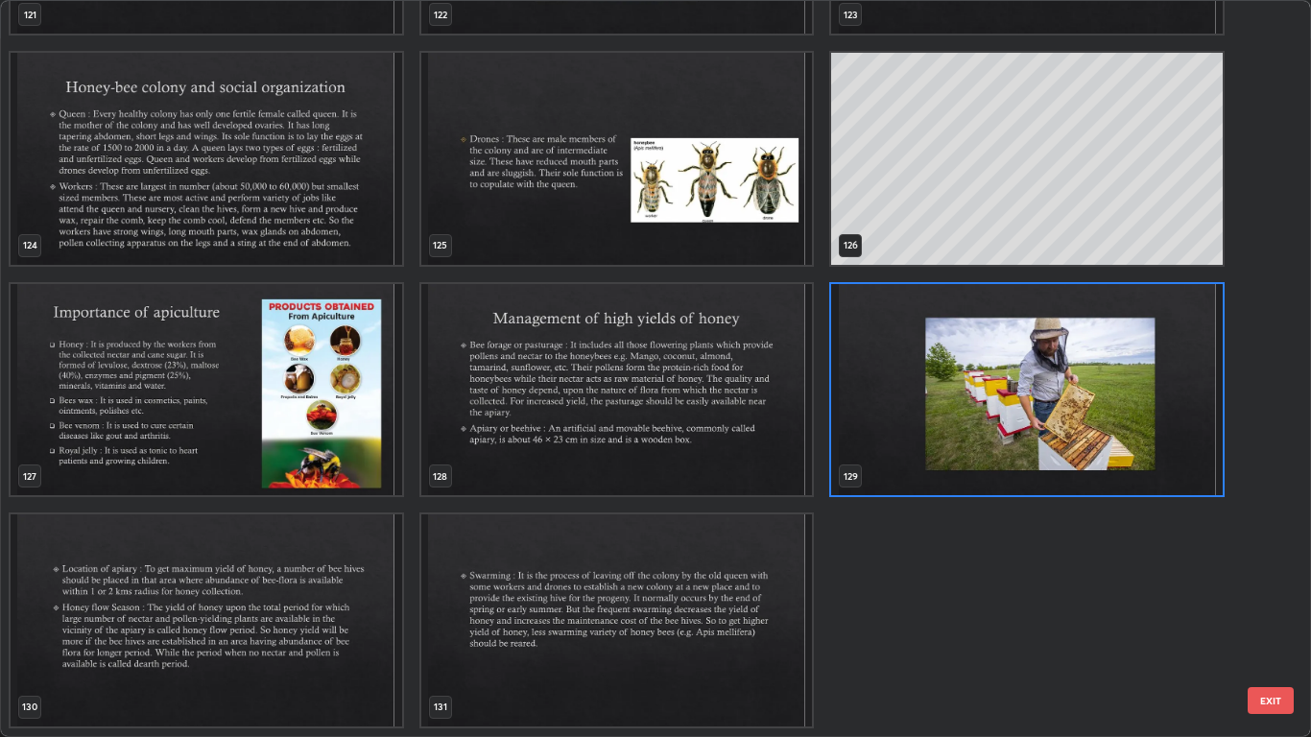
click at [931, 405] on img "grid" at bounding box center [1028, 390] width 392 height 212
click at [934, 406] on img "grid" at bounding box center [1028, 390] width 392 height 212
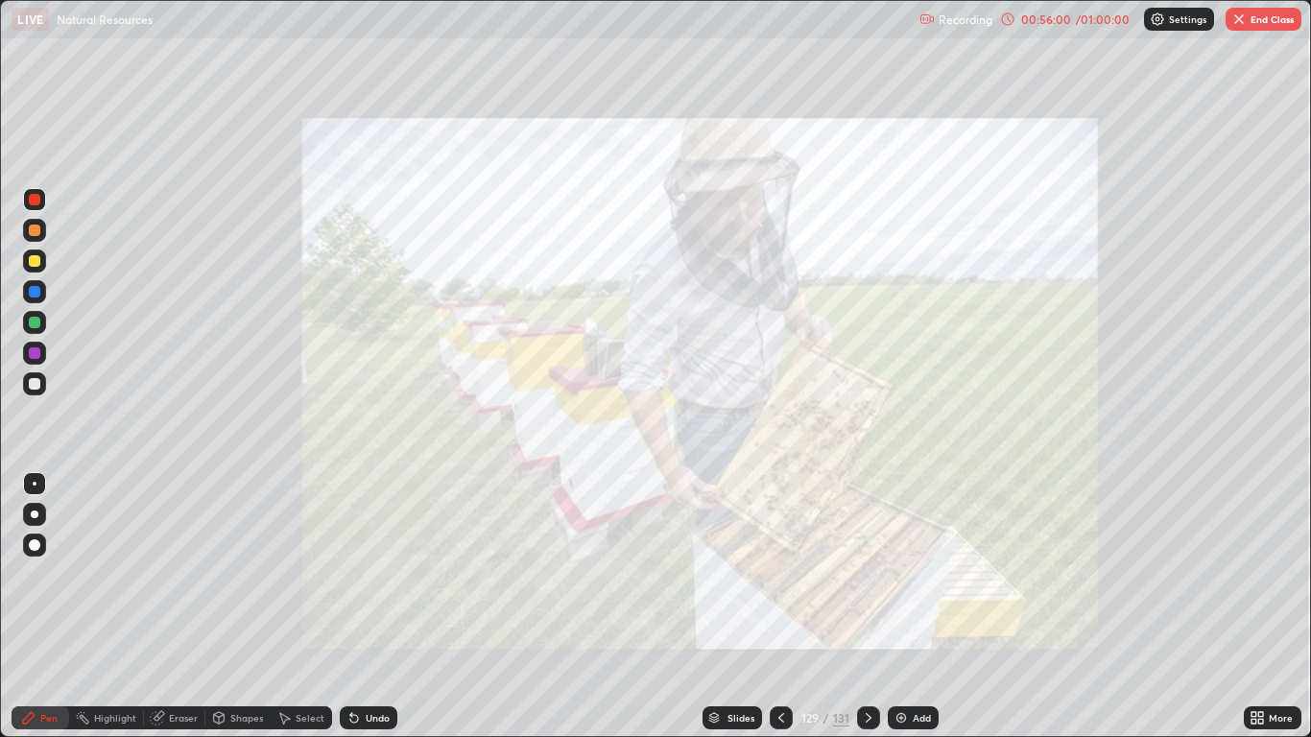
click at [787, 606] on icon at bounding box center [780, 717] width 15 height 15
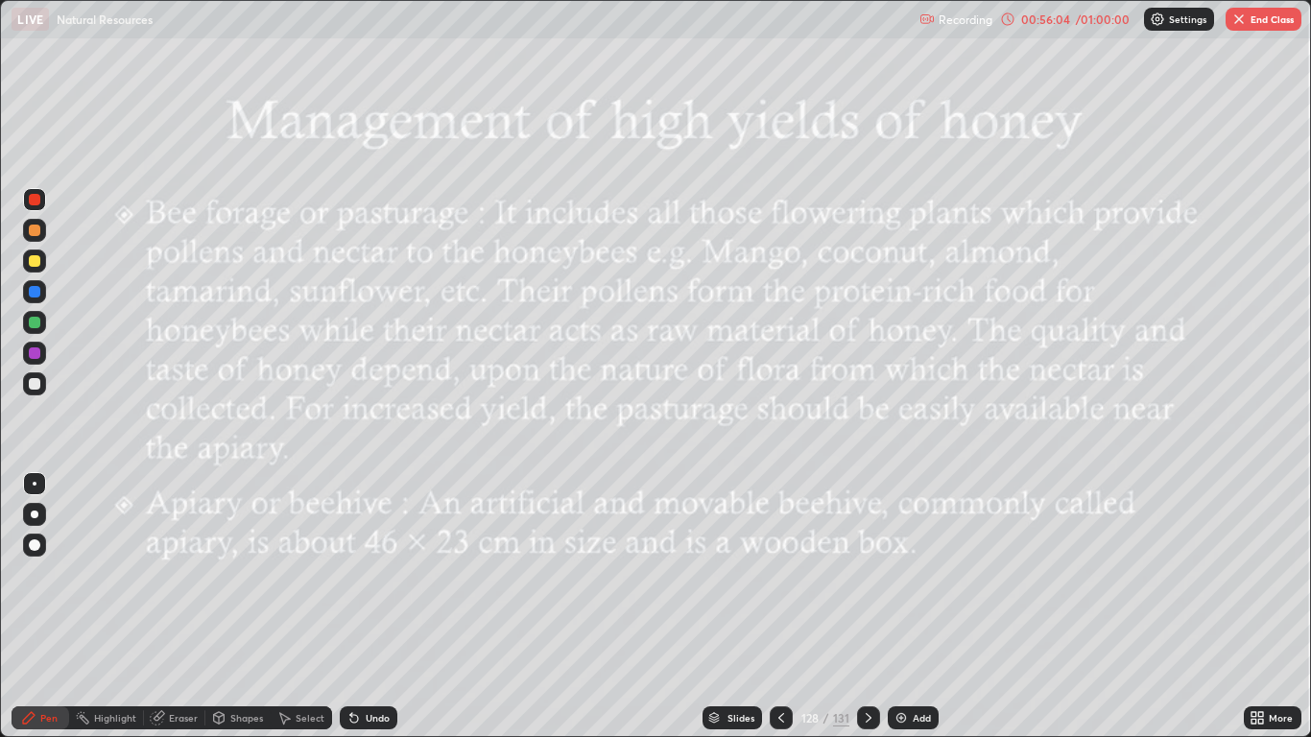
click at [780, 606] on icon at bounding box center [780, 717] width 15 height 15
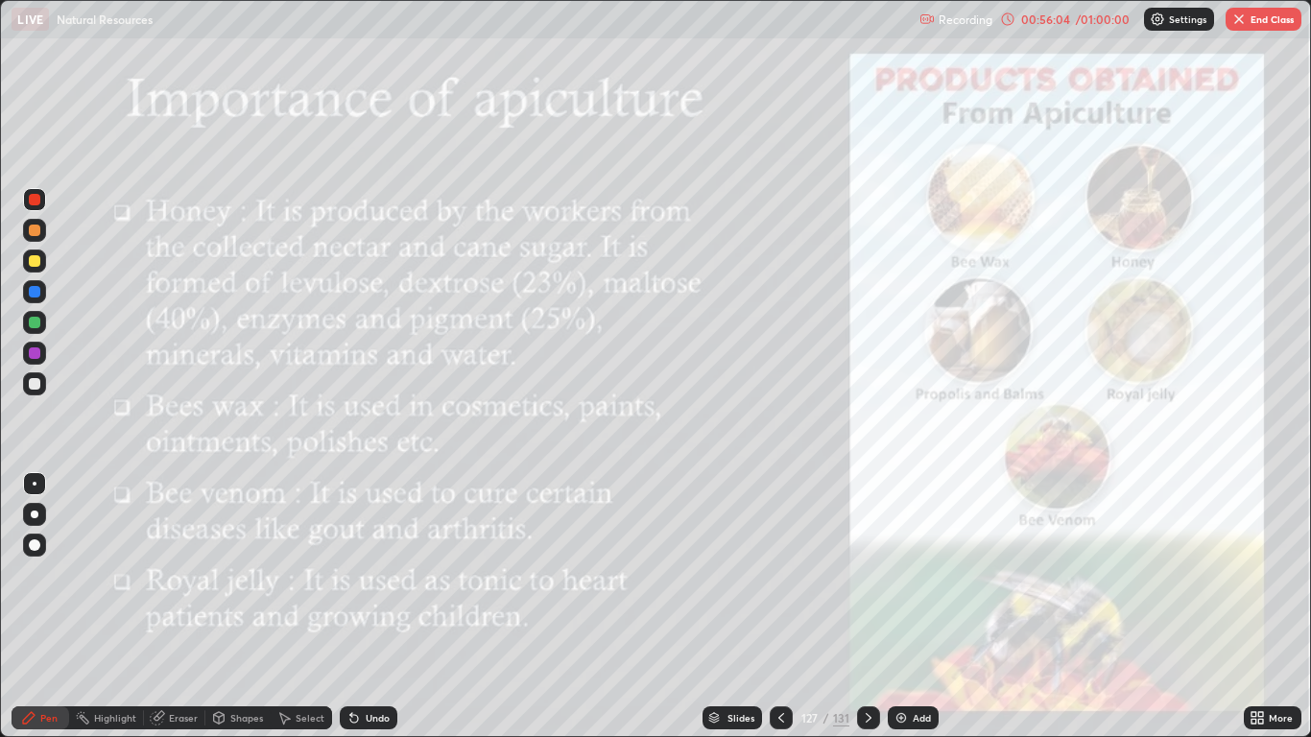
click at [779, 606] on icon at bounding box center [781, 718] width 6 height 10
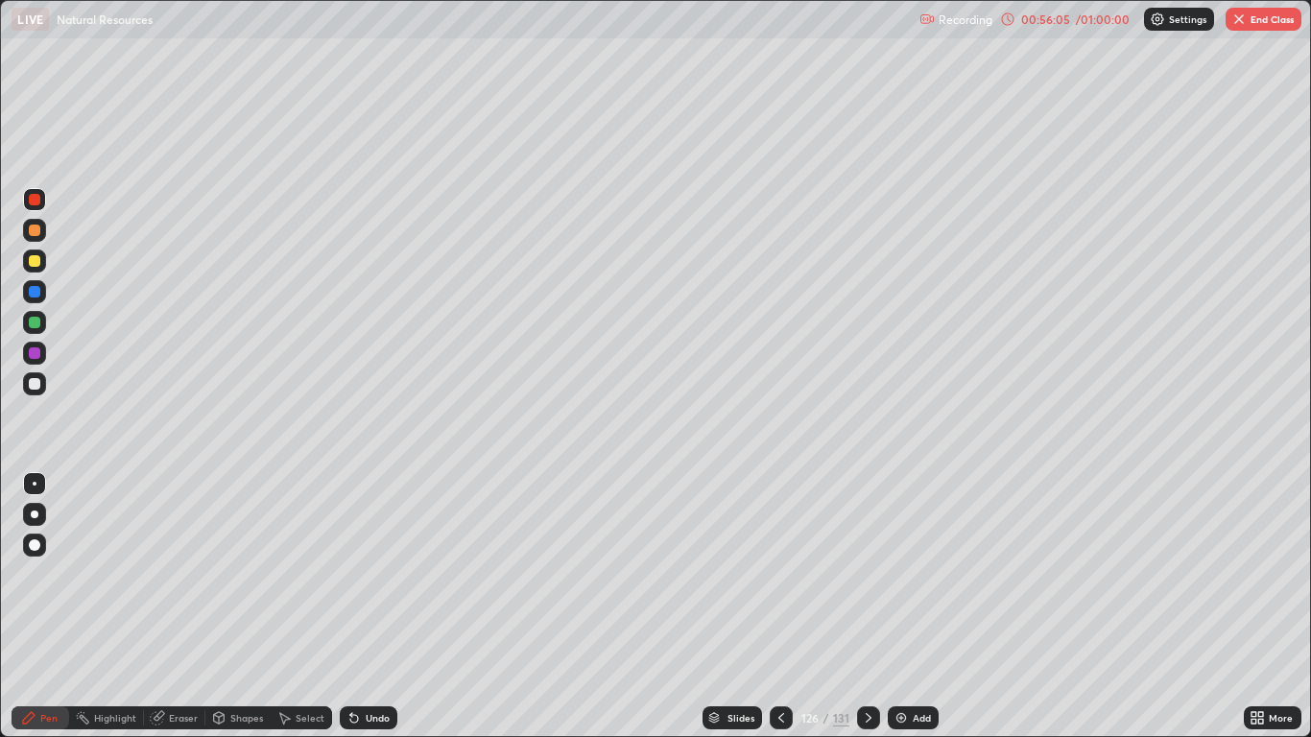
click at [866, 606] on icon at bounding box center [868, 717] width 15 height 15
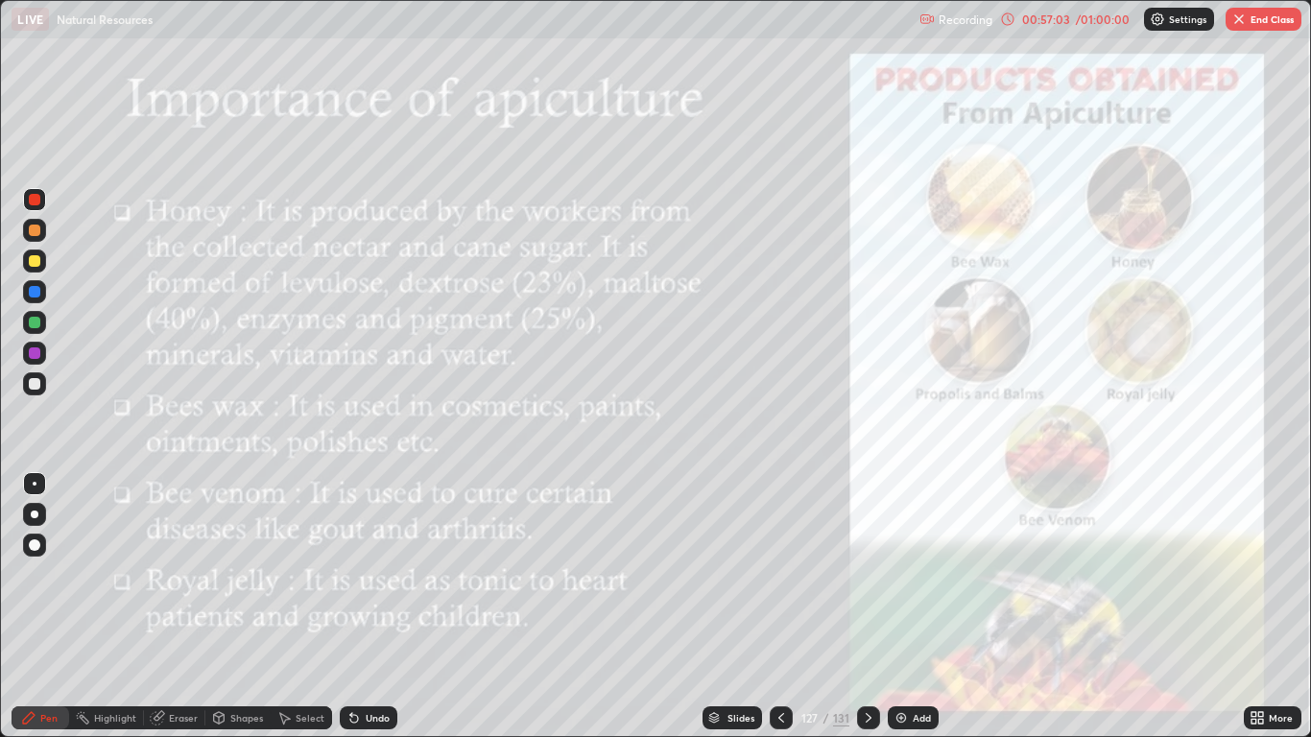
click at [867, 606] on icon at bounding box center [869, 718] width 6 height 10
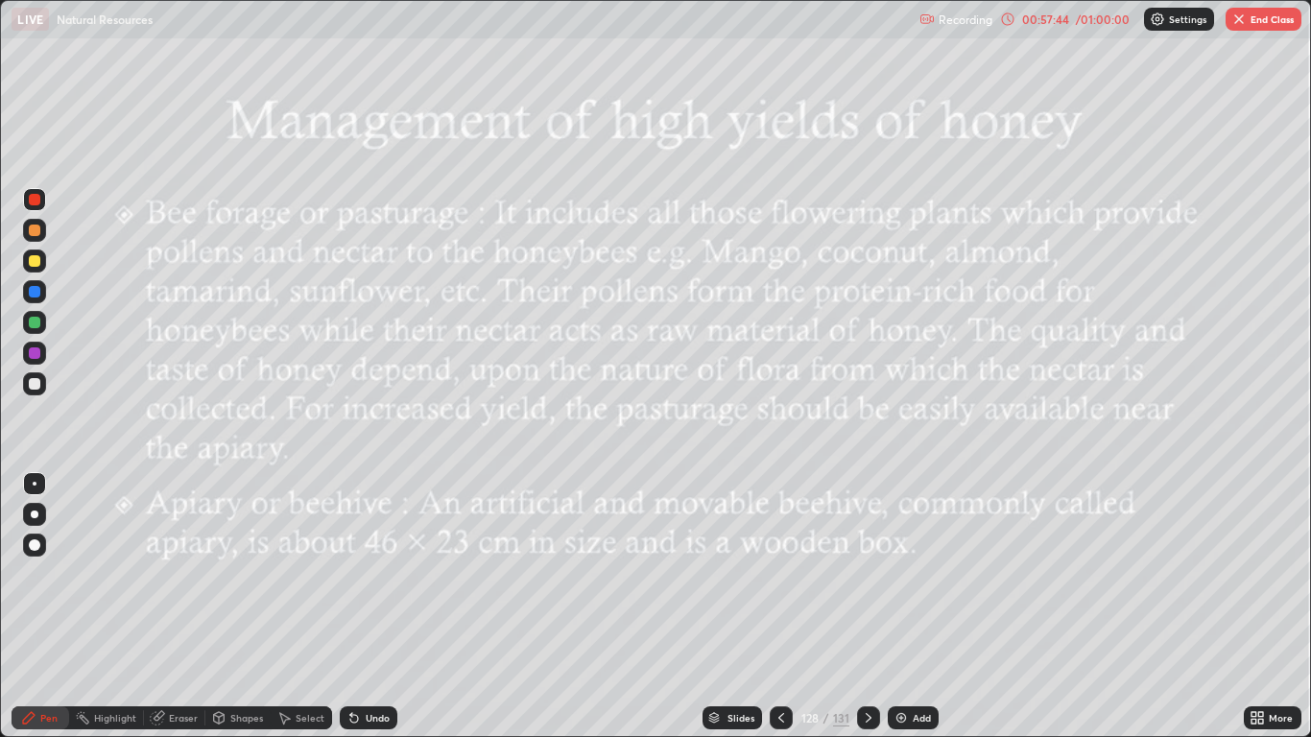
click at [863, 606] on icon at bounding box center [868, 717] width 15 height 15
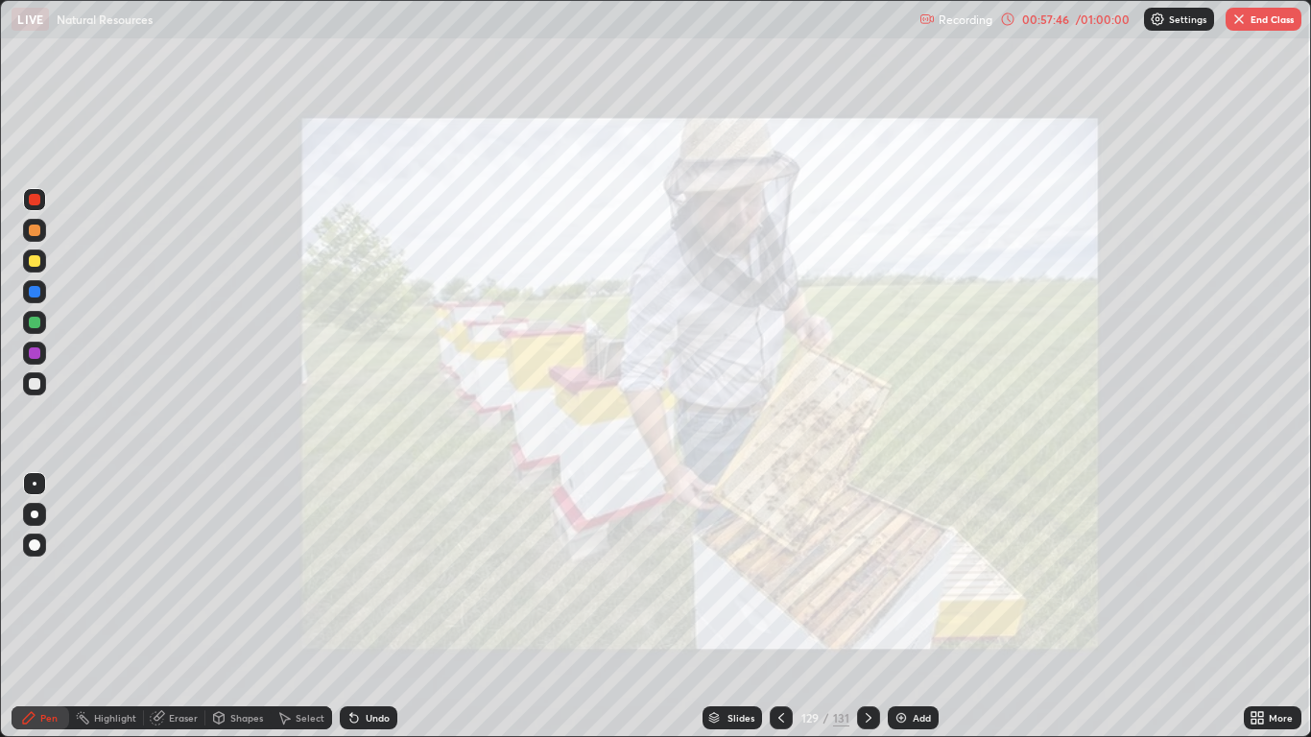
click at [866, 606] on icon at bounding box center [868, 717] width 15 height 15
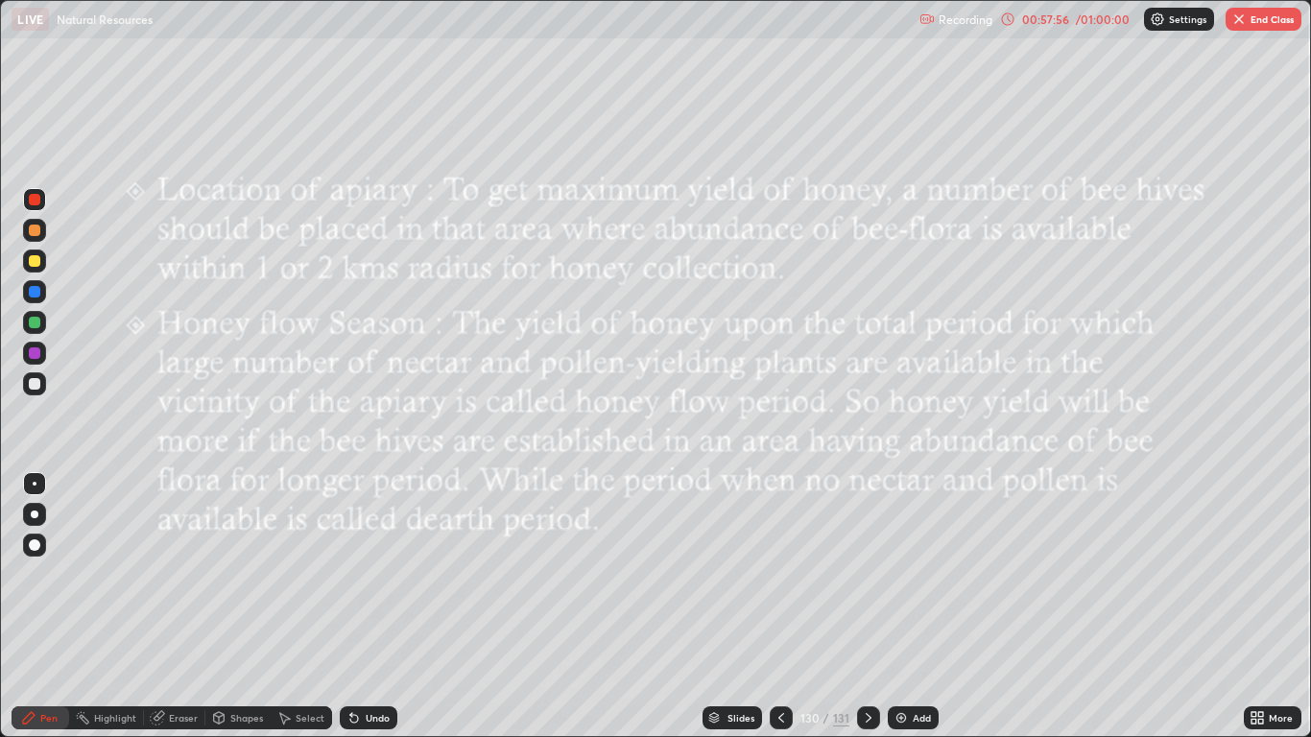
click at [866, 606] on div at bounding box center [868, 717] width 23 height 23
click at [1274, 16] on button "End Class" at bounding box center [1263, 19] width 76 height 23
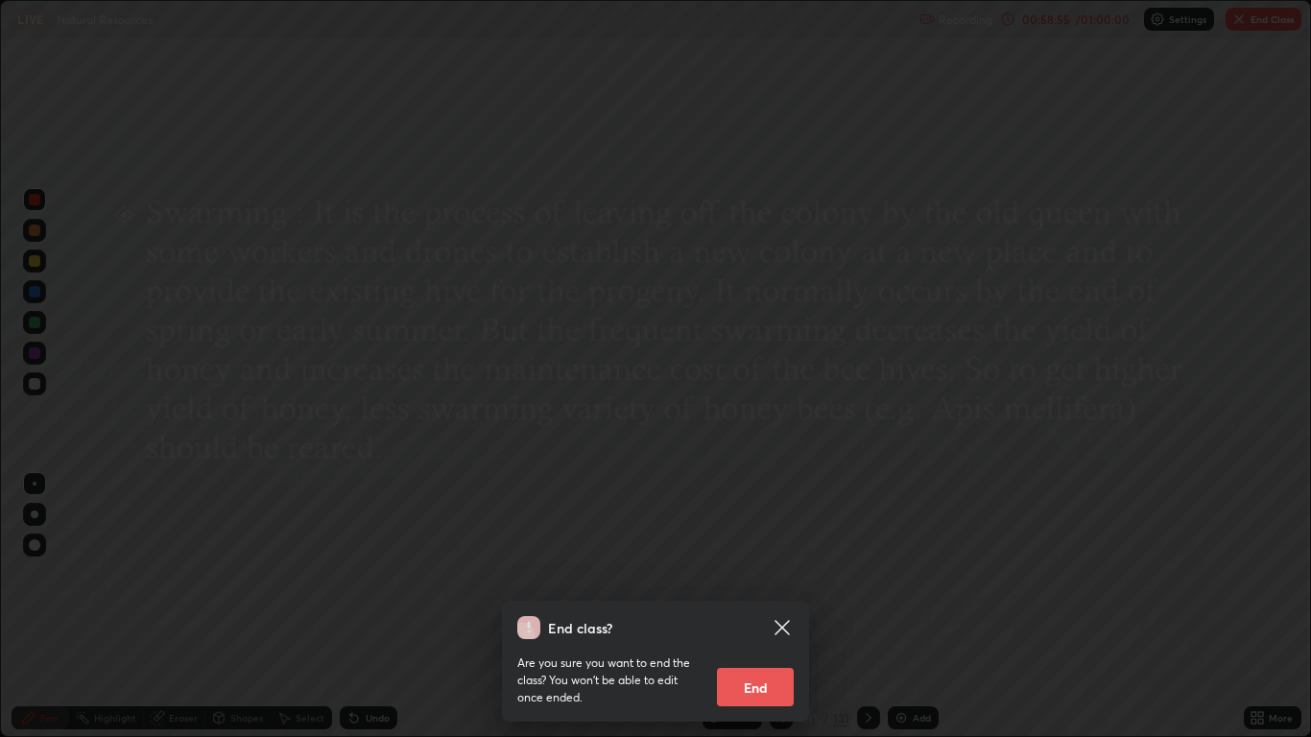
click at [759, 606] on button "End" at bounding box center [755, 687] width 77 height 38
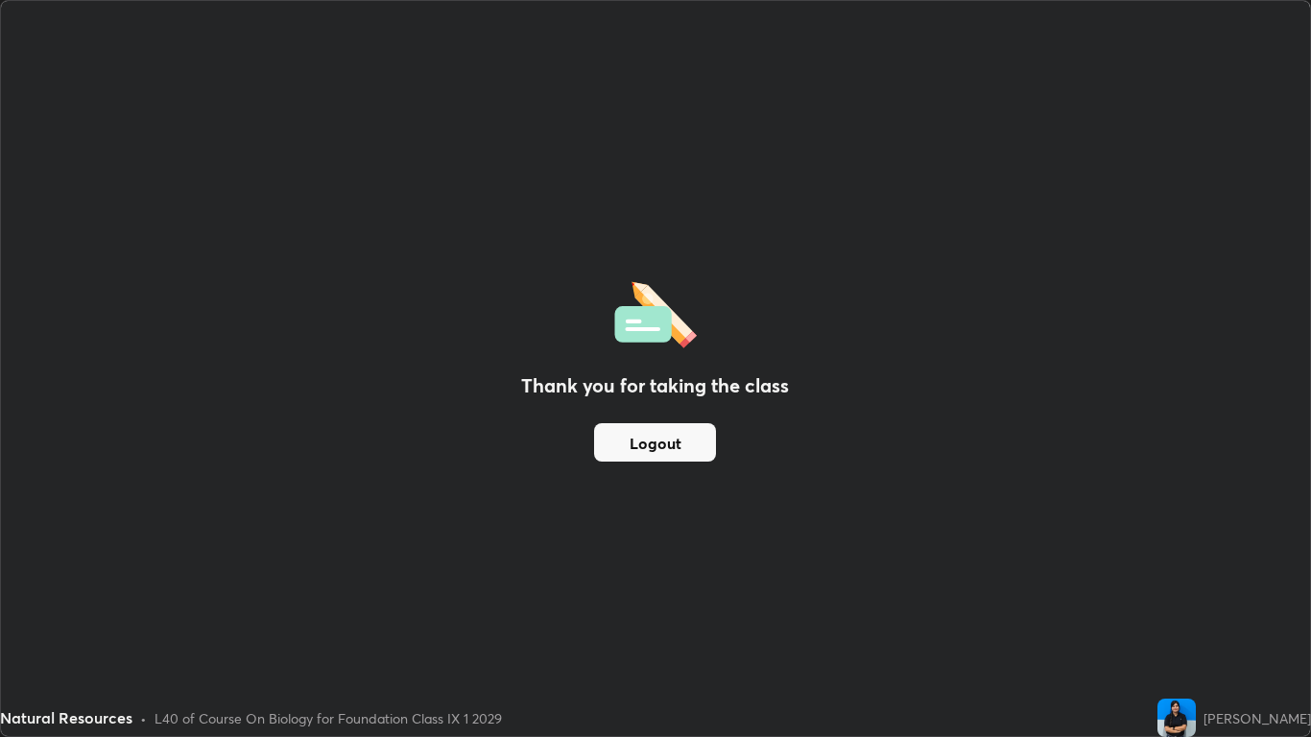
click at [676, 454] on button "Logout" at bounding box center [655, 442] width 122 height 38
